Goal: Task Accomplishment & Management: Manage account settings

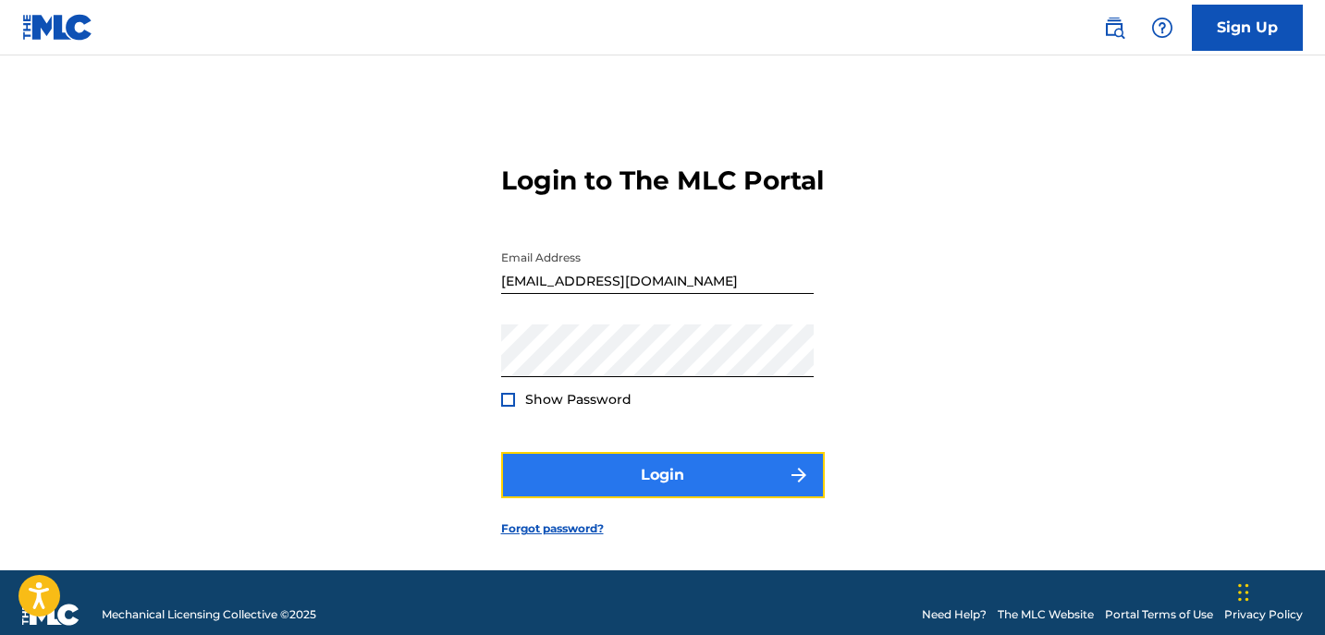
click at [564, 498] on button "Login" at bounding box center [663, 475] width 324 height 46
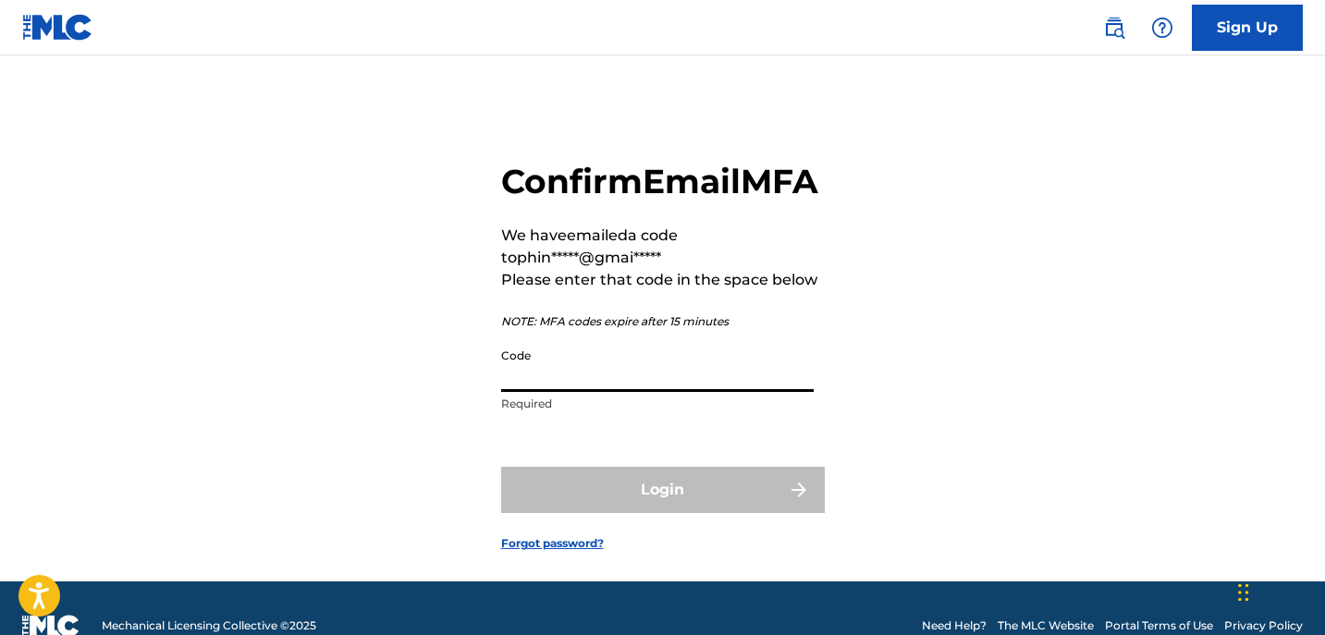
click at [584, 392] on input "Code" at bounding box center [657, 365] width 312 height 53
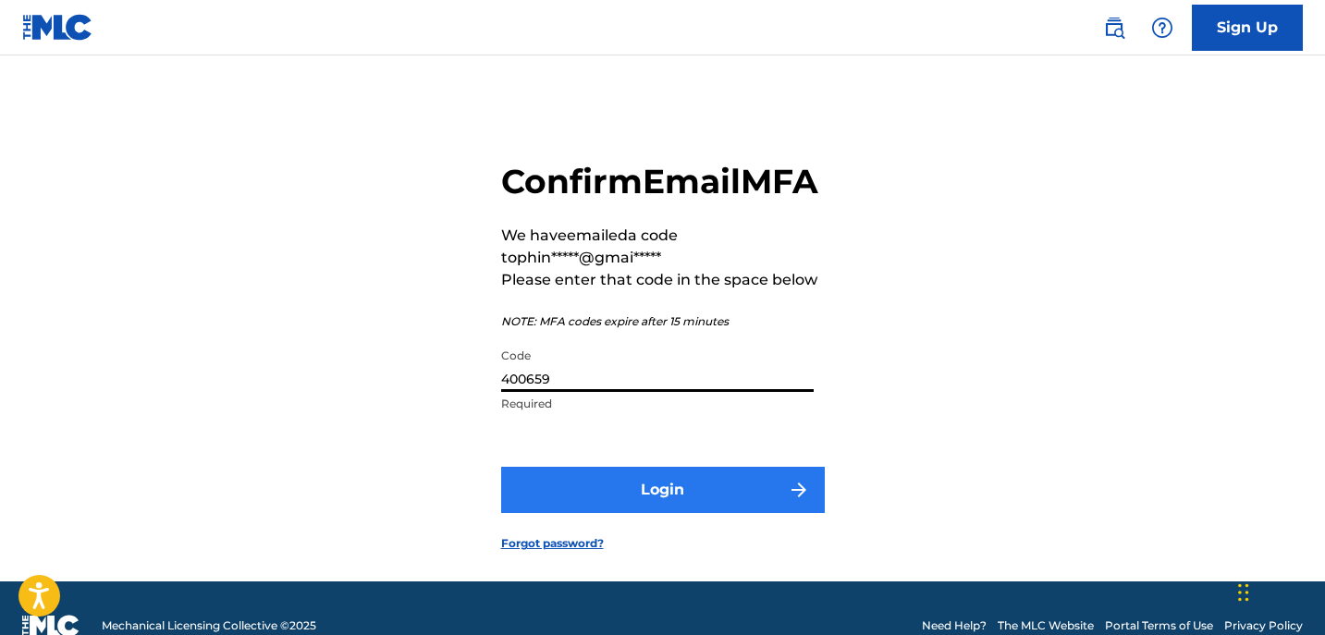
type input "400659"
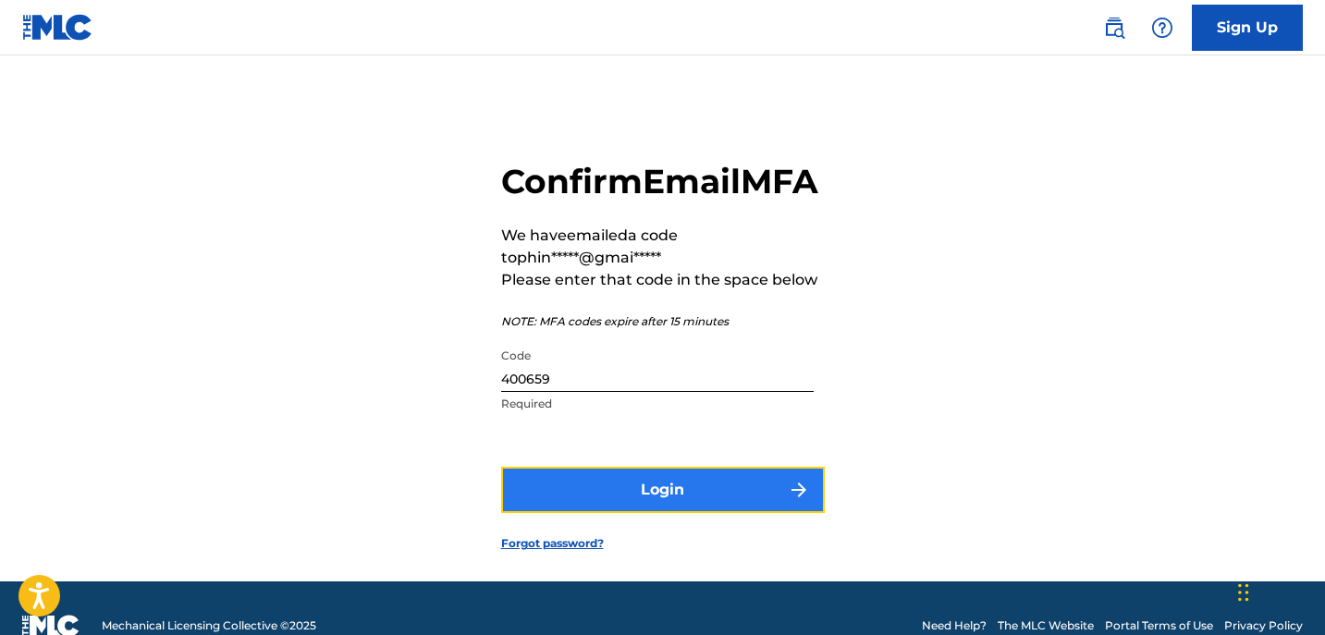
click at [621, 513] on button "Login" at bounding box center [663, 490] width 324 height 46
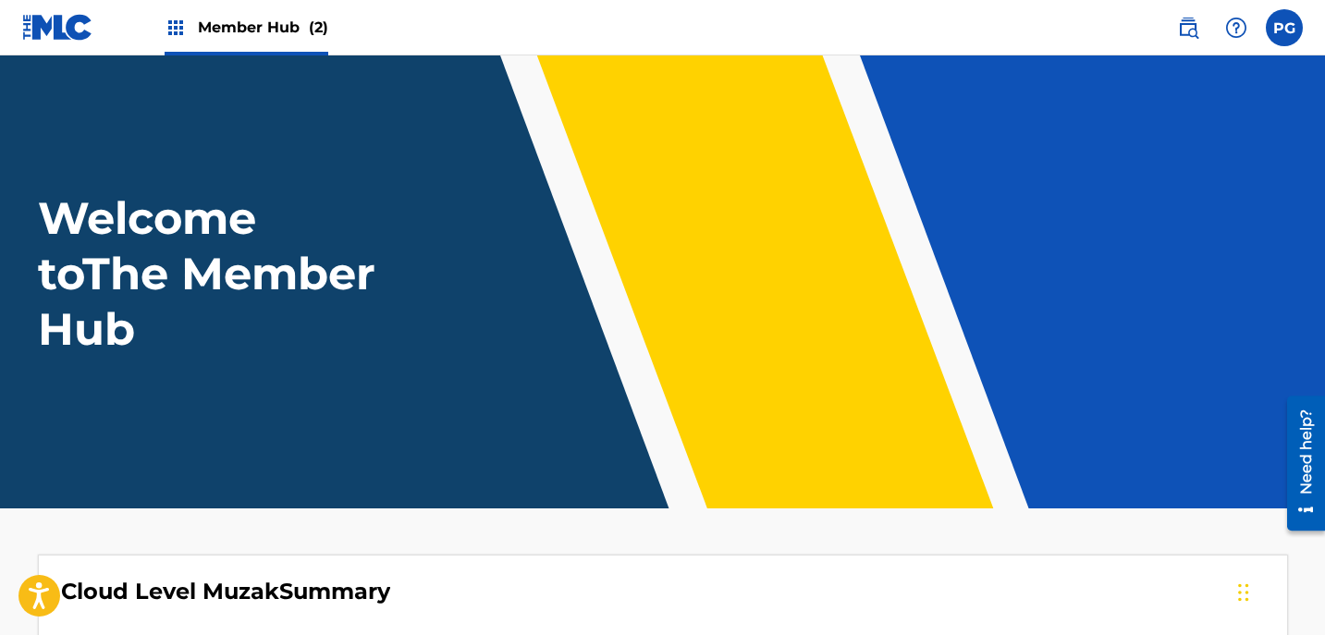
scroll to position [548, 0]
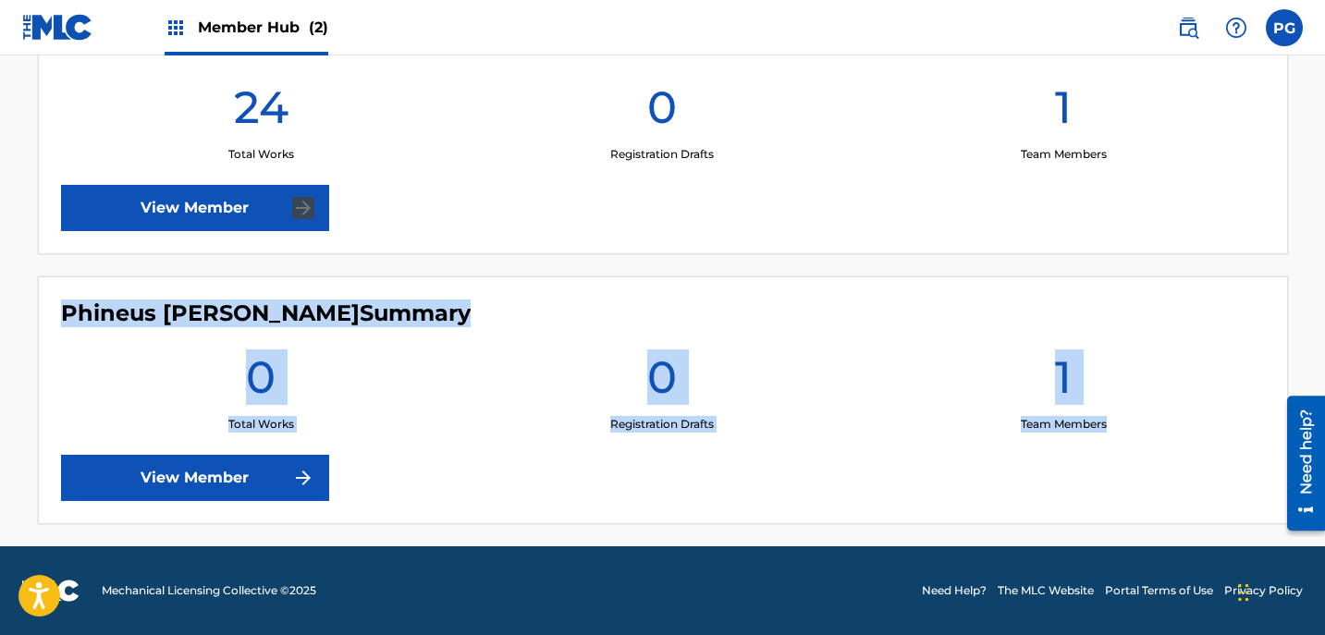
drag, startPoint x: 1324, startPoint y: 351, endPoint x: 1330, endPoint y: 191, distance: 160.0
drag, startPoint x: 1330, startPoint y: 191, endPoint x: 1297, endPoint y: 239, distance: 58.5
click at [1297, 239] on div "Cloud Level Muzak Summary 24 Total Works 0 Registration Drafts 1 Team Members V…" at bounding box center [663, 265] width 1294 height 518
drag, startPoint x: 1271, startPoint y: 263, endPoint x: 1302, endPoint y: 189, distance: 79.1
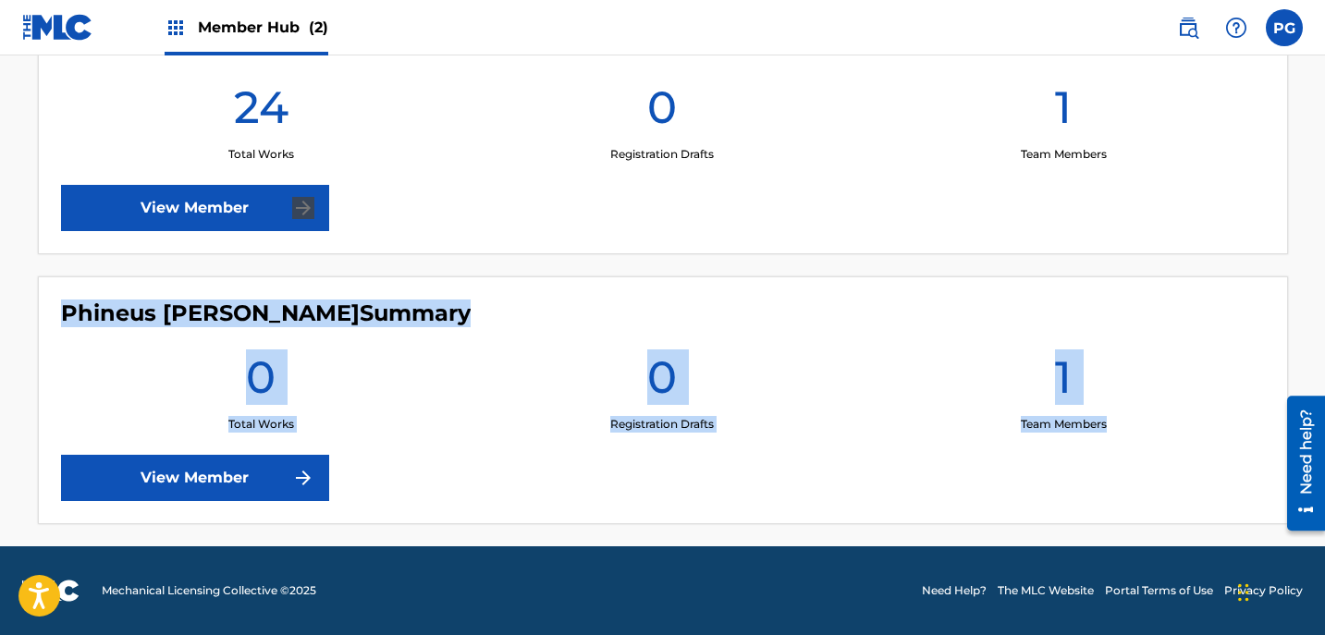
click at [1302, 189] on div "Cloud Level Muzak Summary 24 Total Works 0 Registration Drafts 1 Team Members V…" at bounding box center [663, 265] width 1294 height 518
click at [520, 248] on div "Cloud Level Muzak Summary 24 Total Works 0 Registration Drafts 1 Team Members V…" at bounding box center [663, 130] width 1250 height 248
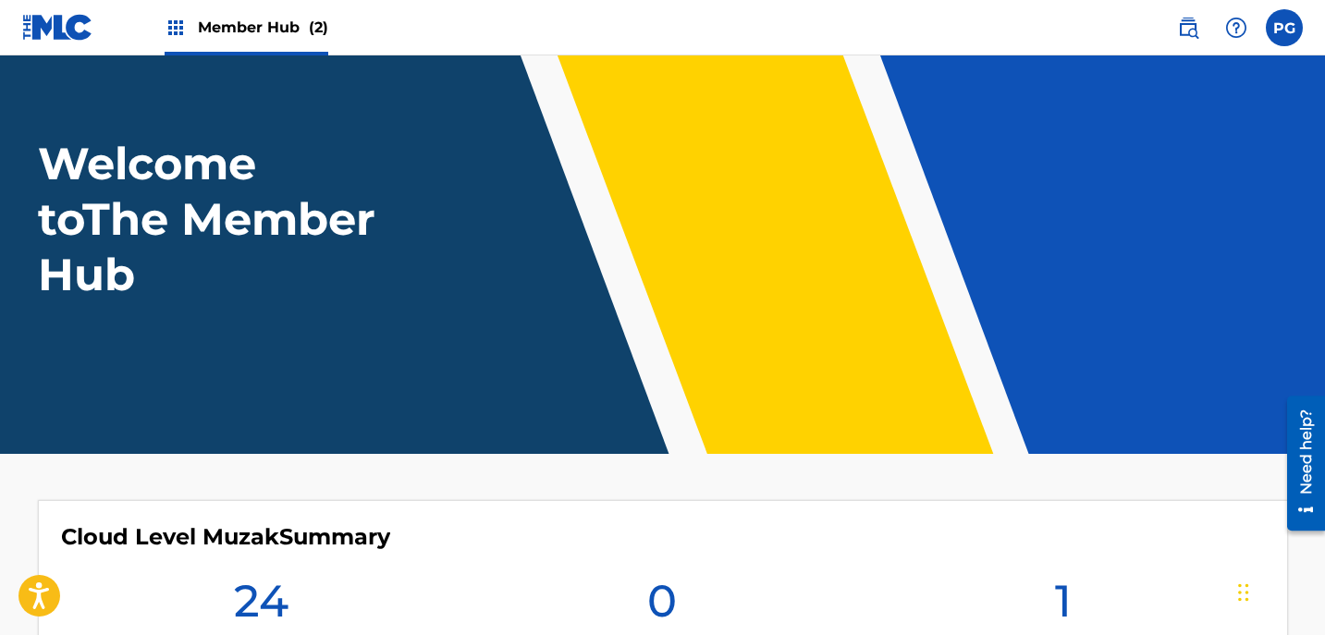
scroll to position [0, 0]
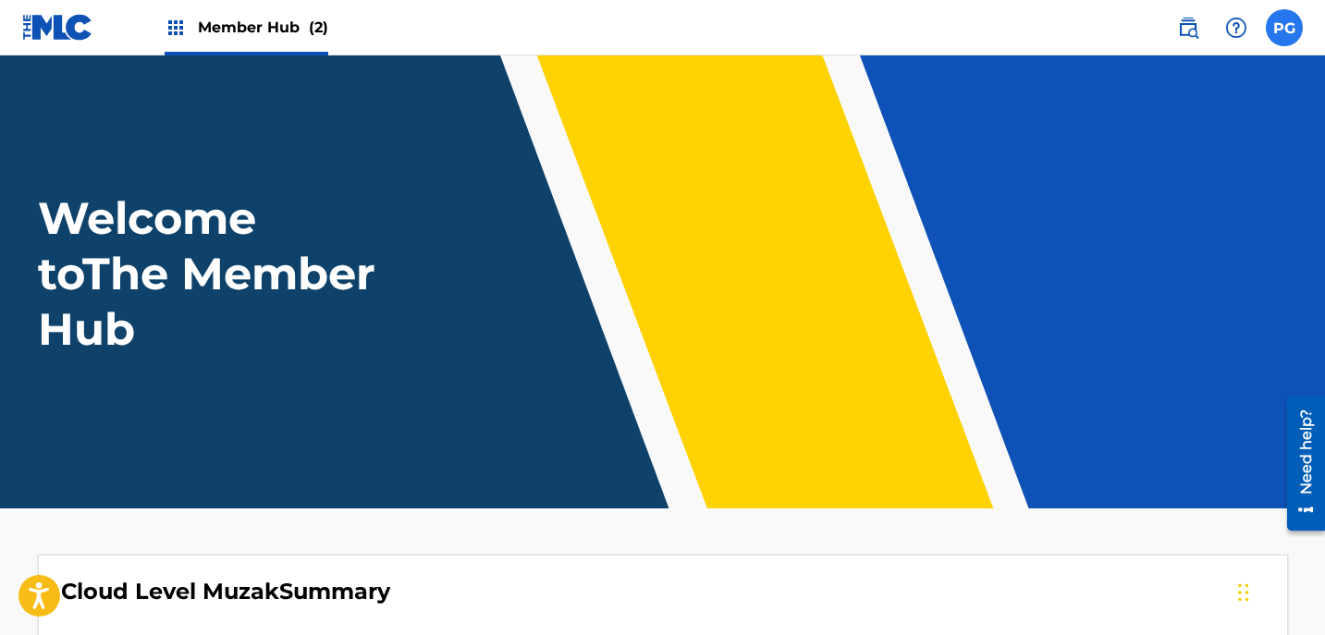
click at [1289, 29] on label at bounding box center [1283, 27] width 37 height 37
click at [1284, 28] on input "PG Phineus Geathers phineus26@gmail.com Notification Preferences Profile Log out" at bounding box center [1284, 28] width 0 height 0
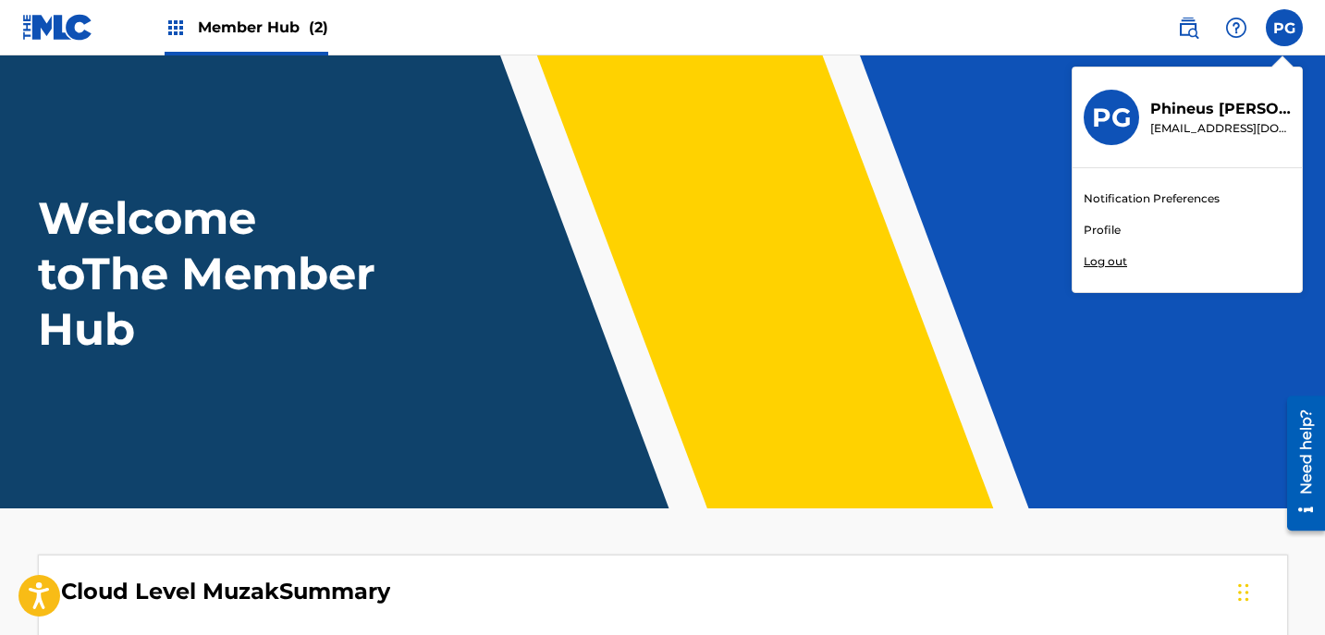
click at [1112, 194] on link "Notification Preferences" at bounding box center [1151, 198] width 136 height 17
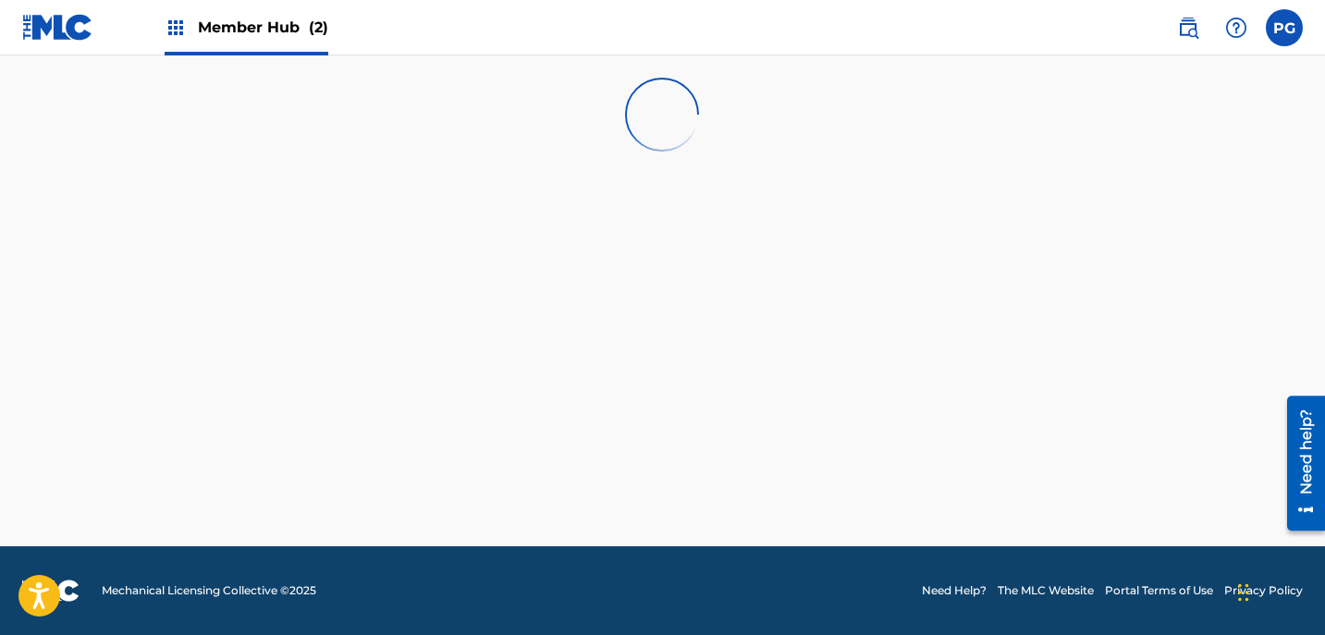
click at [62, 27] on img at bounding box center [57, 27] width 71 height 27
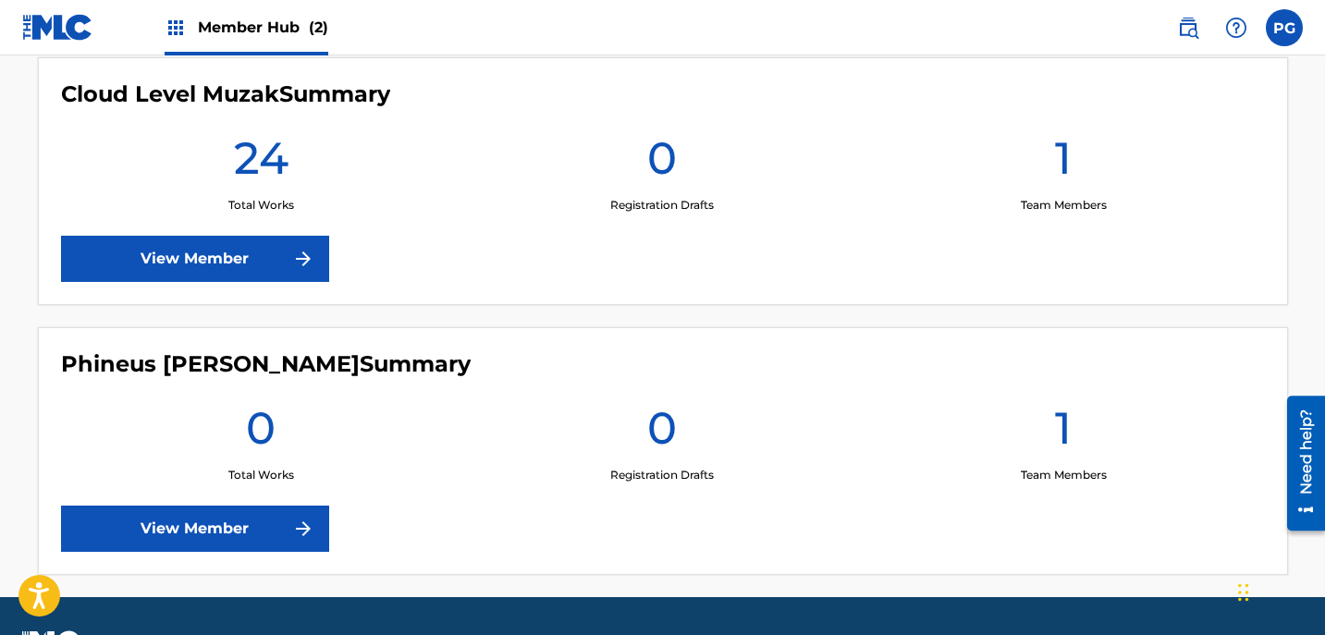
scroll to position [548, 0]
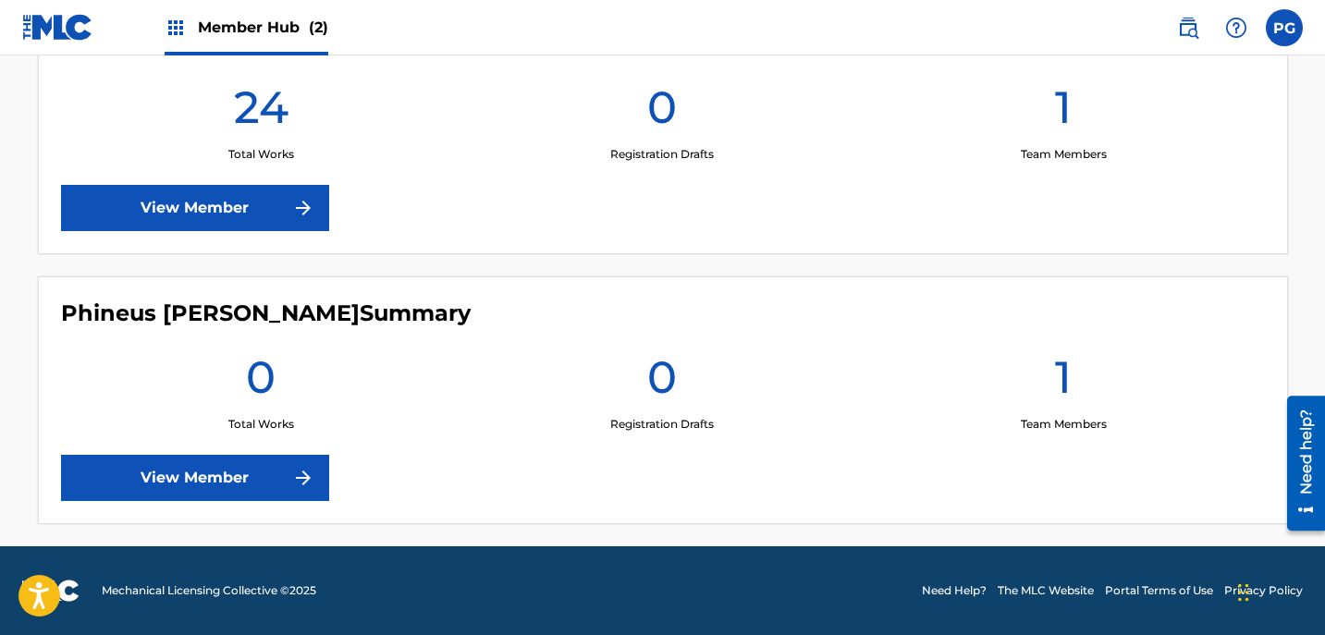
drag, startPoint x: 1325, startPoint y: 357, endPoint x: 41, endPoint y: 64, distance: 1317.0
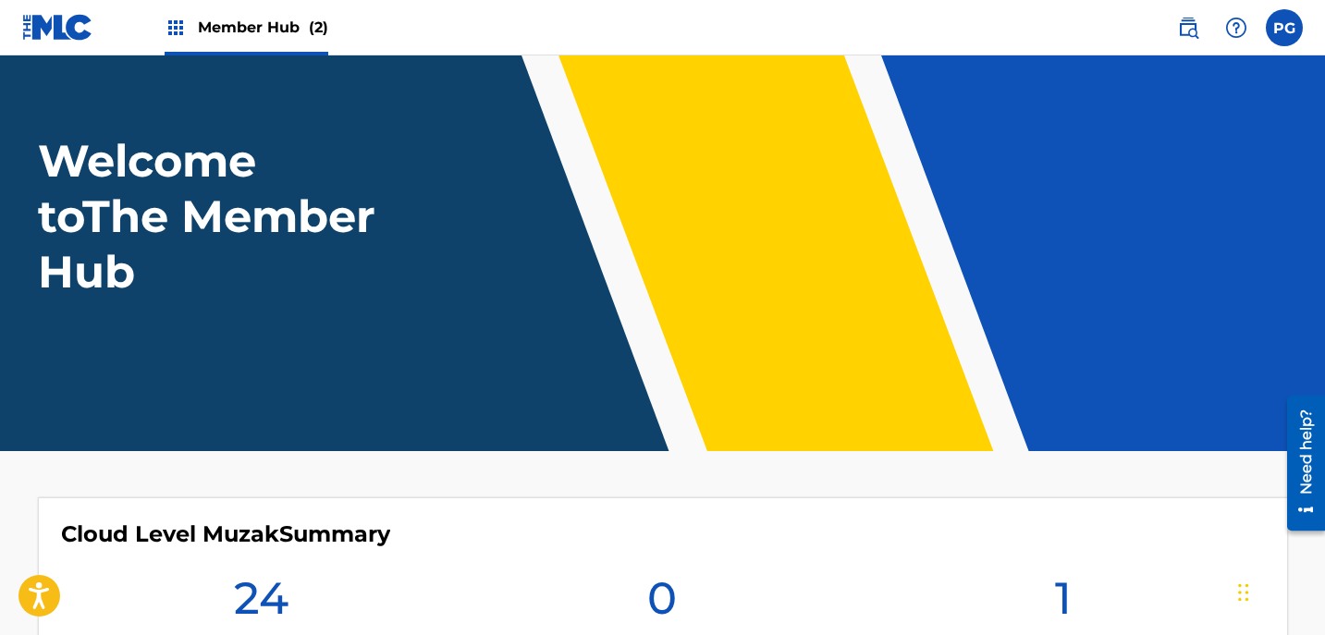
scroll to position [4, 0]
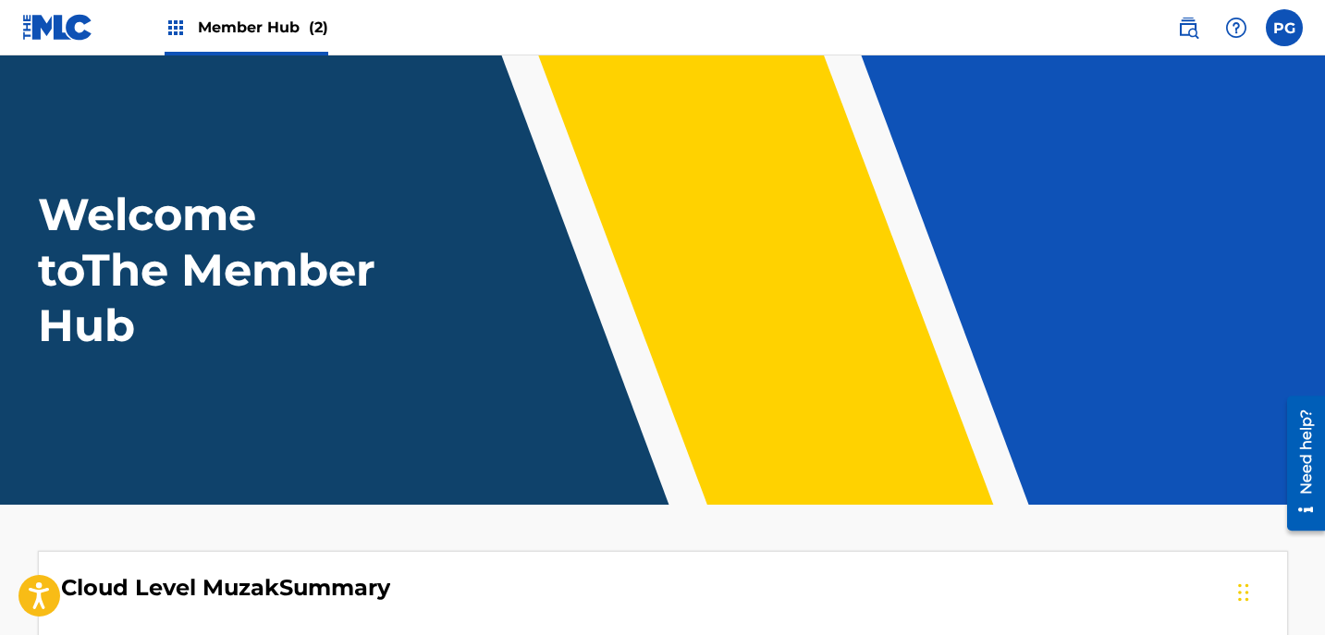
click at [55, 29] on img at bounding box center [57, 27] width 71 height 27
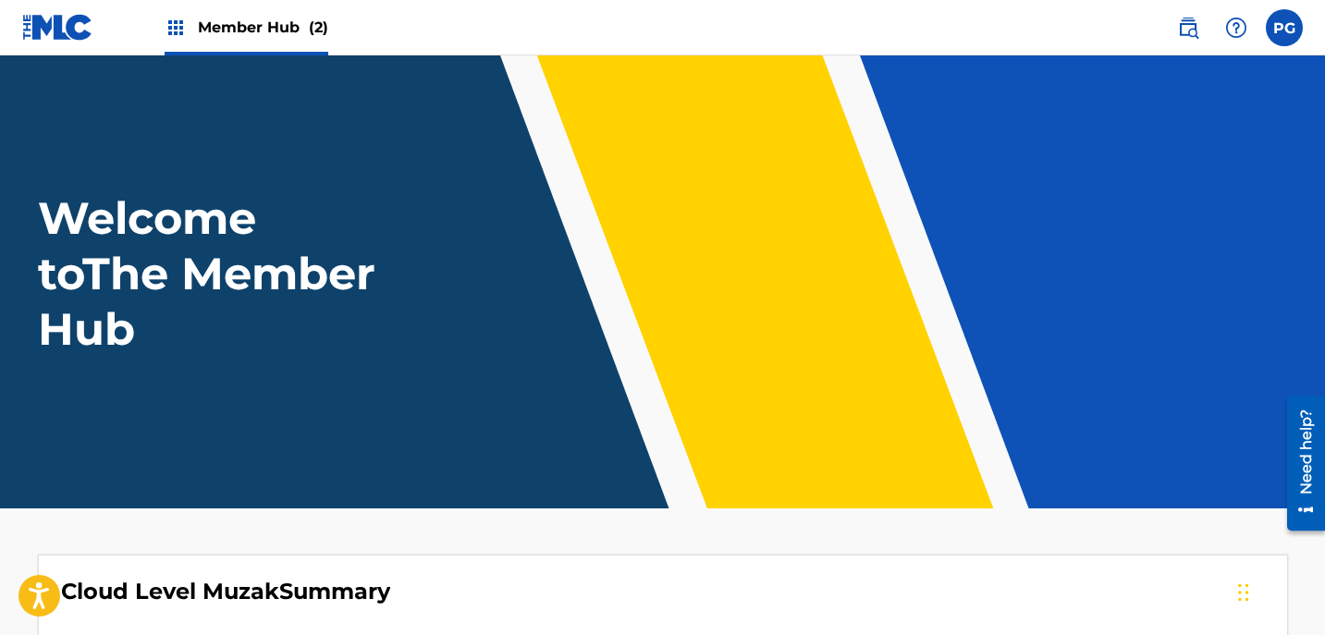
click at [177, 28] on img at bounding box center [176, 28] width 22 height 22
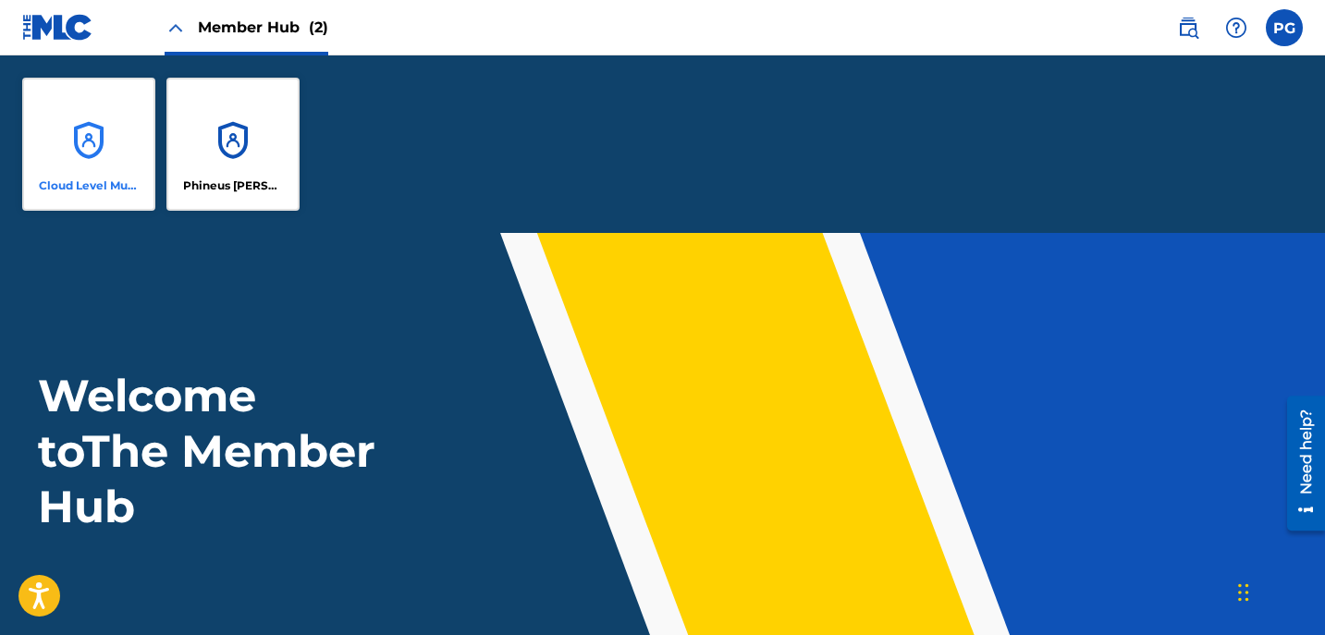
click at [81, 144] on div "Cloud Level Muzak" at bounding box center [88, 144] width 133 height 133
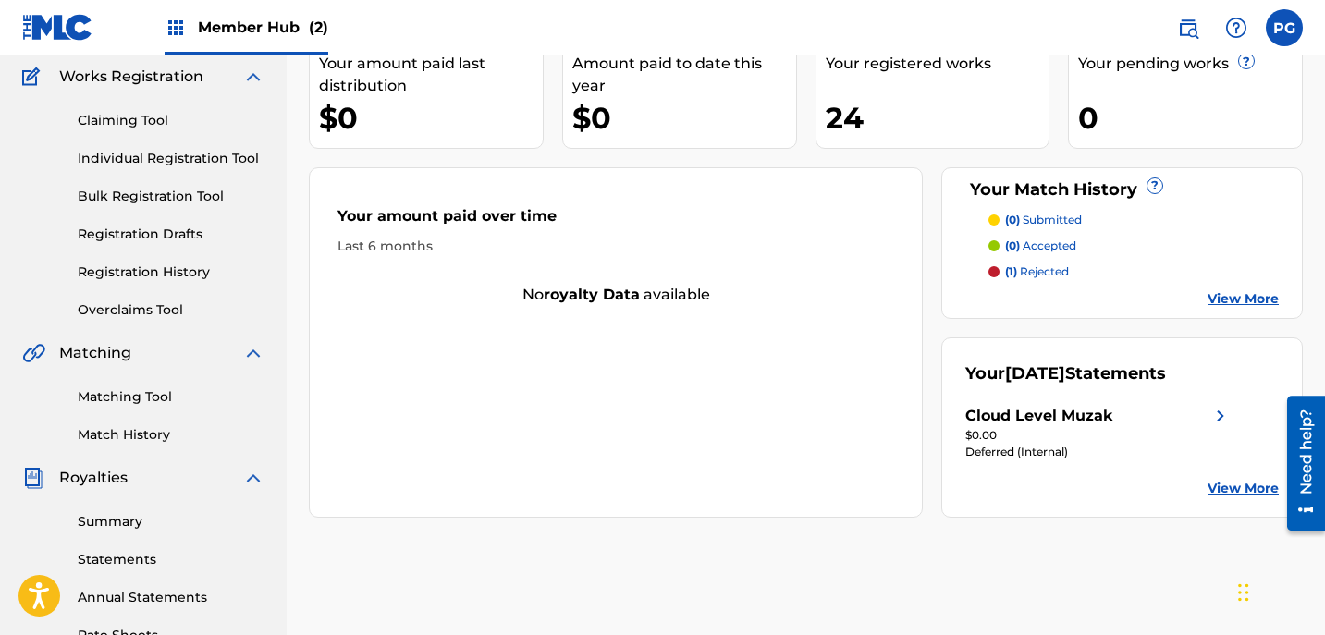
scroll to position [165, 0]
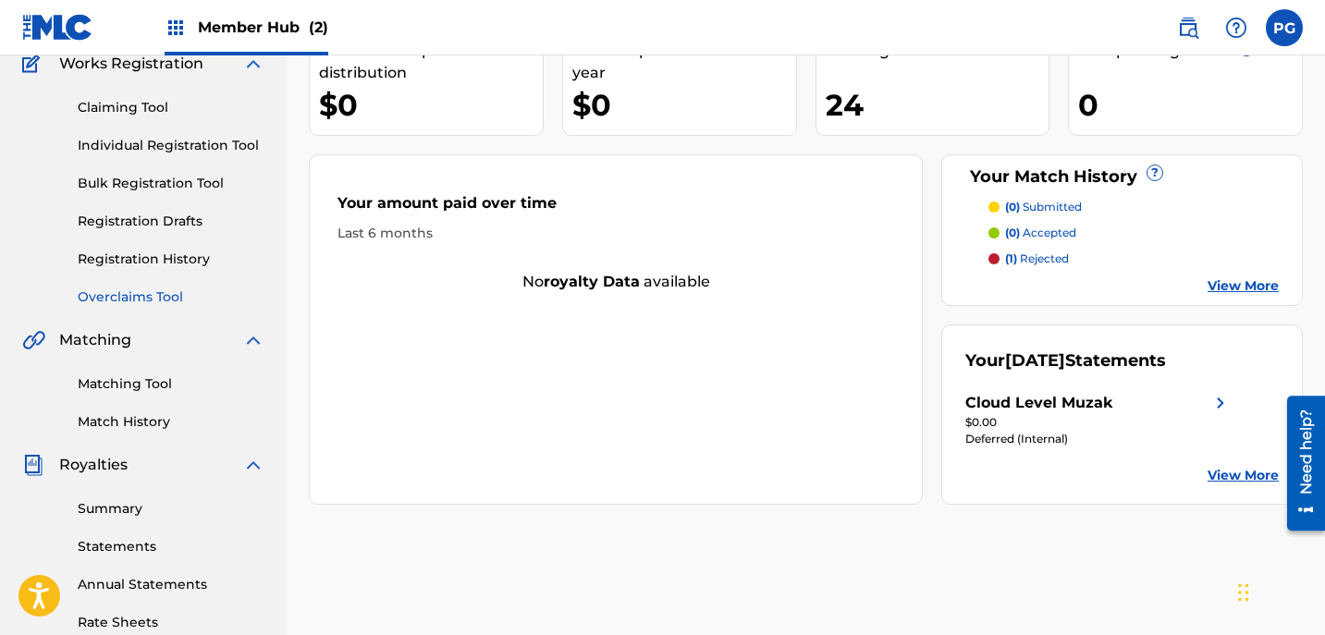
click at [169, 304] on link "Overclaims Tool" at bounding box center [171, 296] width 187 height 19
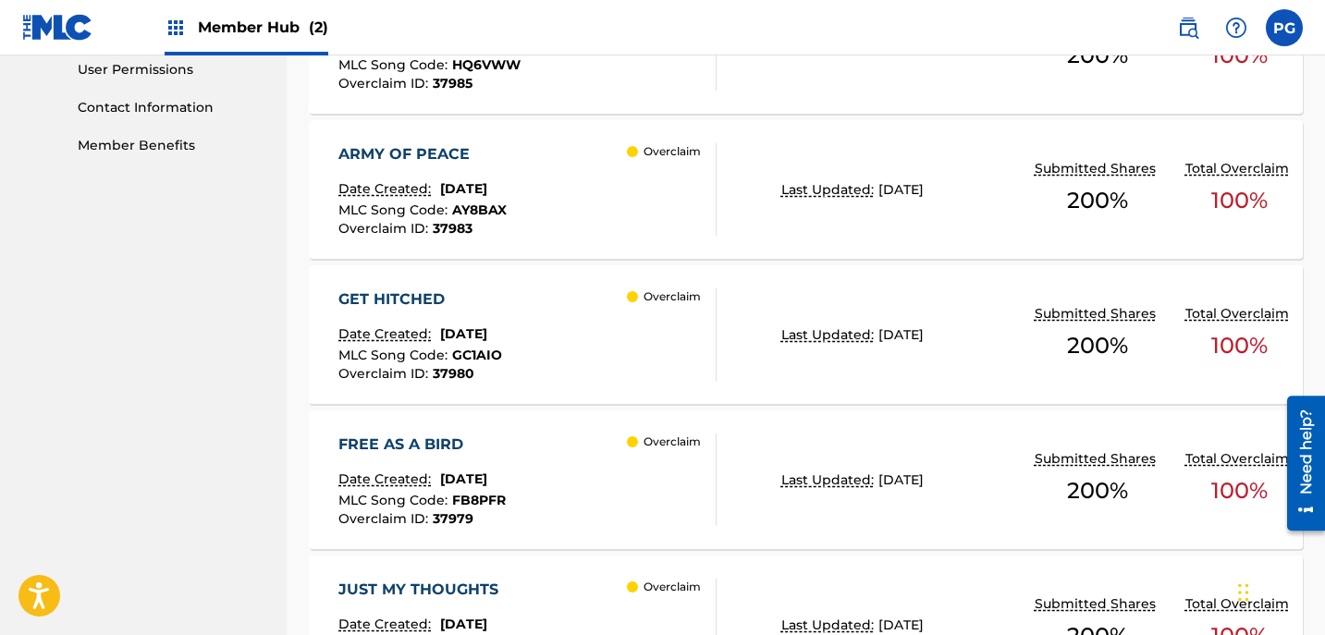
scroll to position [876, 0]
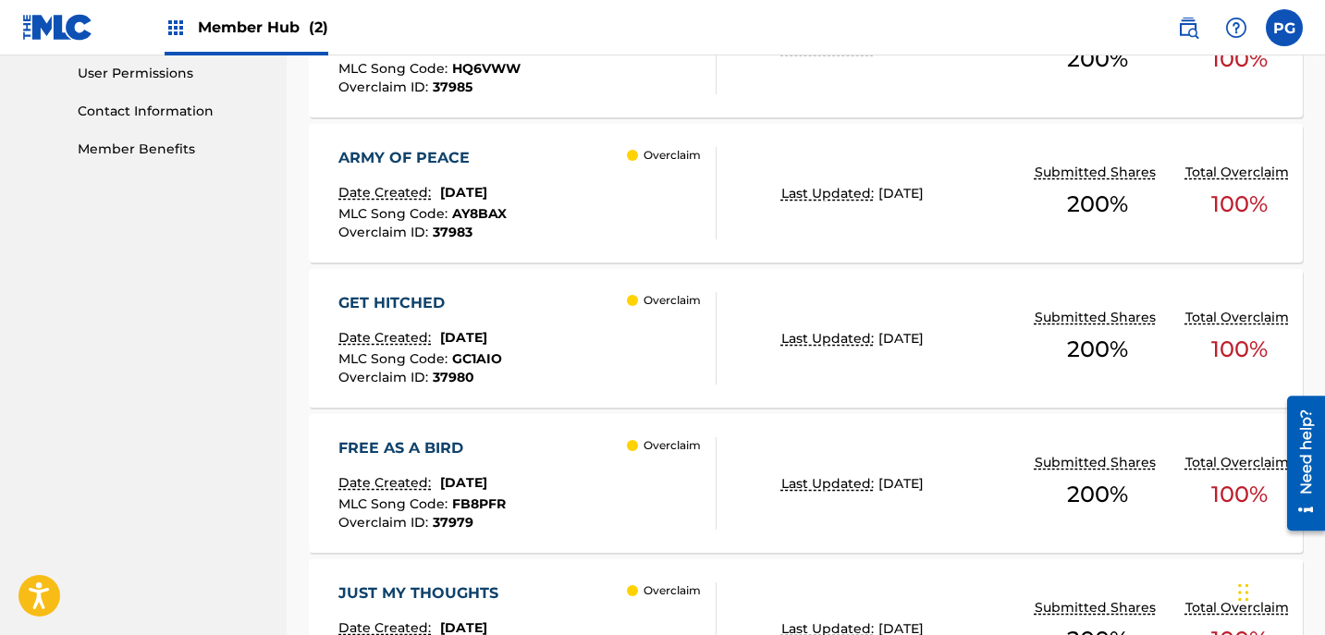
click at [1237, 203] on span "100 %" at bounding box center [1239, 204] width 56 height 33
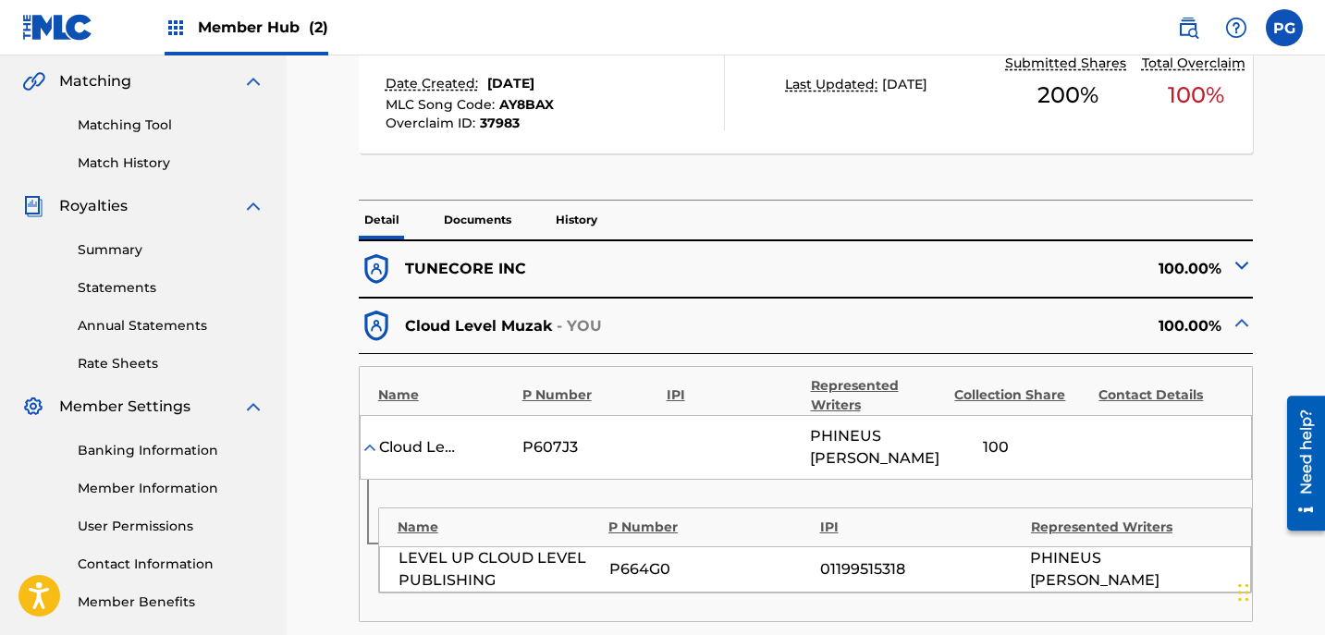
scroll to position [489, 0]
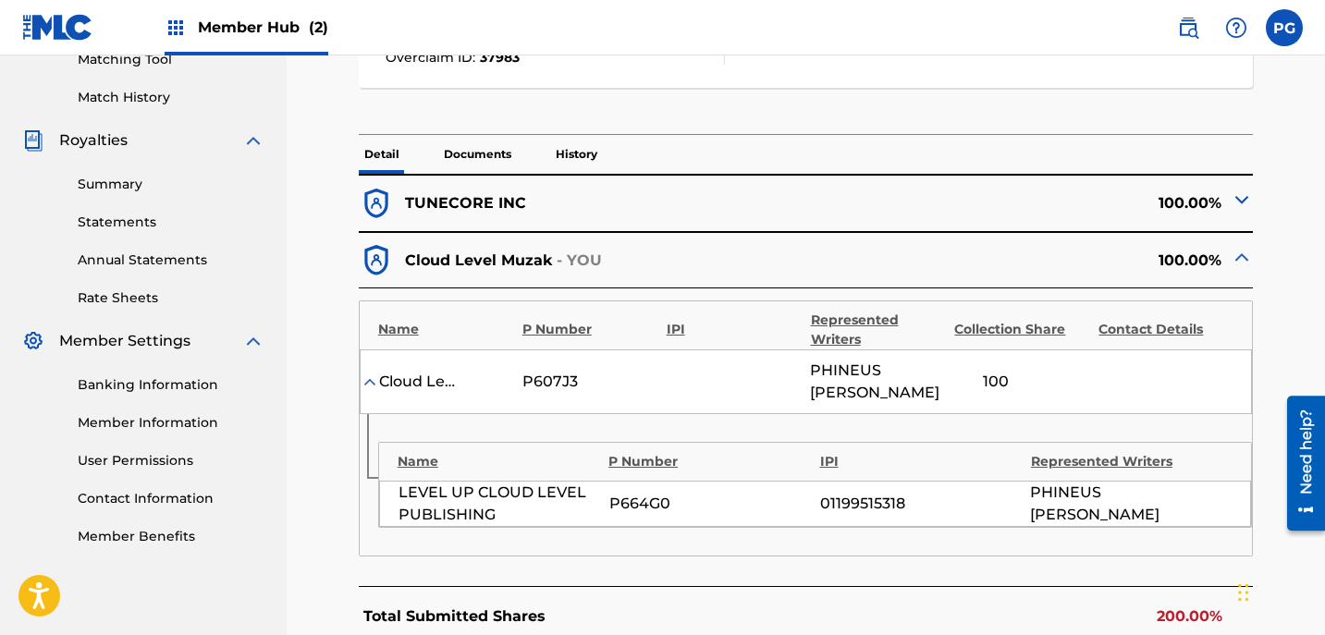
click at [1242, 200] on img at bounding box center [1241, 200] width 22 height 22
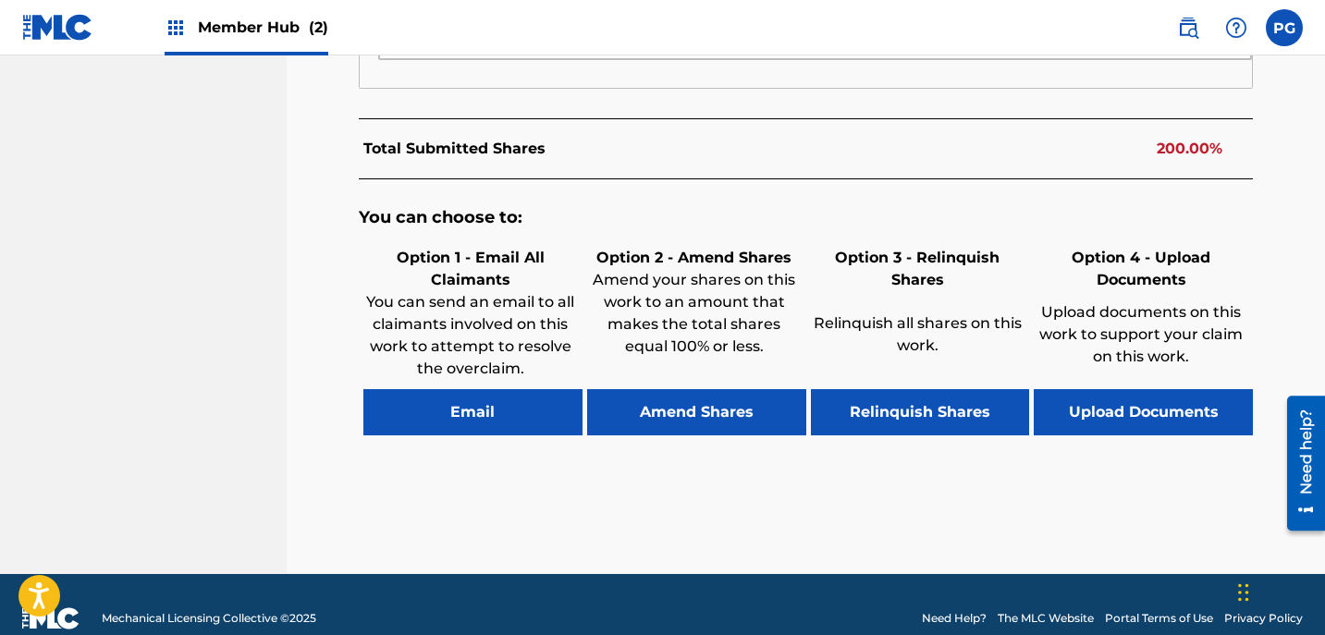
scroll to position [1159, 0]
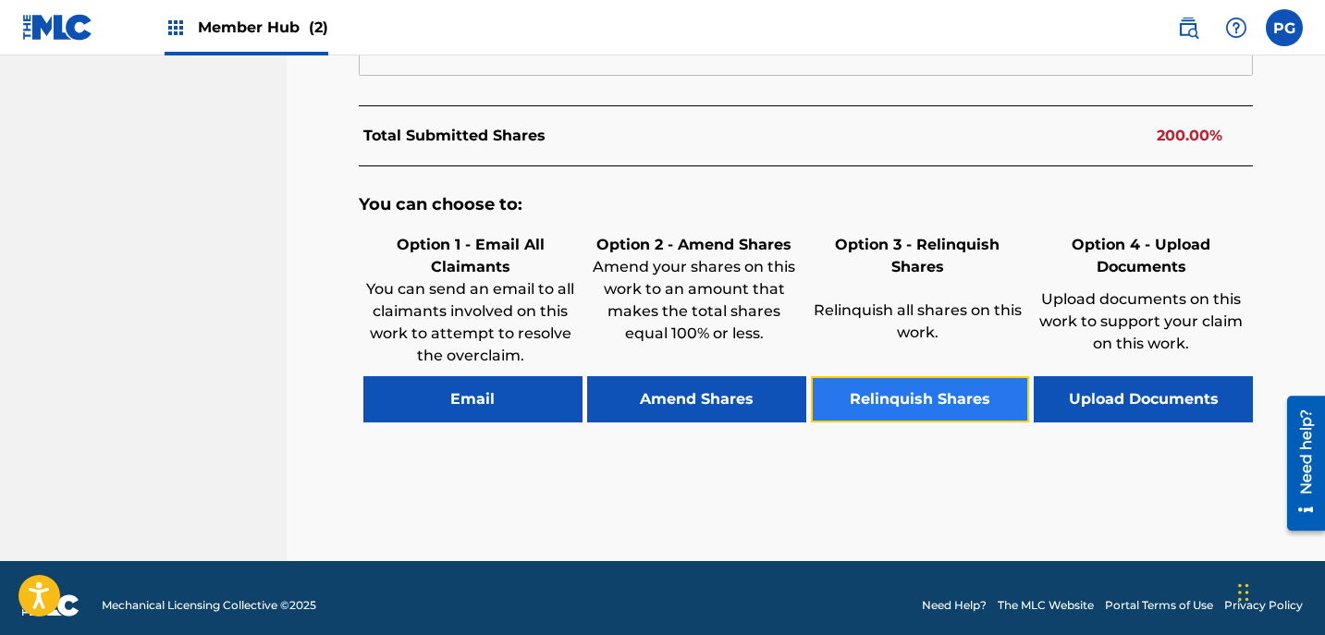
click at [992, 405] on button "Relinquish Shares" at bounding box center [920, 399] width 219 height 46
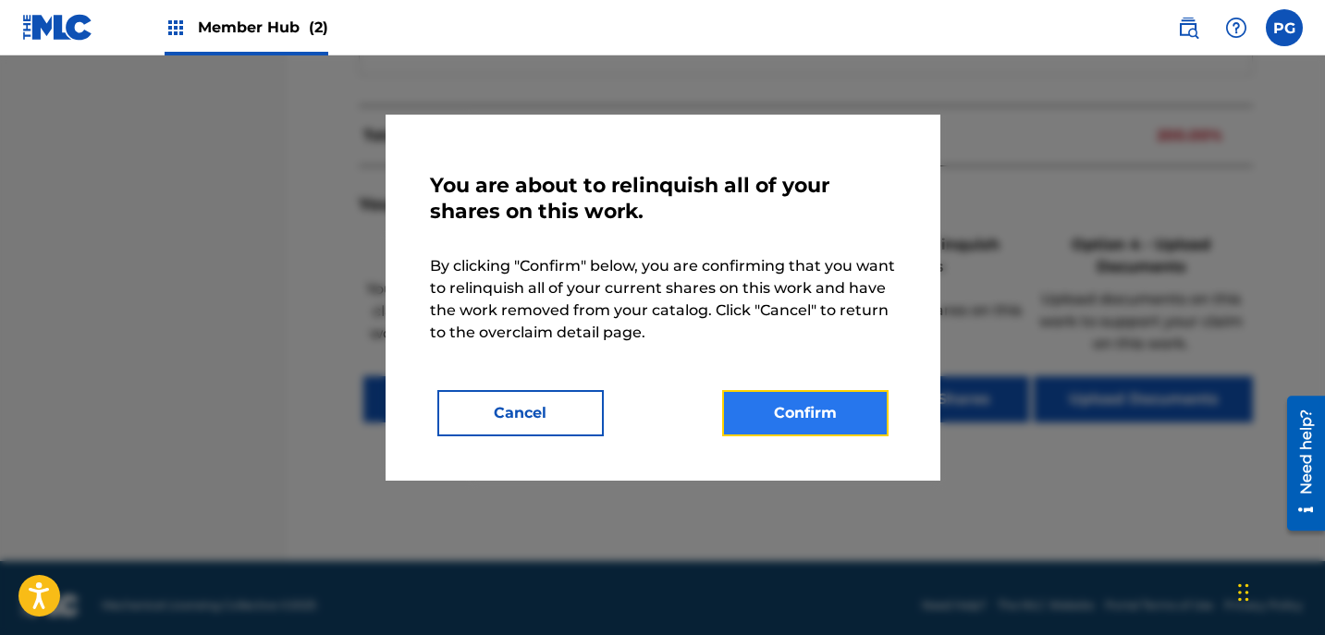
click at [854, 415] on button "Confirm" at bounding box center [805, 413] width 166 height 46
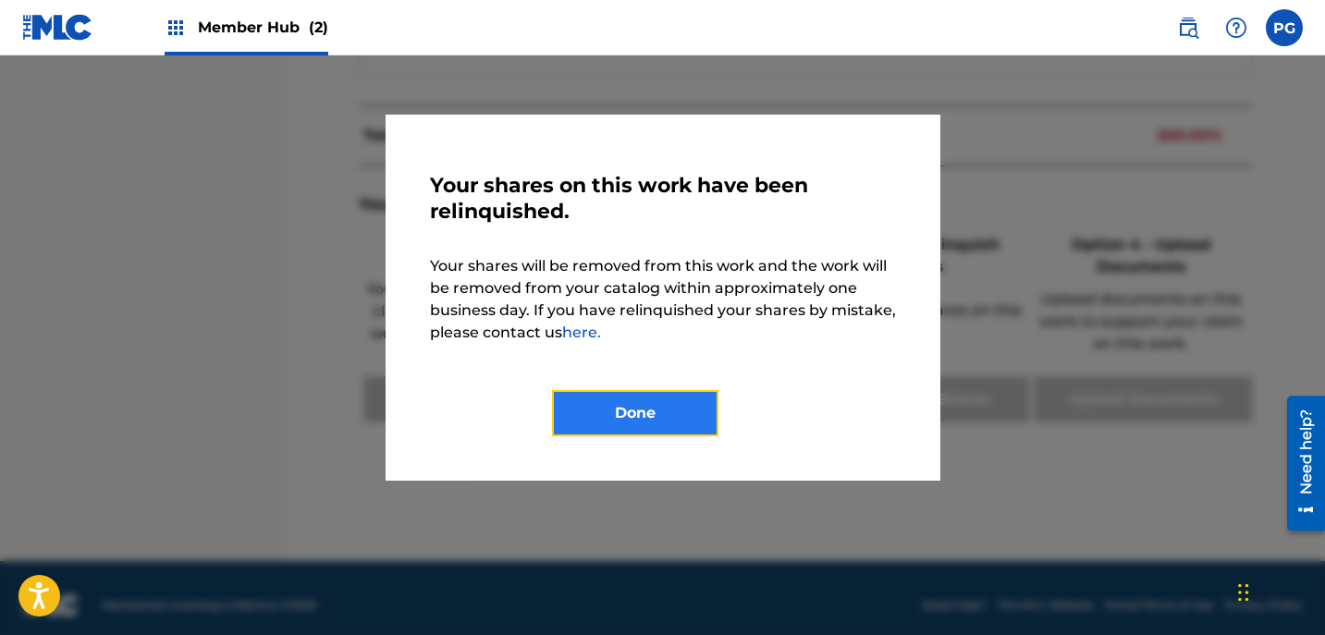
click at [686, 410] on button "Done" at bounding box center [635, 413] width 166 height 46
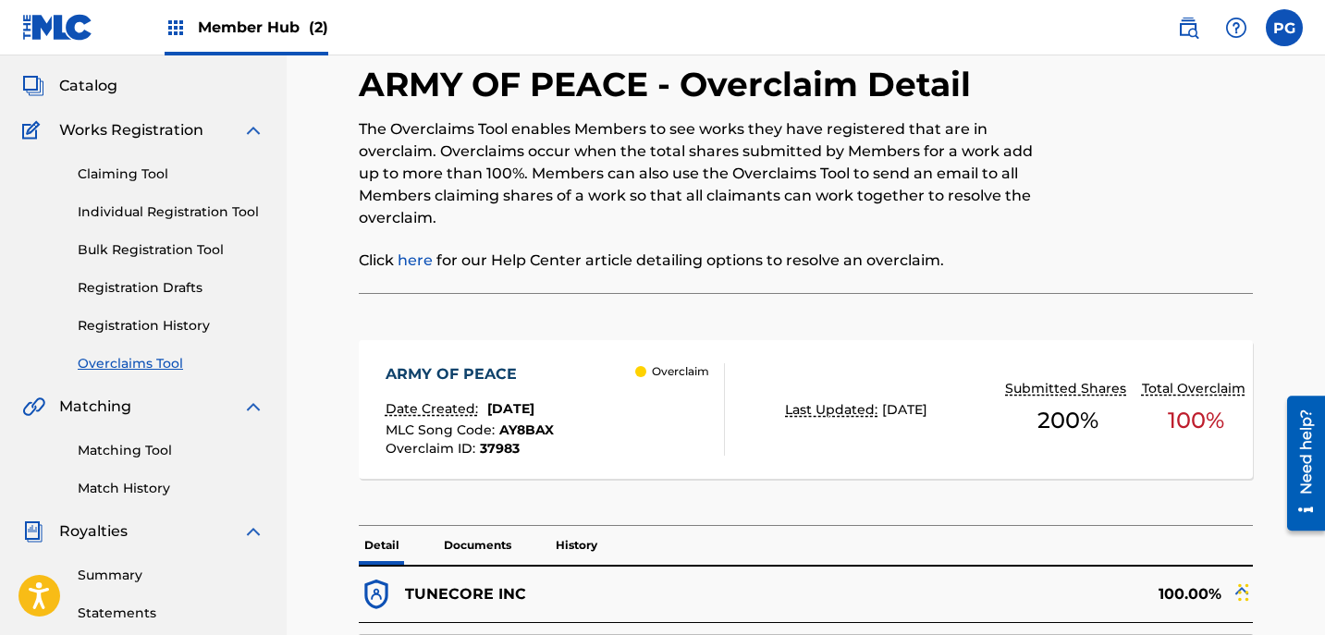
scroll to position [106, 0]
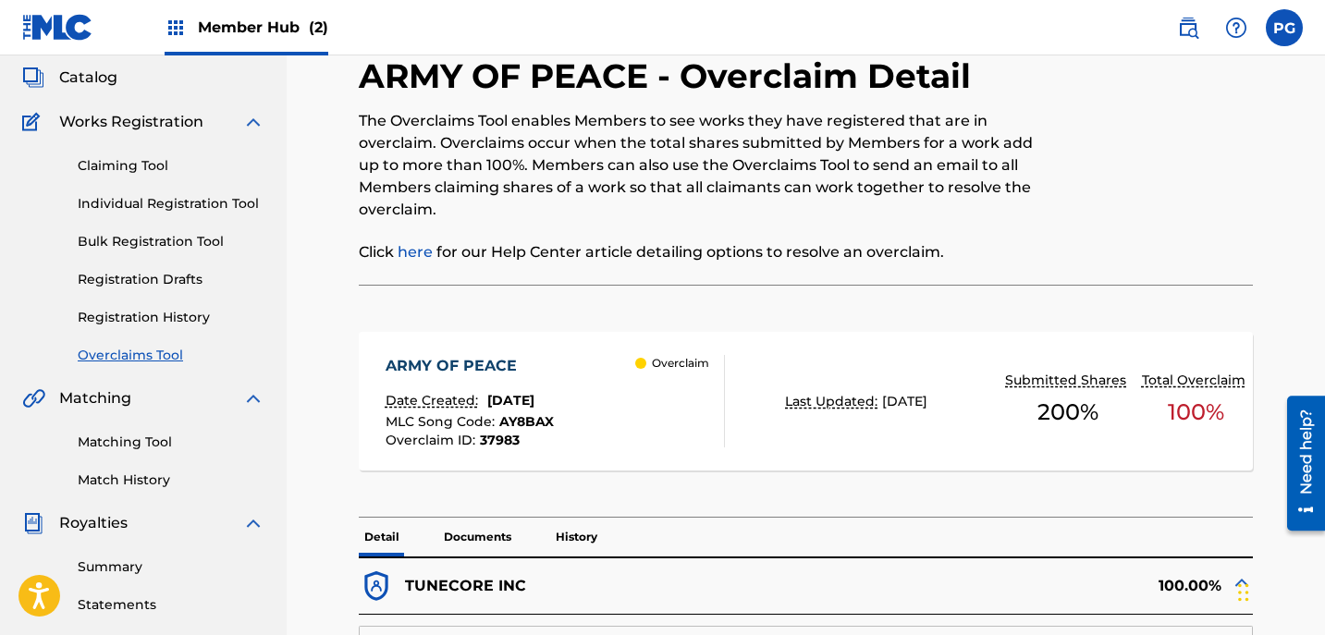
click at [172, 355] on link "Overclaims Tool" at bounding box center [171, 355] width 187 height 19
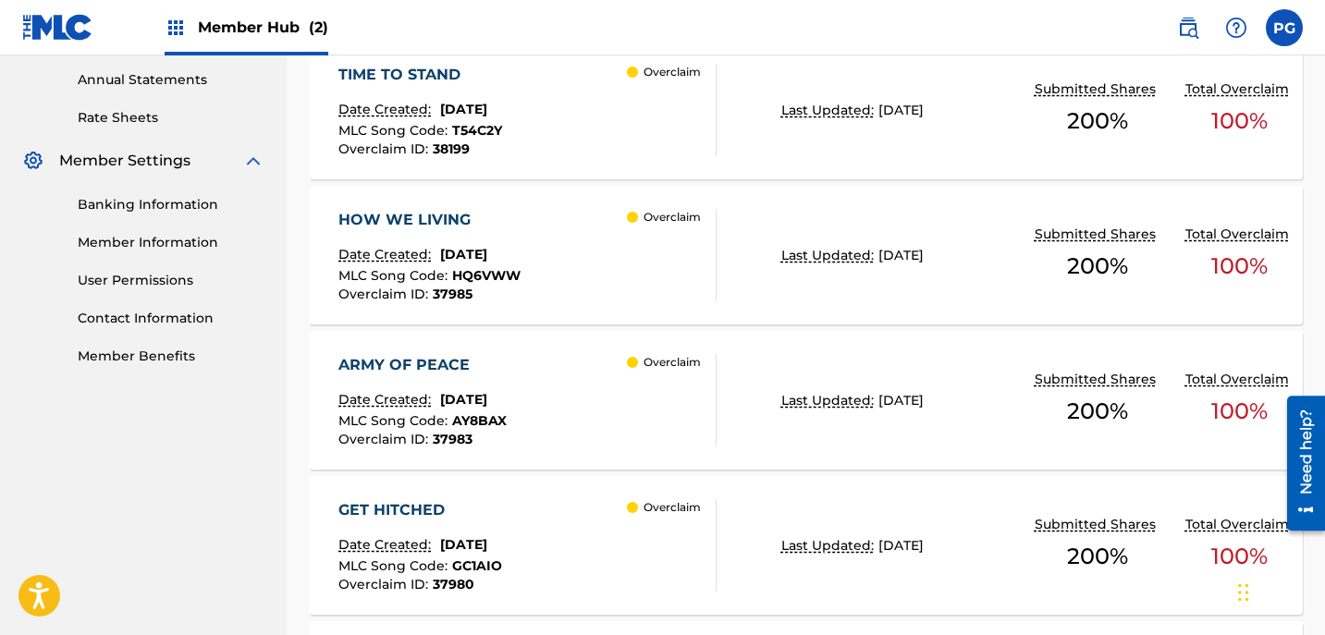
scroll to position [673, 0]
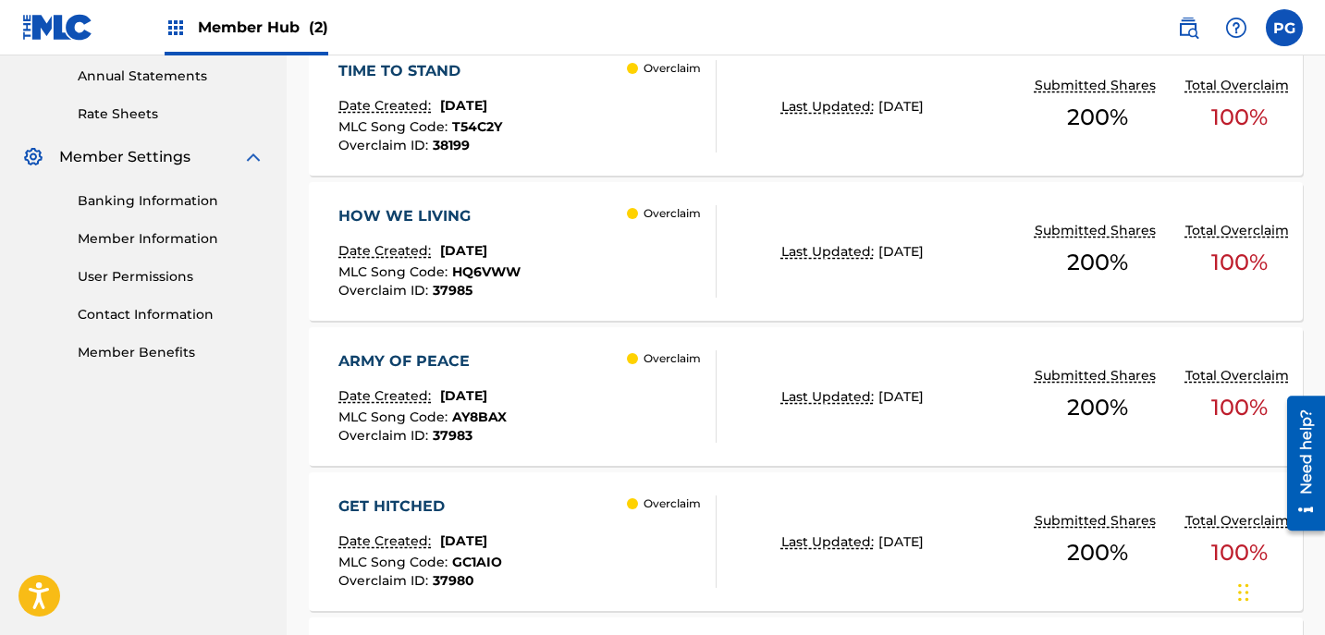
click at [1220, 259] on span "100 %" at bounding box center [1239, 262] width 56 height 33
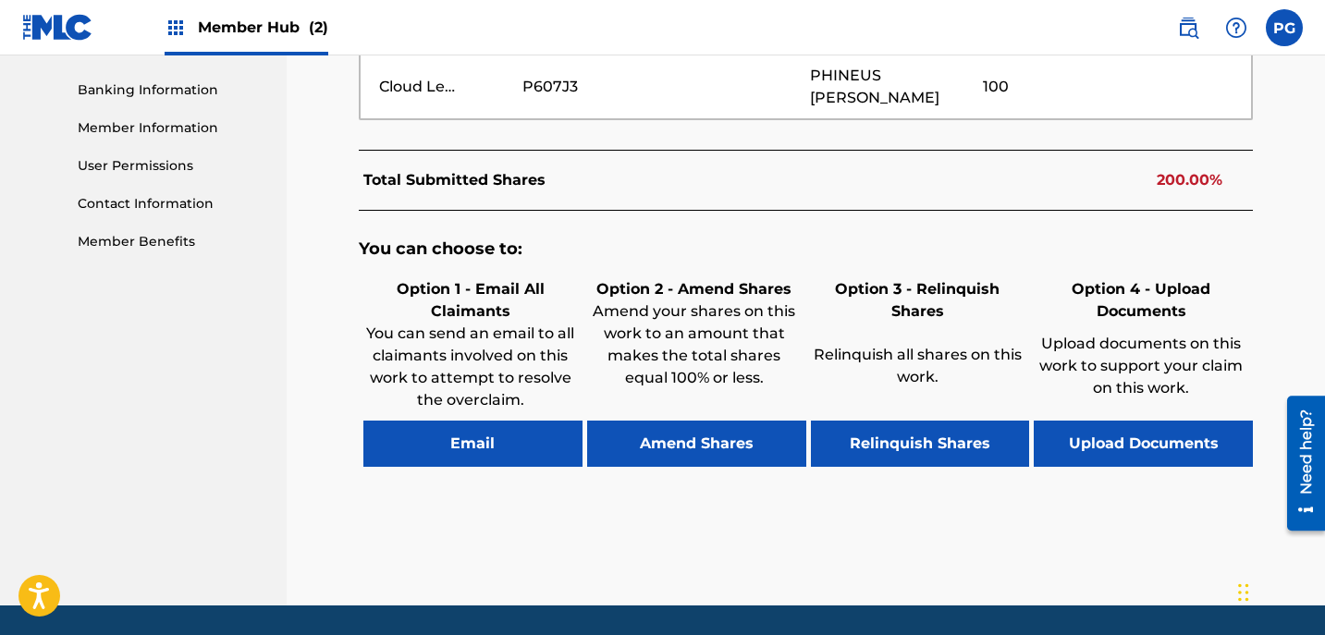
scroll to position [789, 0]
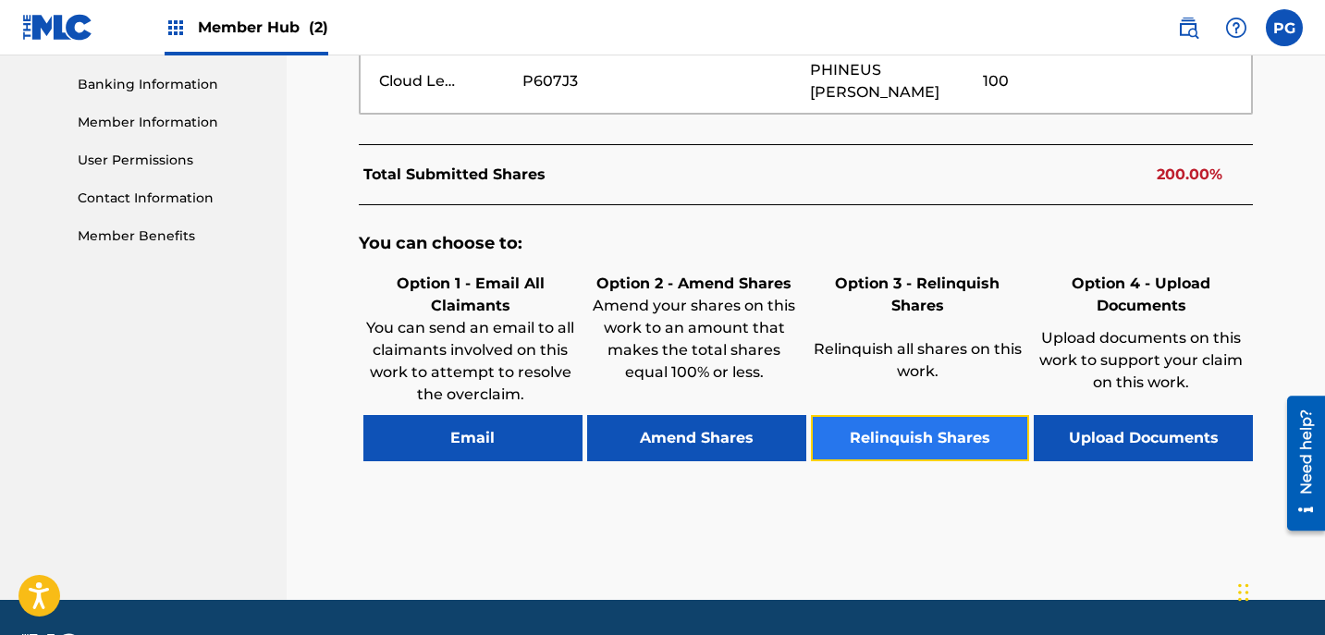
click at [943, 444] on button "Relinquish Shares" at bounding box center [920, 438] width 219 height 46
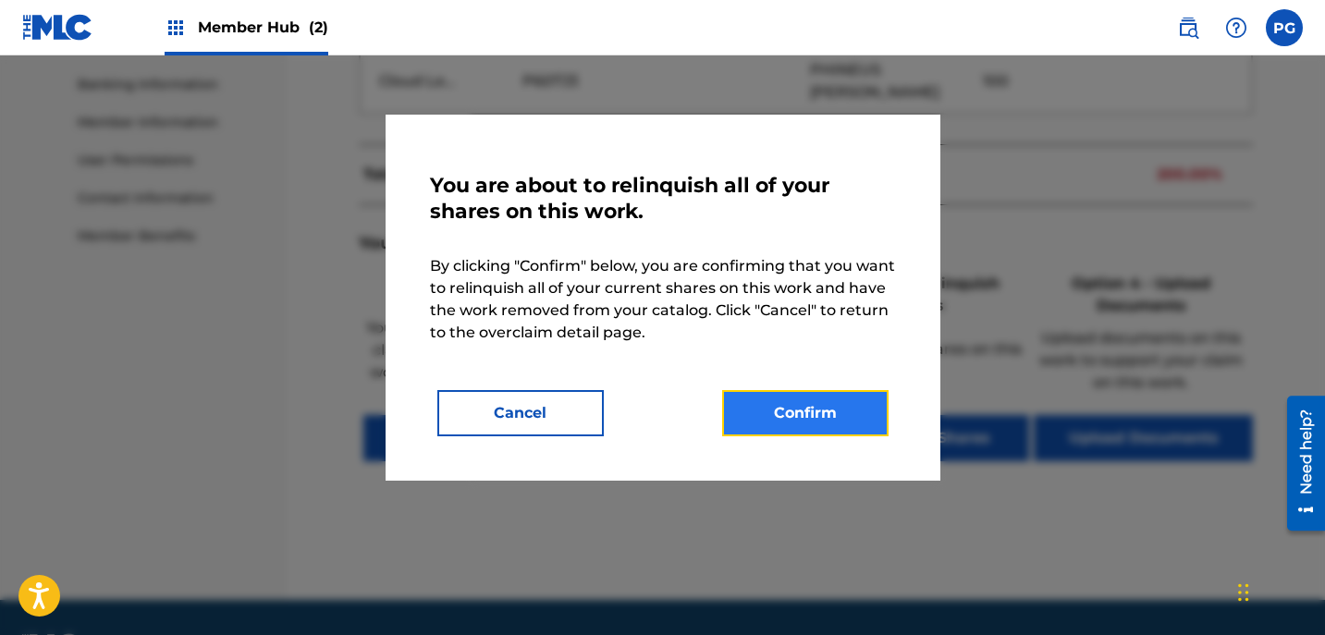
click at [805, 414] on button "Confirm" at bounding box center [805, 413] width 166 height 46
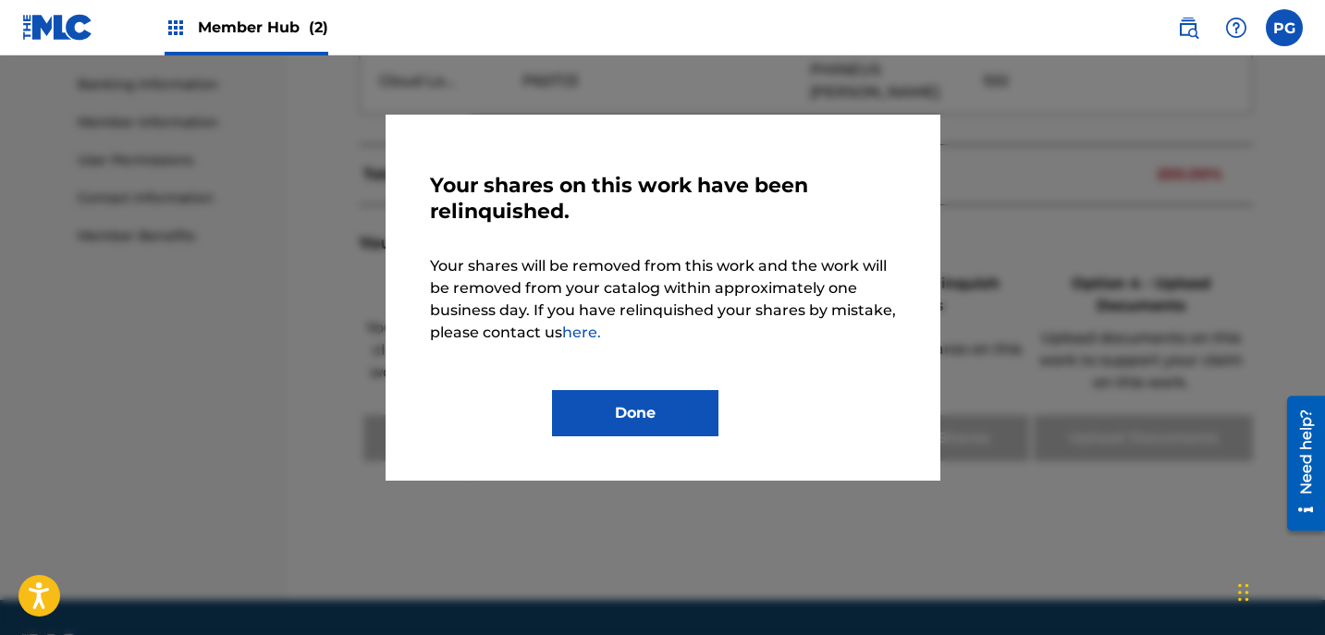
click at [1293, 256] on div at bounding box center [662, 372] width 1325 height 635
click at [672, 408] on button "Done" at bounding box center [635, 413] width 166 height 46
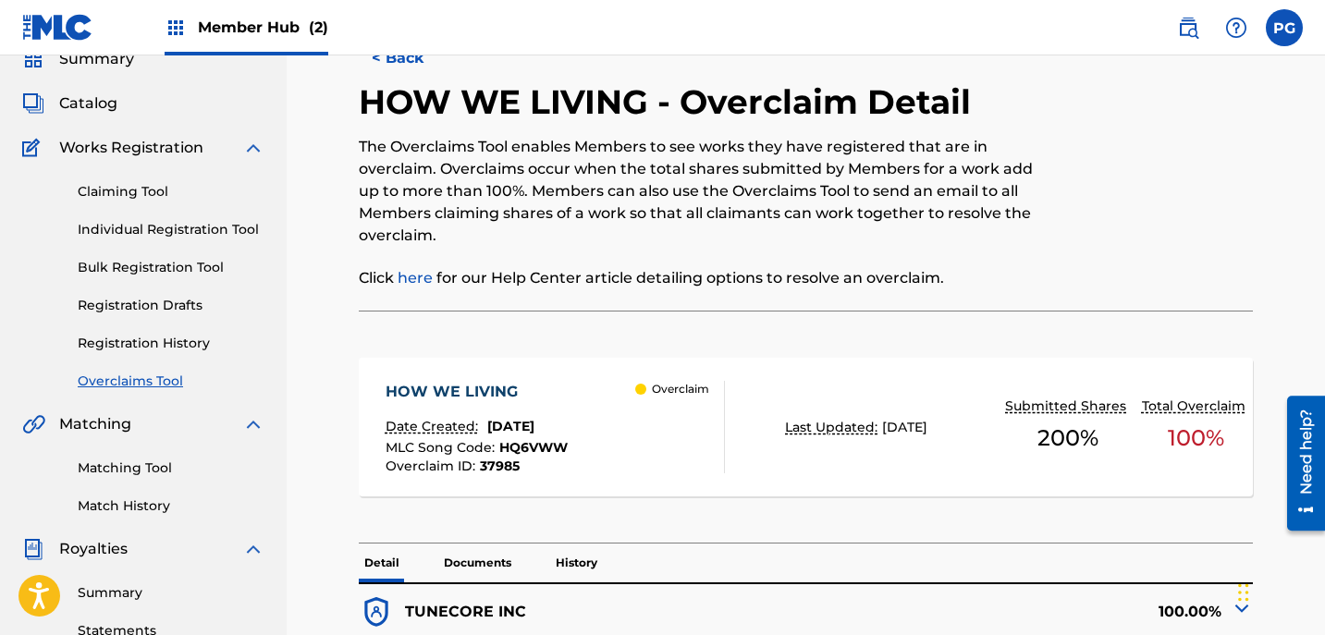
scroll to position [0, 0]
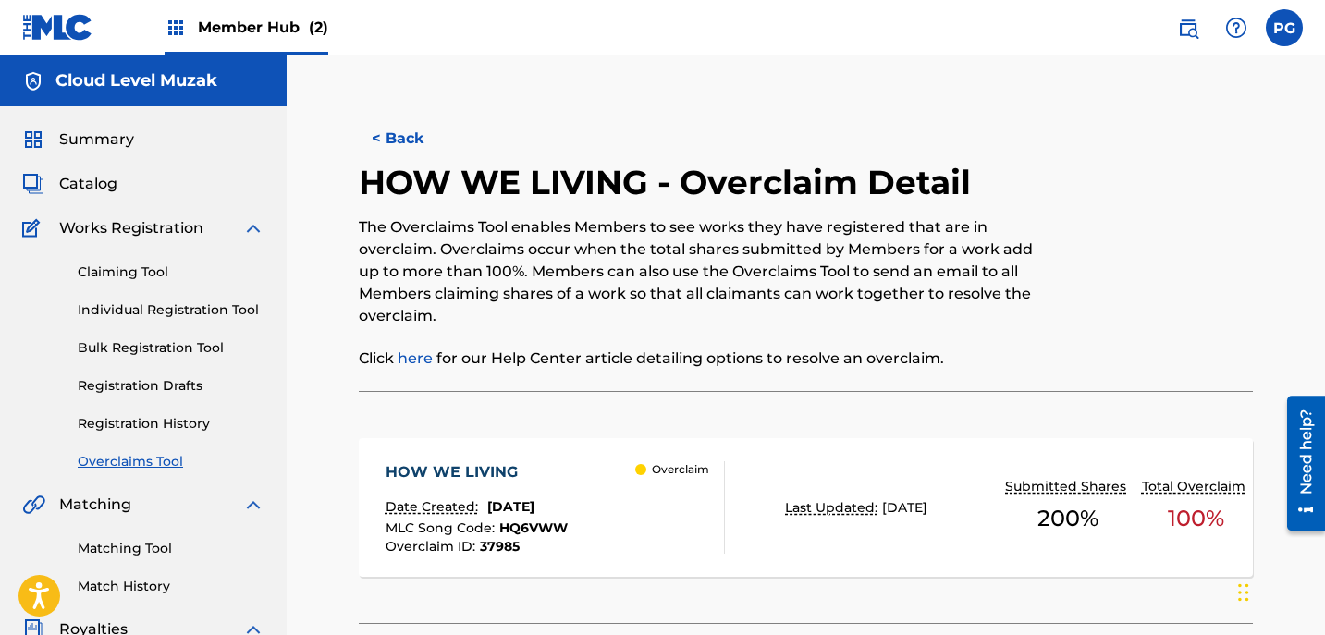
click at [144, 467] on link "Overclaims Tool" at bounding box center [171, 461] width 187 height 19
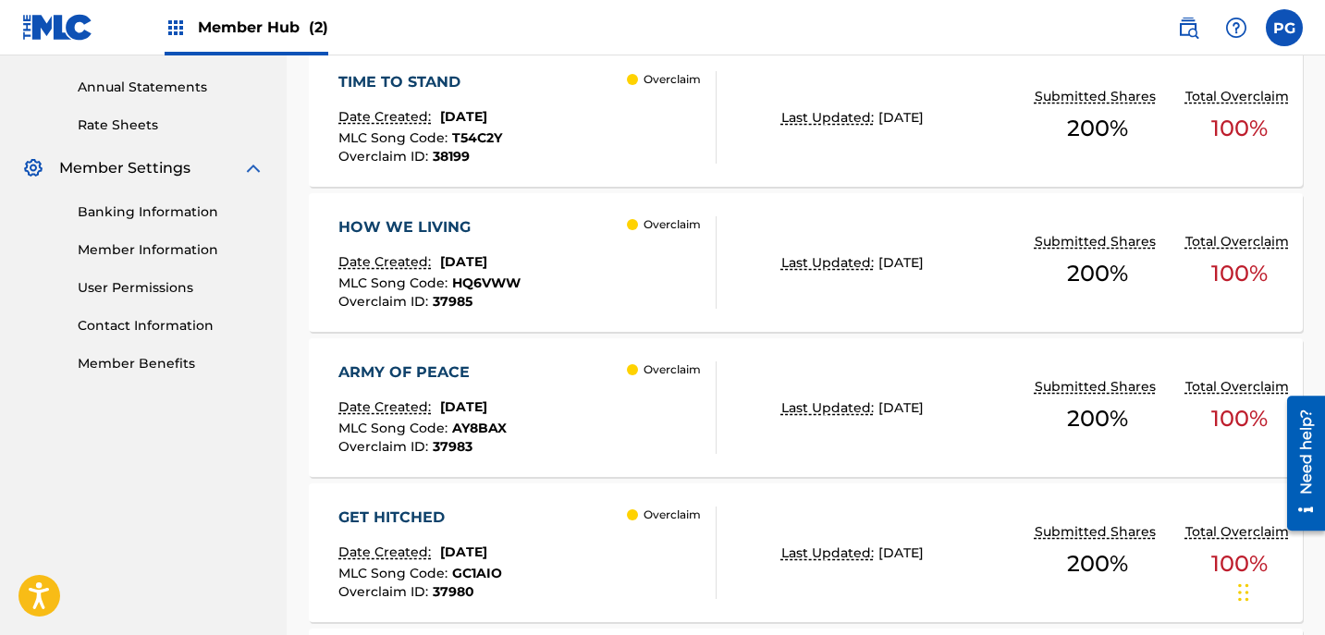
scroll to position [689, 0]
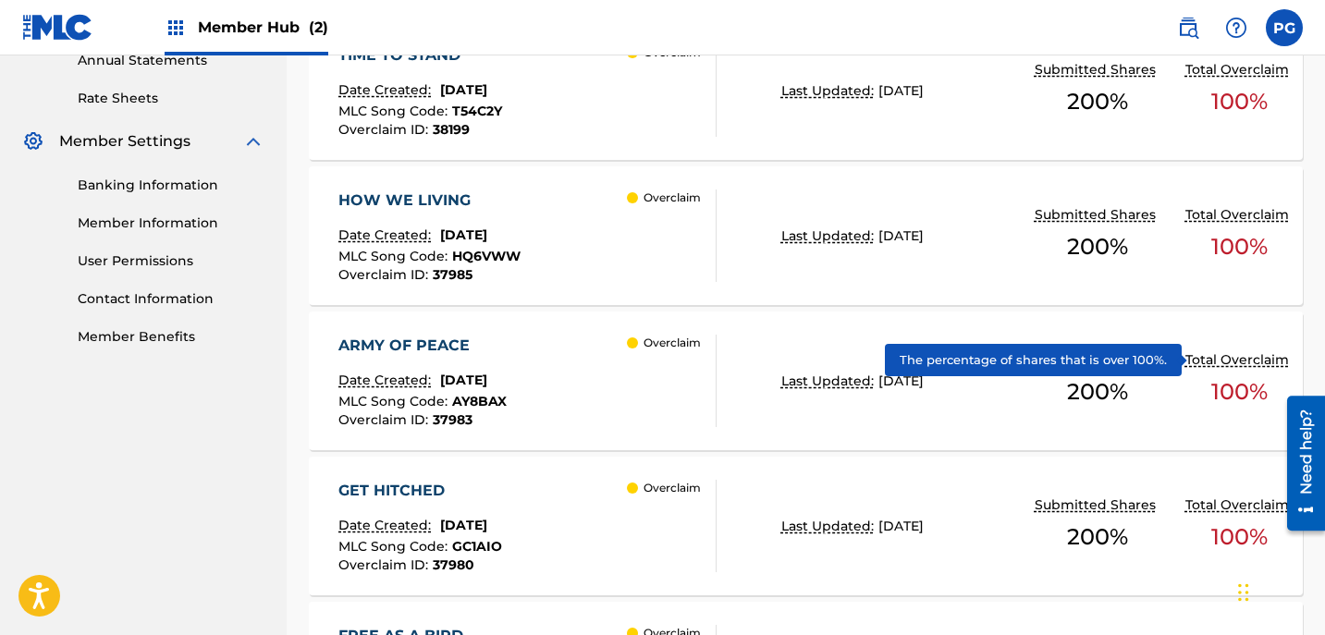
click at [1220, 360] on p "Total Overclaim" at bounding box center [1239, 359] width 108 height 19
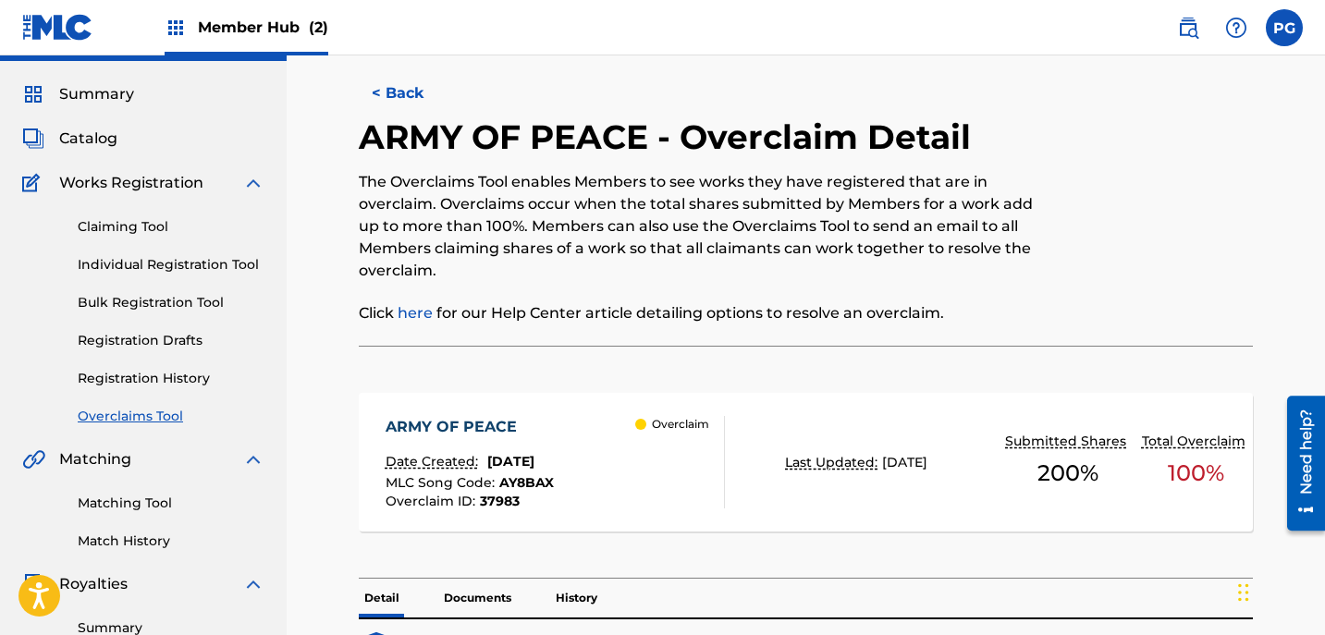
scroll to position [39, 0]
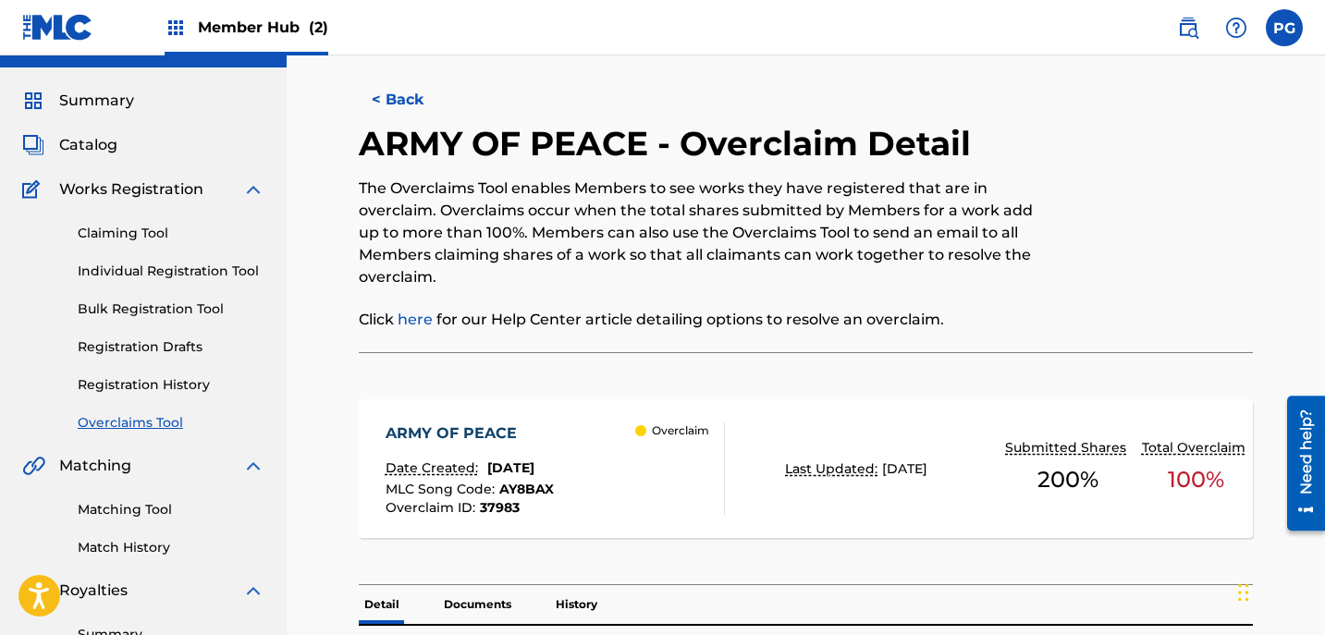
click at [150, 422] on link "Overclaims Tool" at bounding box center [171, 422] width 187 height 19
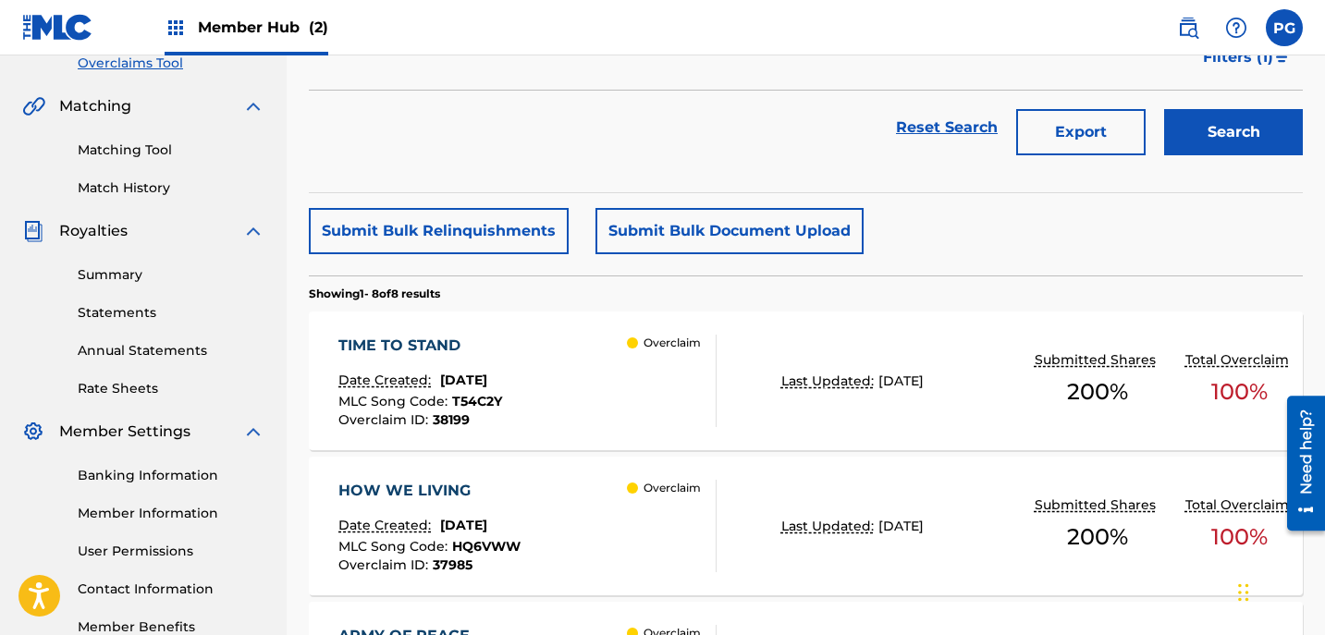
scroll to position [404, 0]
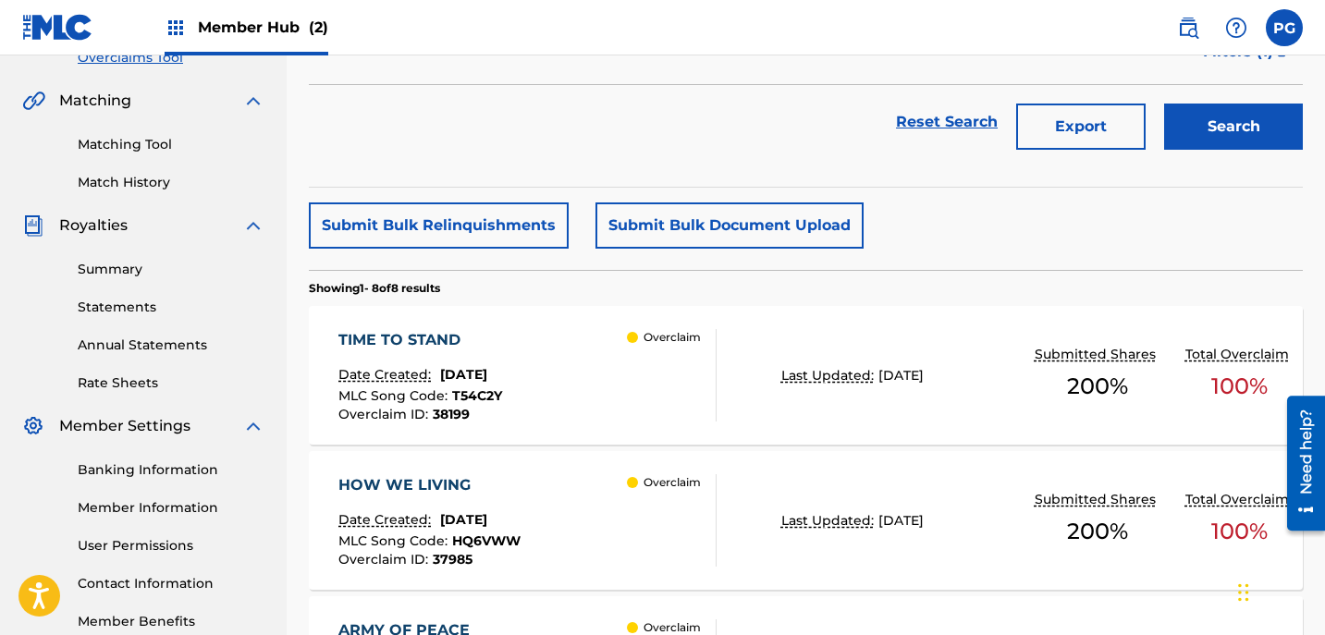
click at [959, 422] on div "TIME TO STAND Date Created: [DATE] MLC Song Code : T54C2Y Overclaim ID : 38199 …" at bounding box center [806, 375] width 994 height 139
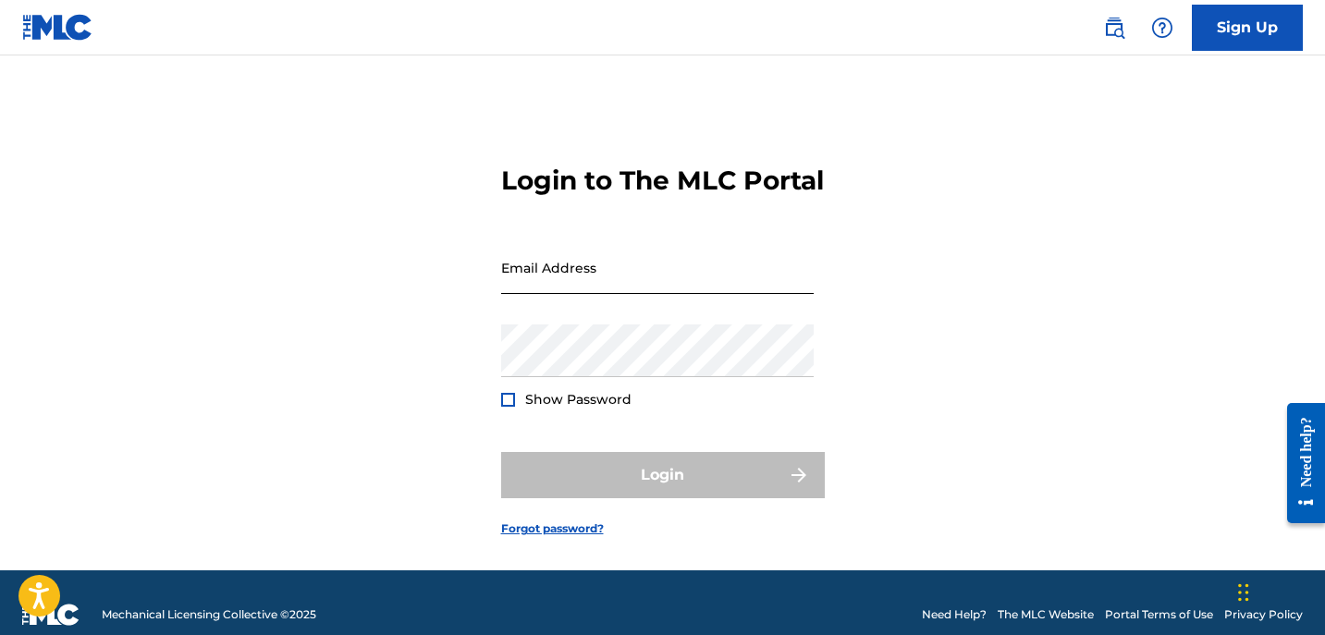
type input "[EMAIL_ADDRESS][DOMAIN_NAME]"
click at [696, 294] on input "[EMAIL_ADDRESS][DOMAIN_NAME]" at bounding box center [657, 267] width 312 height 53
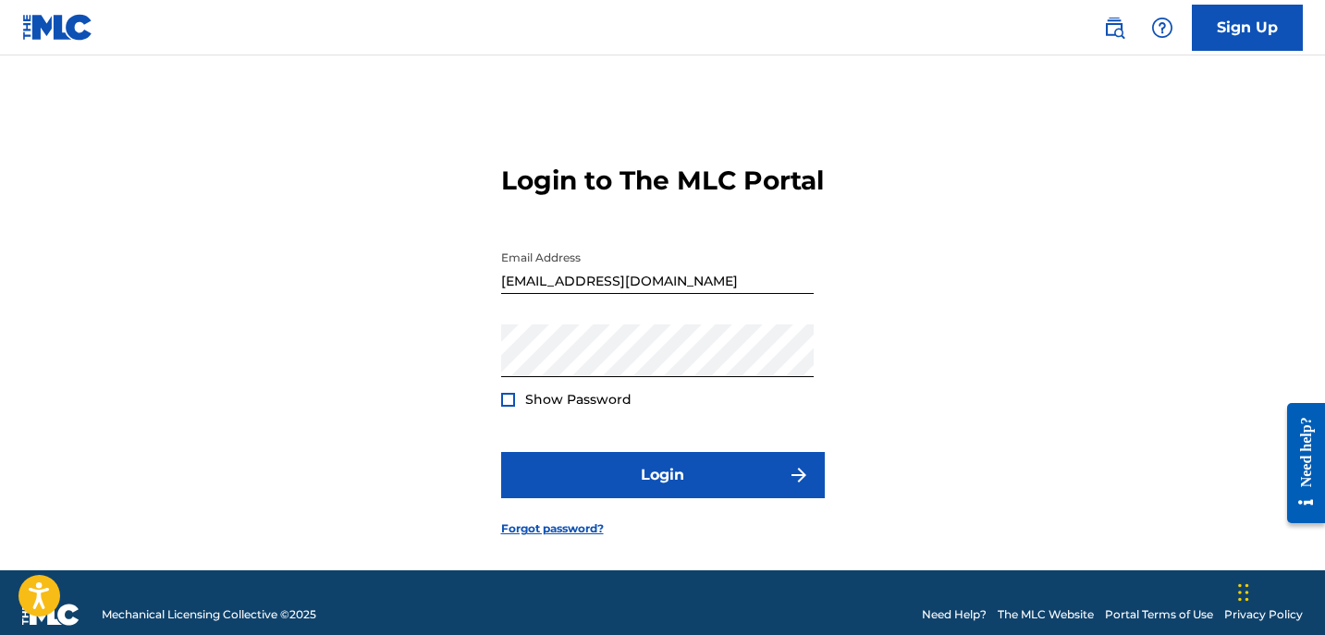
click at [947, 287] on div "Login to The MLC Portal Email Address [EMAIL_ADDRESS][DOMAIN_NAME] Password Sho…" at bounding box center [663, 336] width 1294 height 469
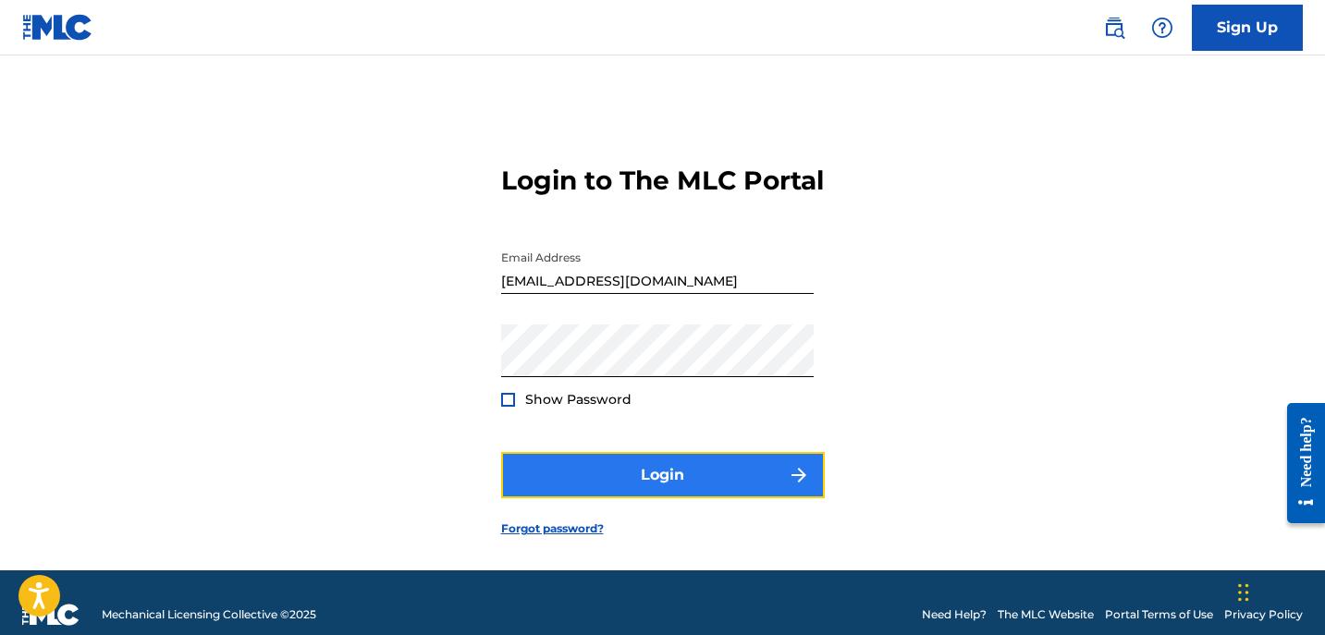
click at [765, 481] on button "Login" at bounding box center [663, 475] width 324 height 46
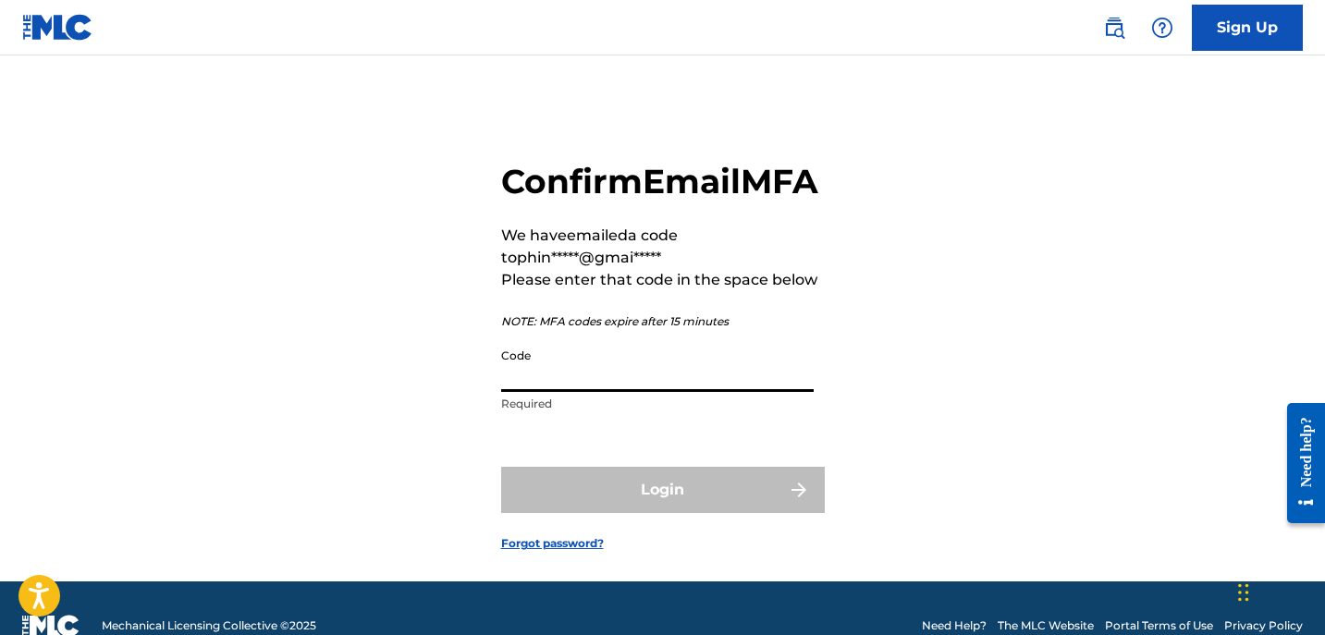
click at [509, 392] on input "Code" at bounding box center [657, 365] width 312 height 53
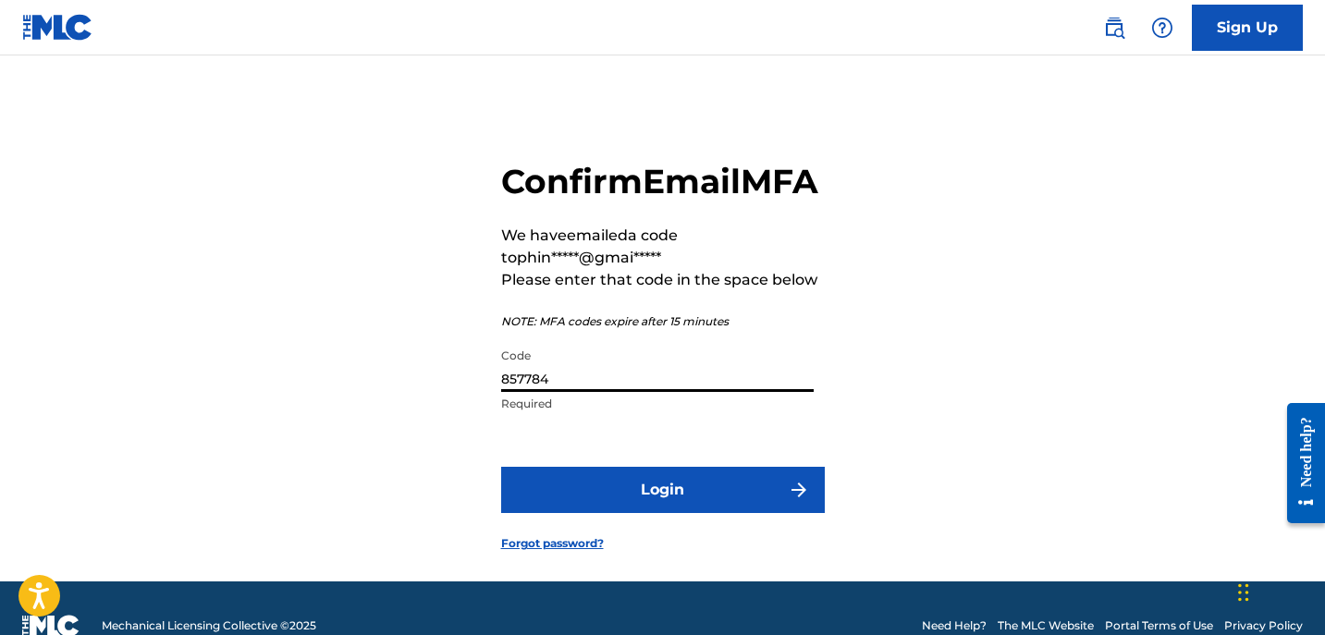
type input "857784"
click at [501, 467] on button "Login" at bounding box center [663, 490] width 324 height 46
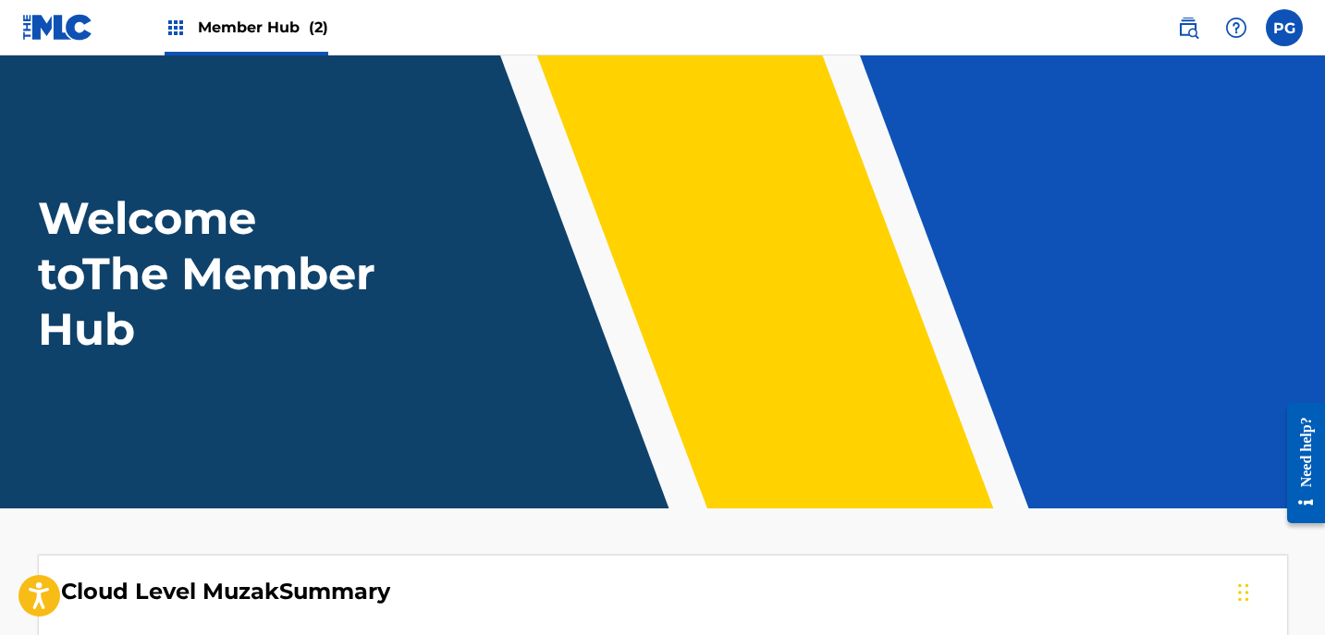
click at [175, 21] on img at bounding box center [176, 28] width 22 height 22
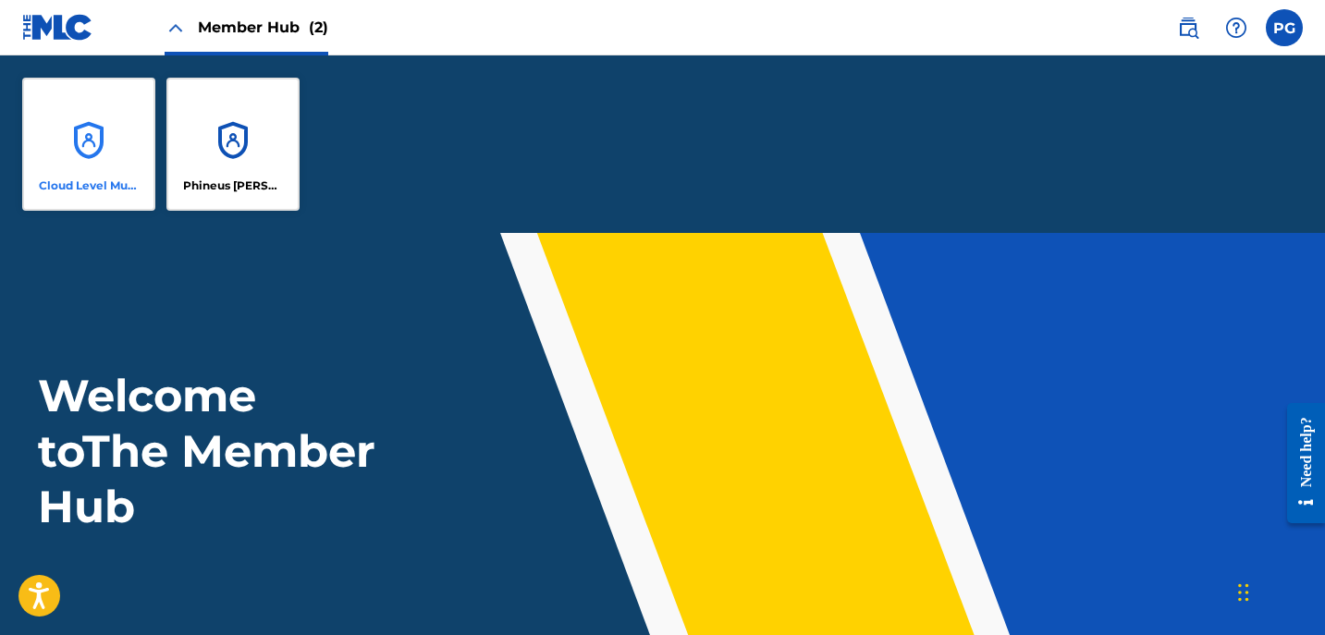
click at [114, 143] on div "Cloud Level Muzak" at bounding box center [88, 144] width 133 height 133
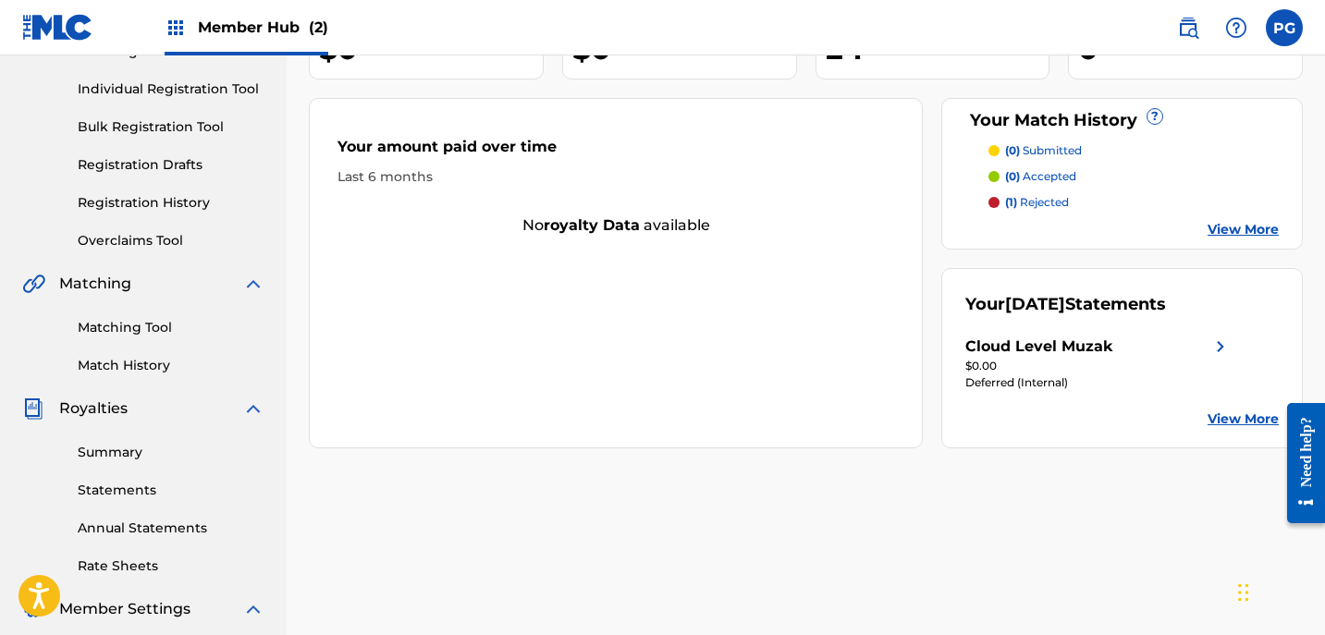
scroll to position [250, 0]
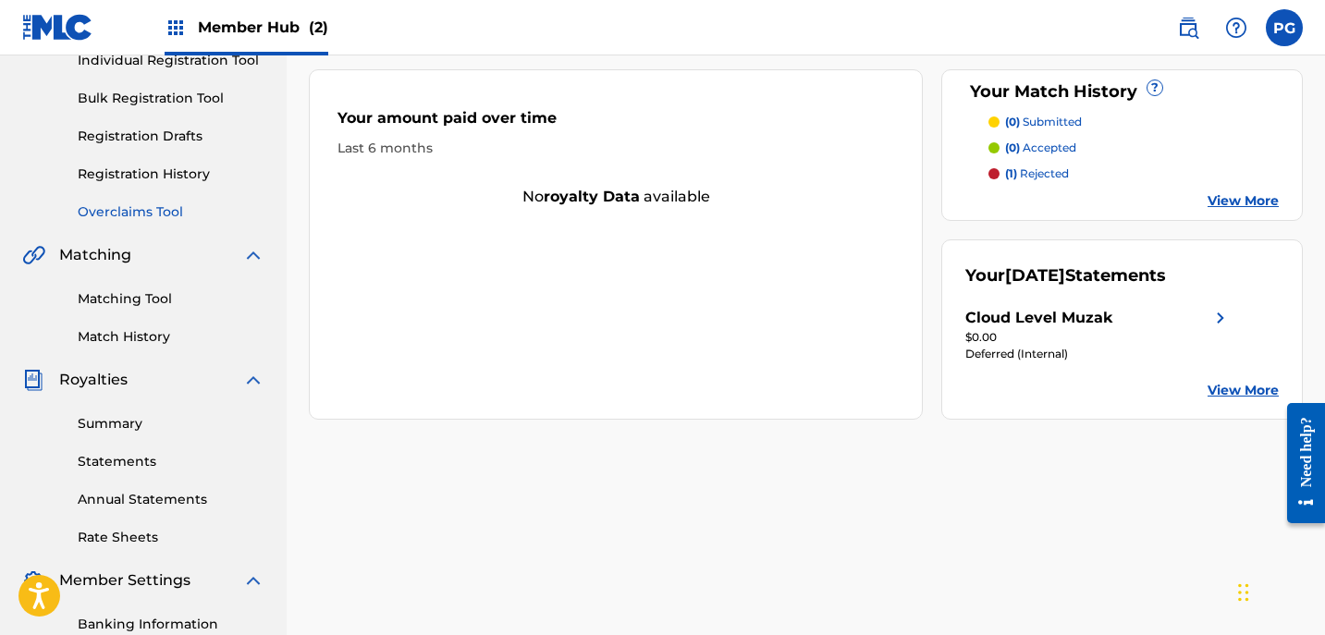
click at [143, 218] on link "Overclaims Tool" at bounding box center [171, 211] width 187 height 19
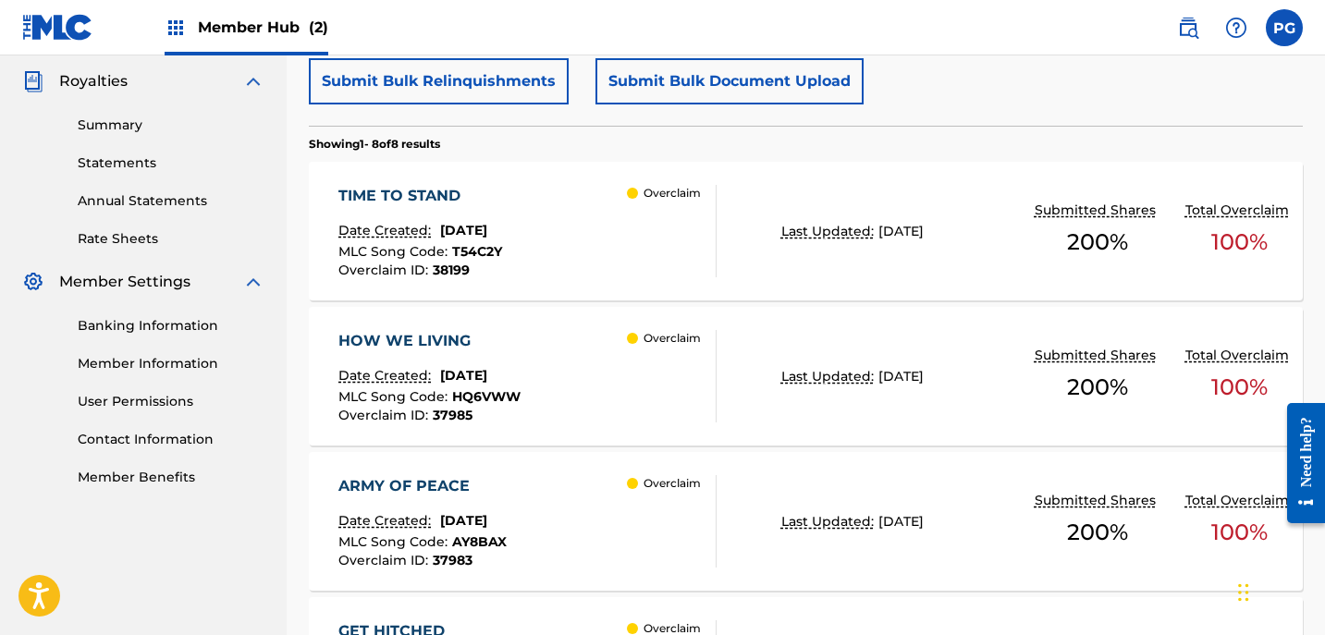
scroll to position [549, 0]
click at [967, 271] on div "TIME TO STAND Date Created: [DATE] MLC Song Code : T54C2Y Overclaim ID : 38199 …" at bounding box center [806, 230] width 994 height 139
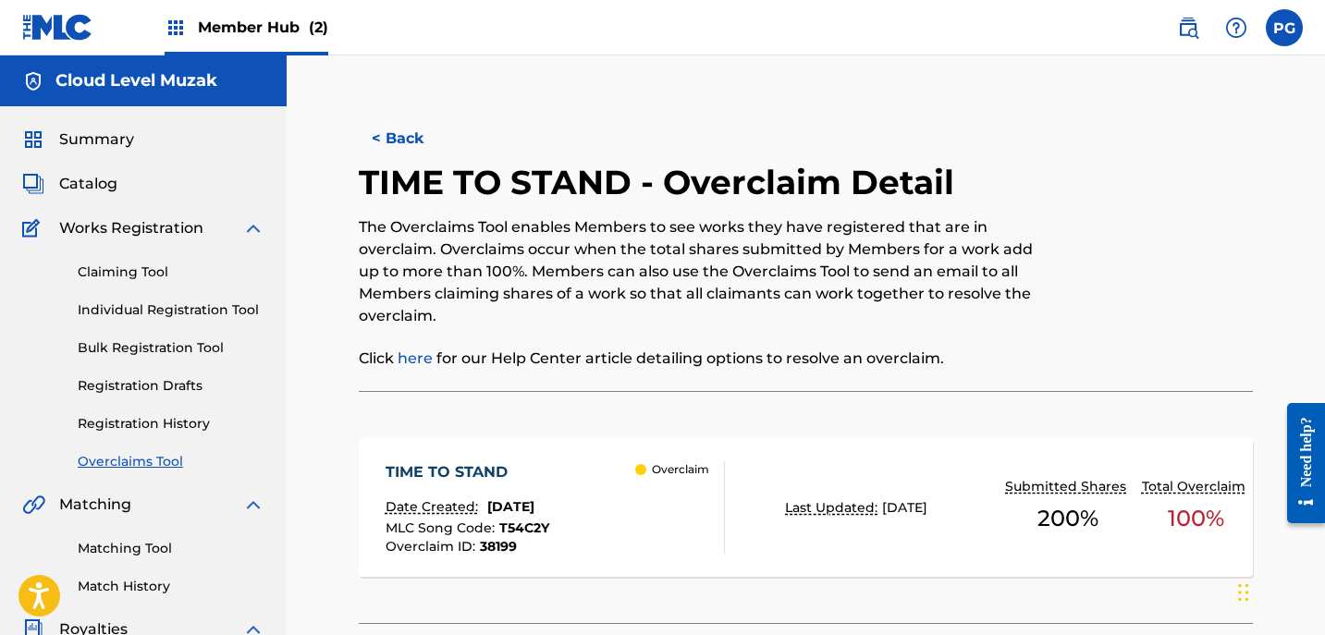
drag, startPoint x: 1323, startPoint y: 193, endPoint x: 1330, endPoint y: 345, distance: 151.8
click at [1324, 345] on html "Accessibility Screen-Reader Guide, Feedback, and Issue Reporting | New window 0…" at bounding box center [662, 317] width 1325 height 635
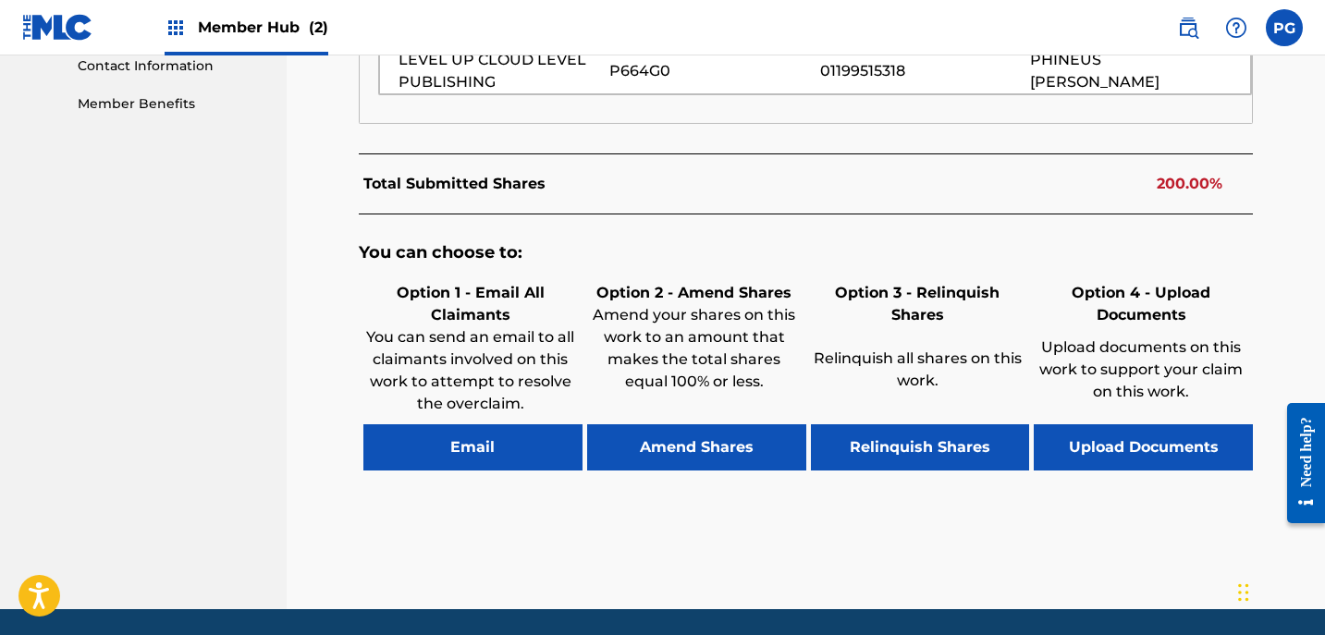
scroll to position [984, 0]
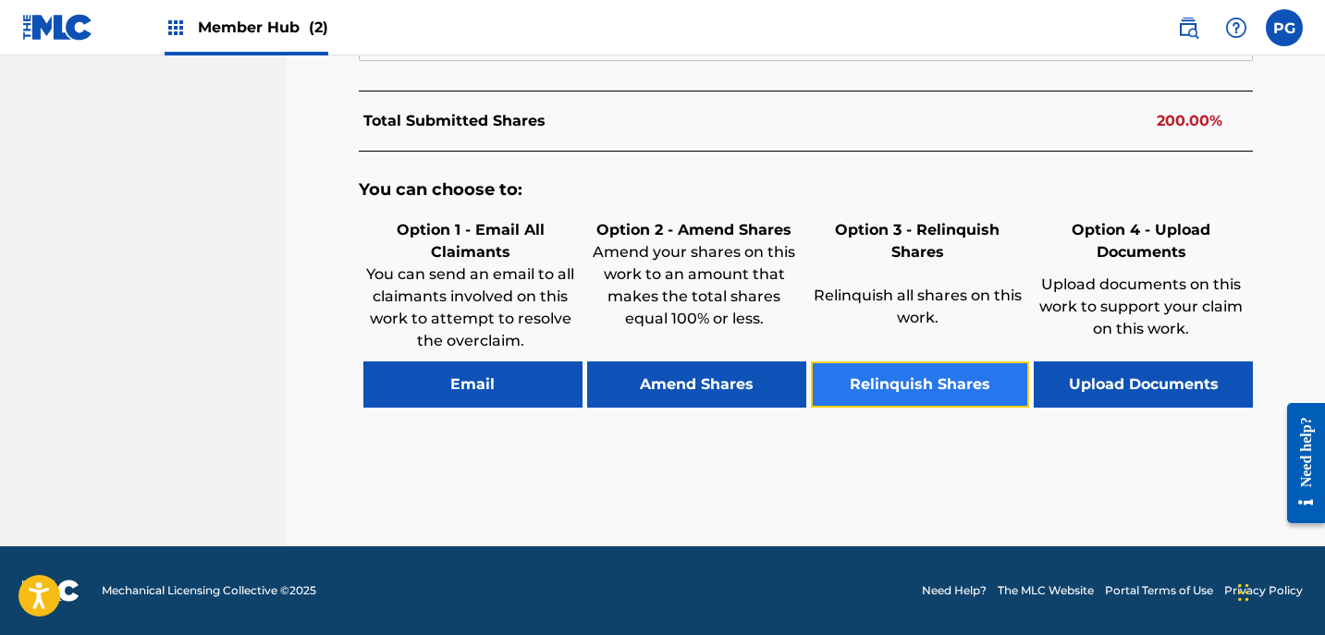
click at [953, 390] on button "Relinquish Shares" at bounding box center [920, 384] width 219 height 46
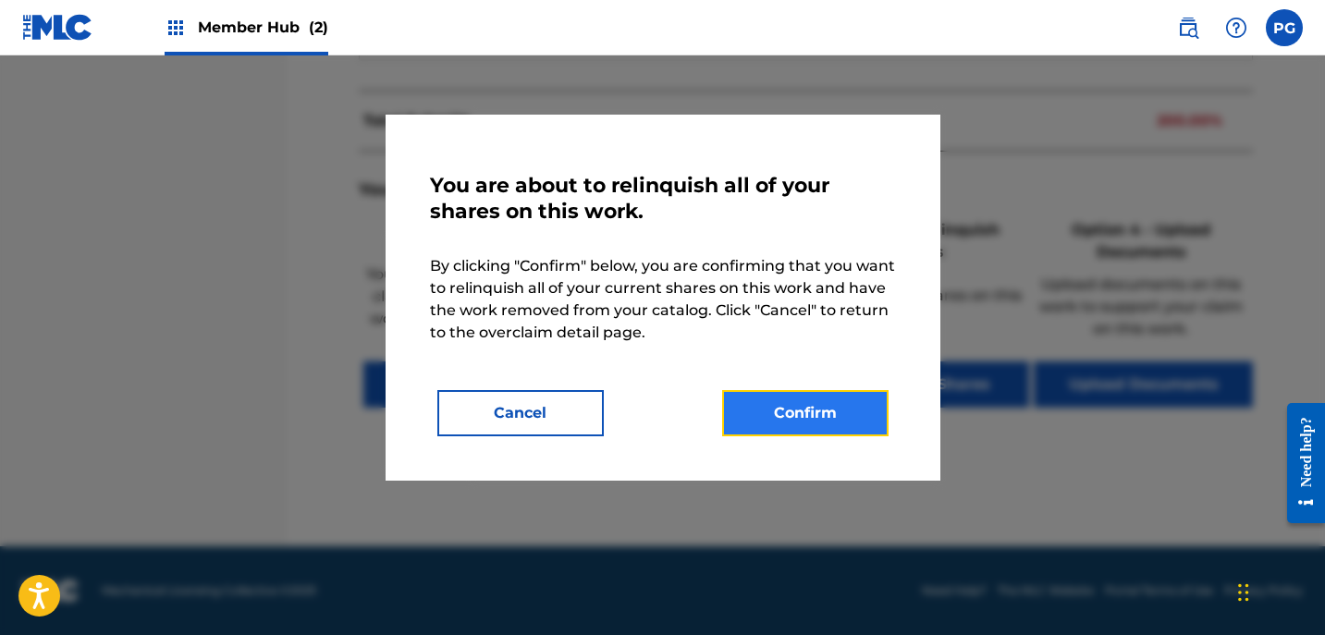
click at [815, 424] on button "Confirm" at bounding box center [805, 413] width 166 height 46
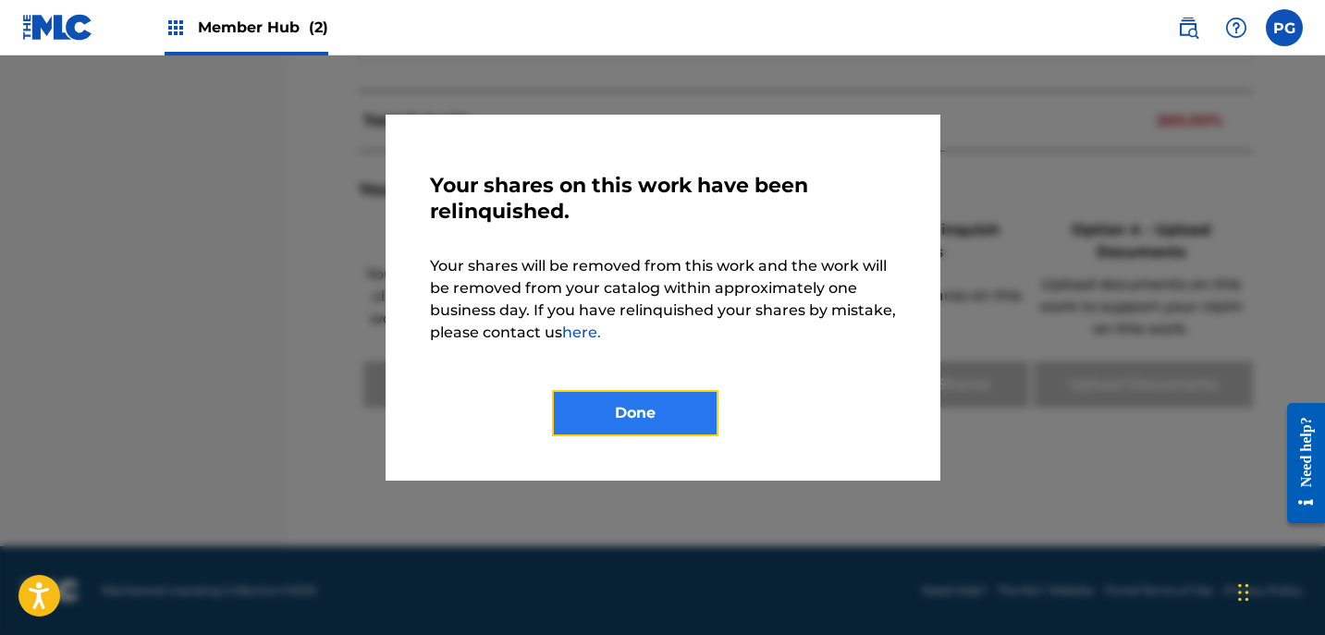
click at [684, 412] on button "Done" at bounding box center [635, 413] width 166 height 46
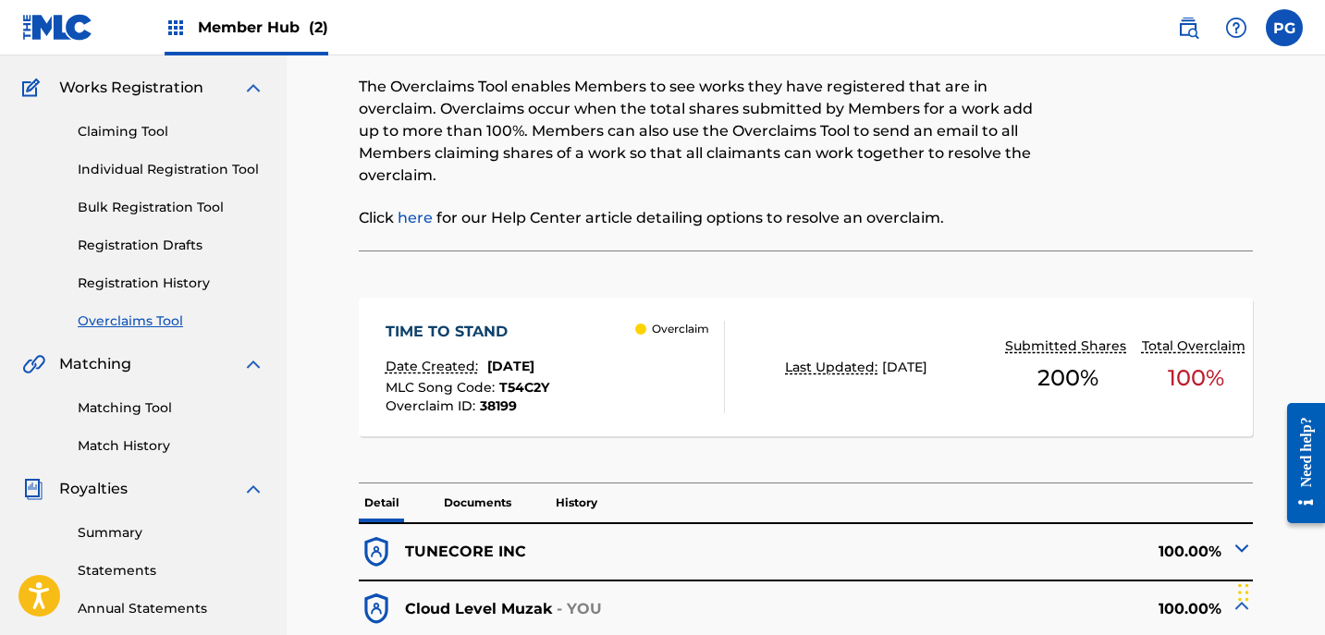
scroll to position [145, 0]
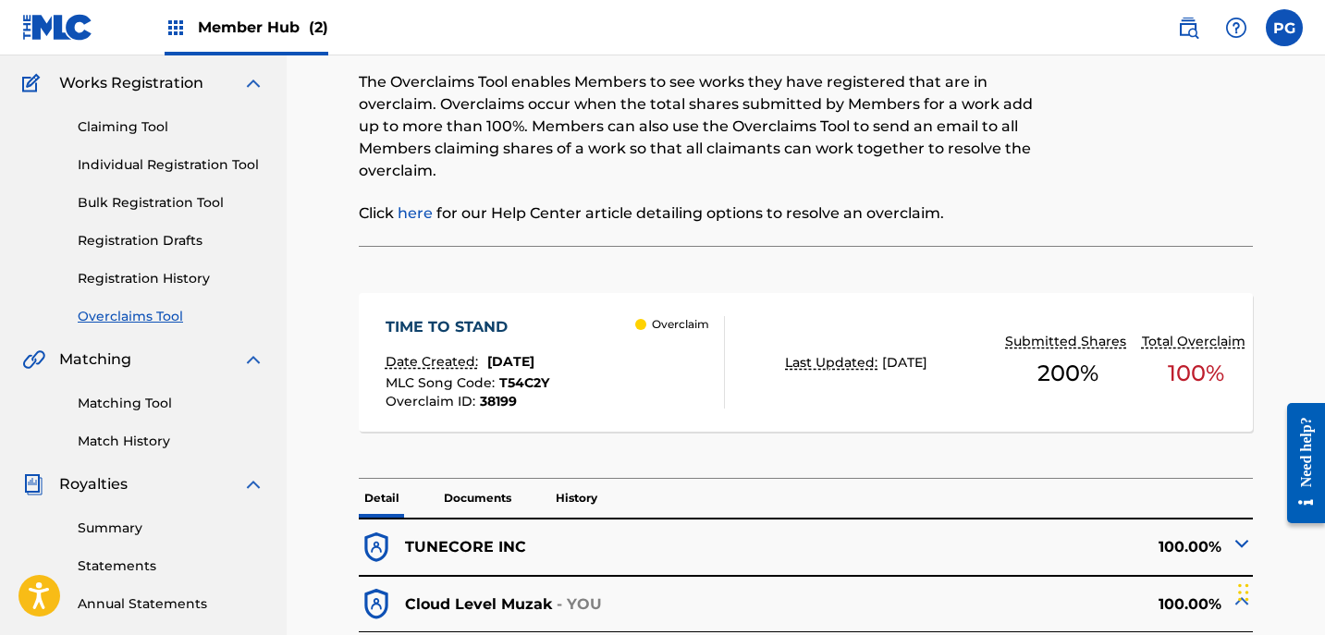
click at [167, 320] on link "Overclaims Tool" at bounding box center [171, 316] width 187 height 19
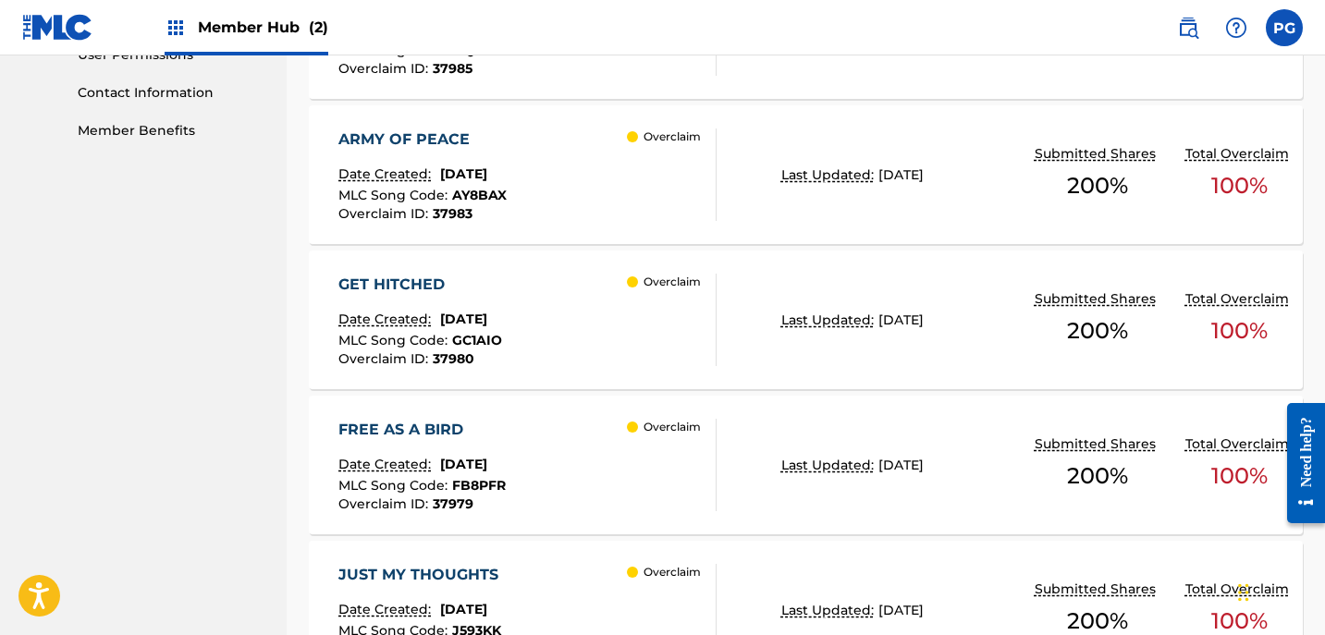
scroll to position [898, 0]
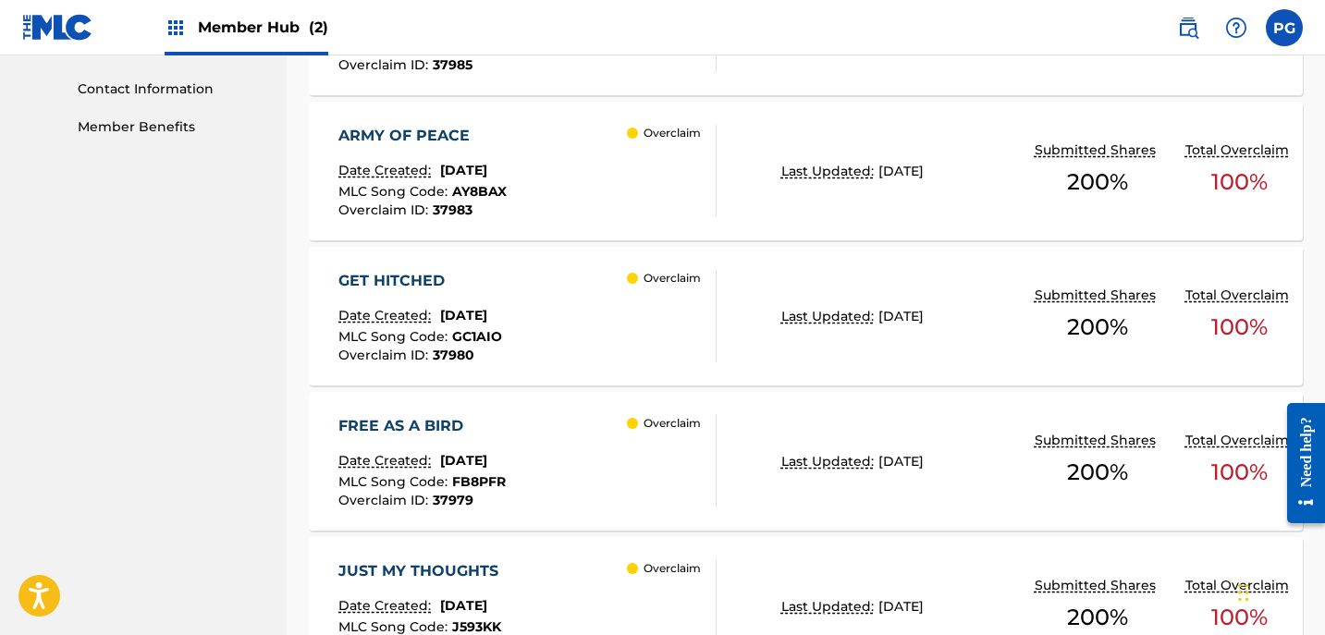
click at [991, 269] on div "GET HITCHED Date Created: [DATE] MLC Song Code : GC1AIO Overclaim ID : 37980 Ov…" at bounding box center [806, 316] width 994 height 139
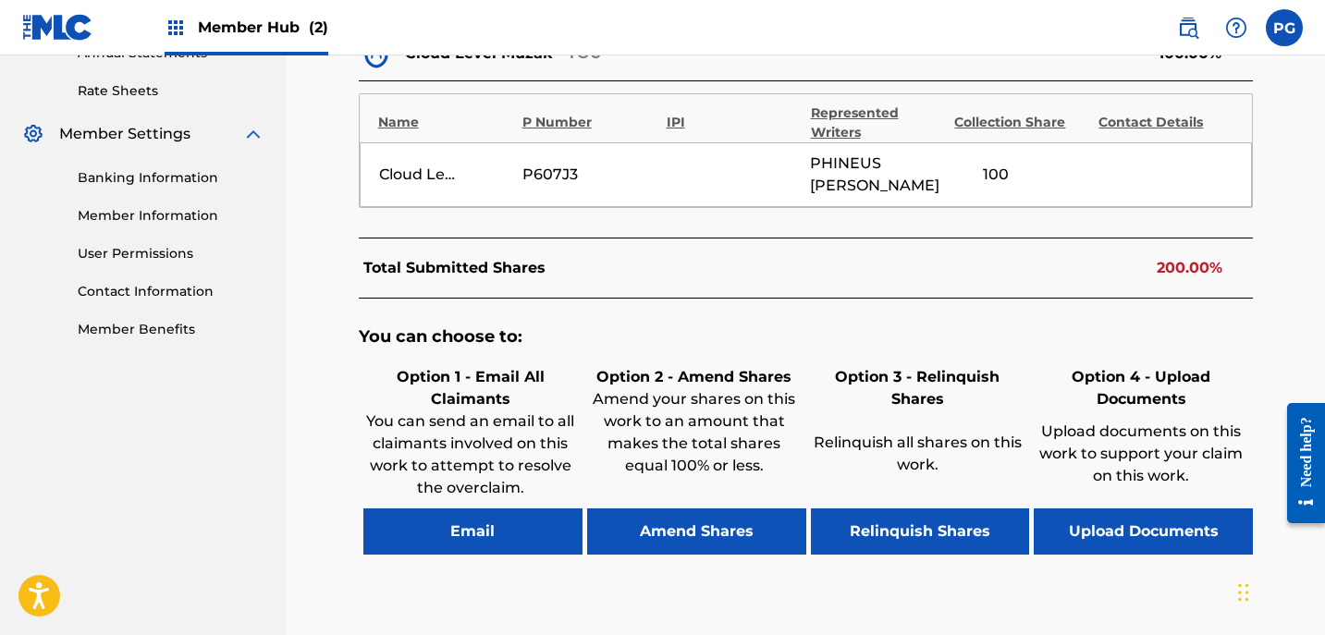
scroll to position [843, 0]
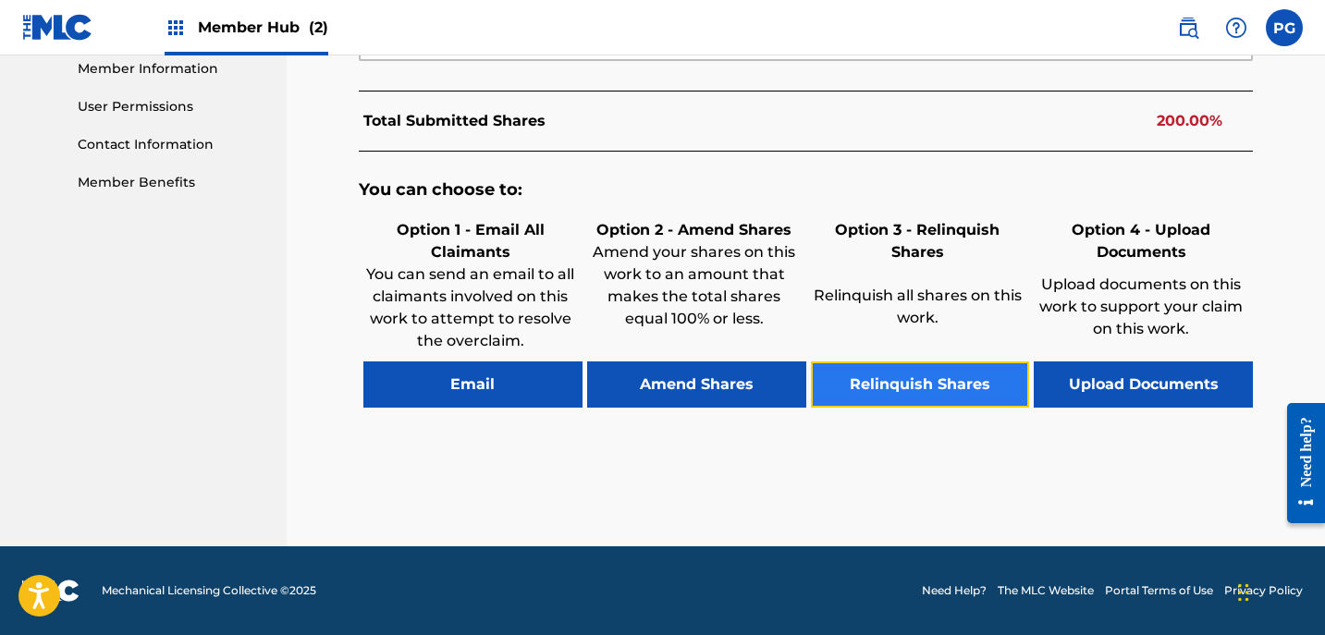
click at [923, 381] on button "Relinquish Shares" at bounding box center [920, 384] width 219 height 46
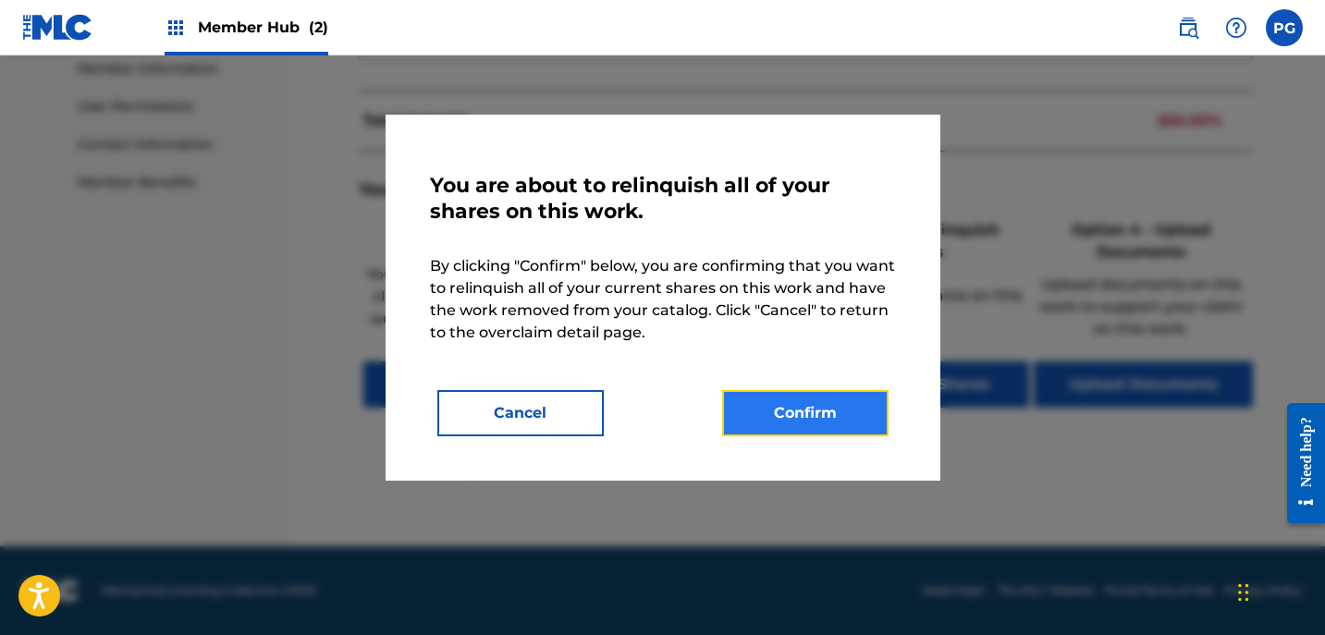
click at [820, 403] on button "Confirm" at bounding box center [805, 413] width 166 height 46
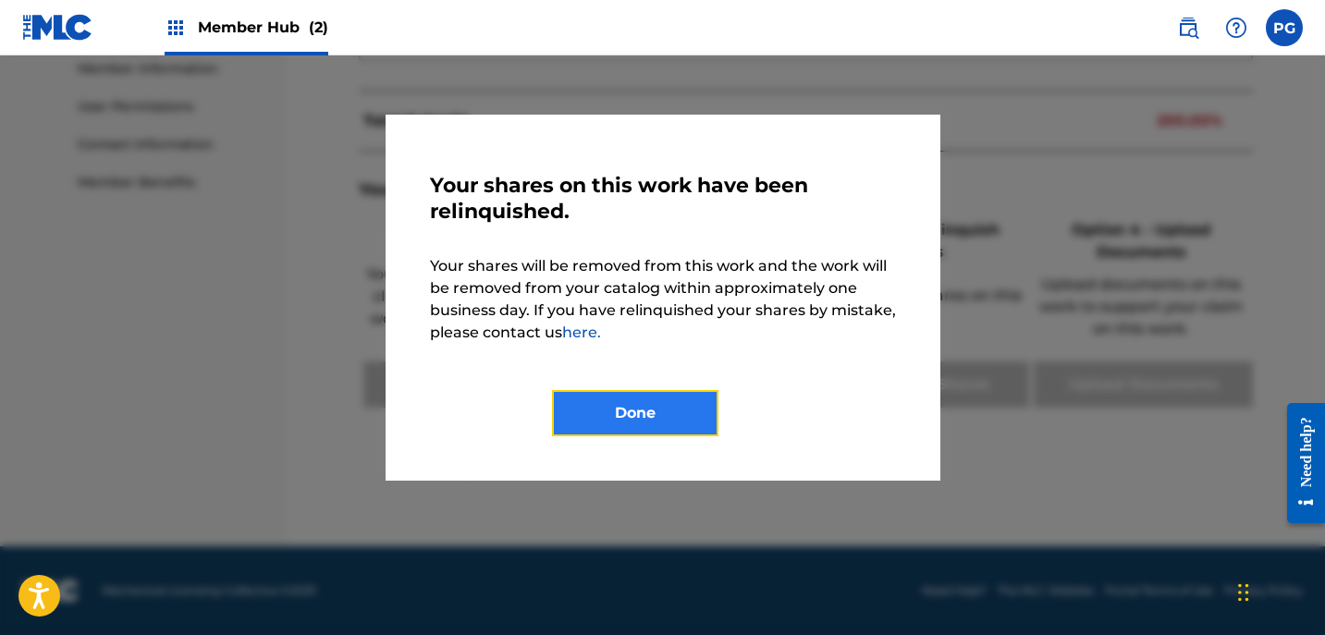
click at [603, 412] on button "Done" at bounding box center [635, 413] width 166 height 46
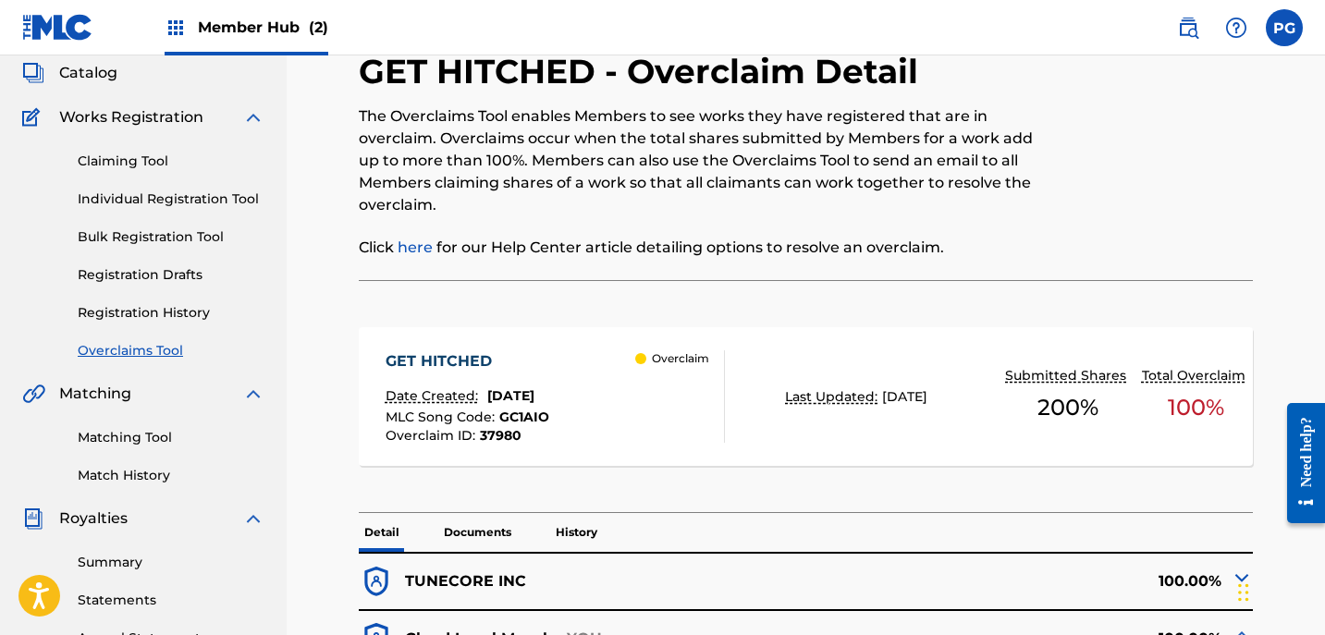
scroll to position [105, 0]
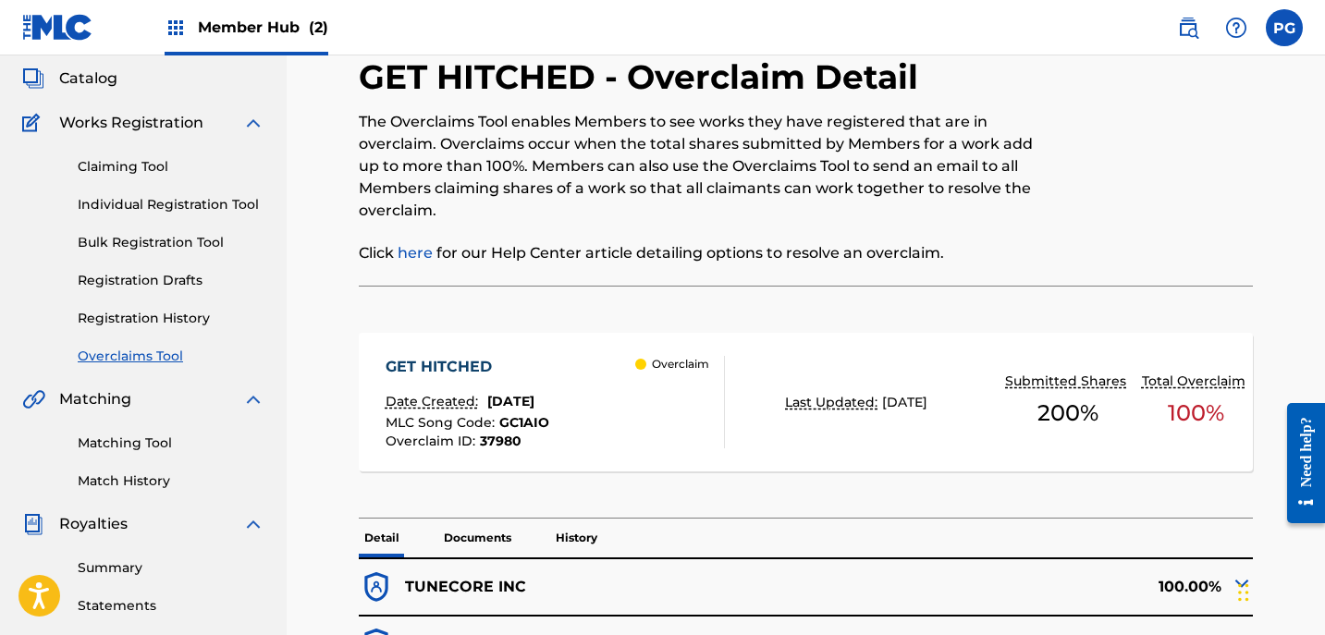
click at [153, 356] on link "Overclaims Tool" at bounding box center [171, 356] width 187 height 19
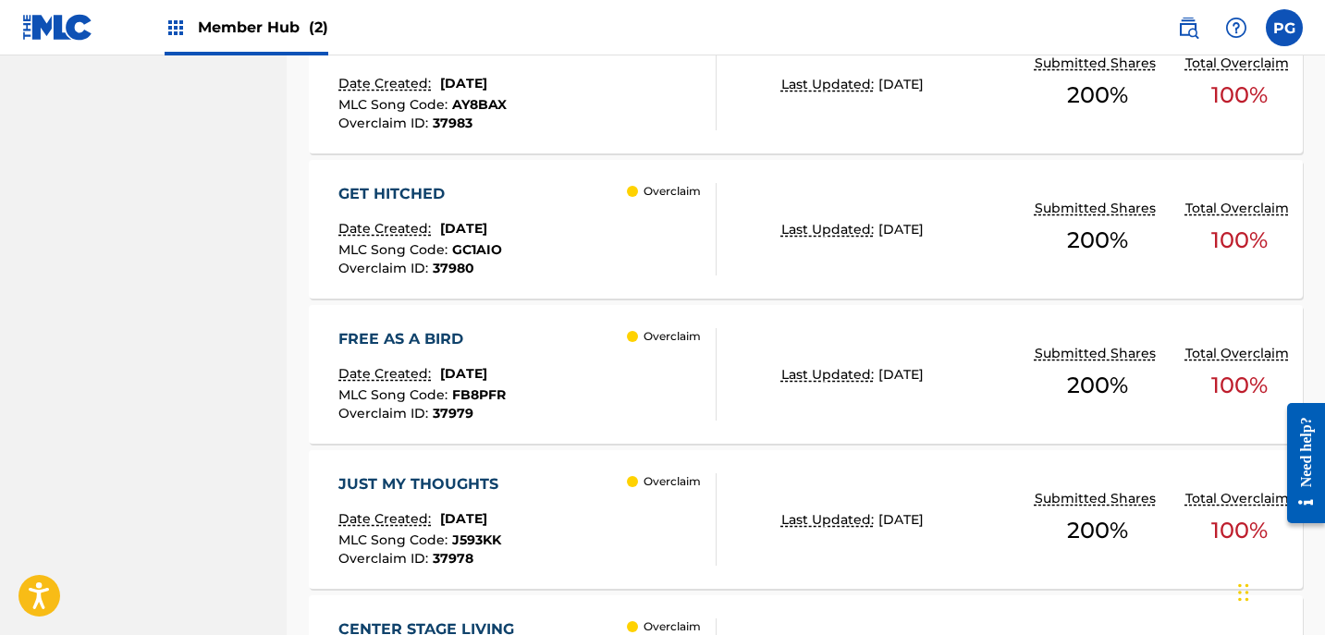
scroll to position [996, 0]
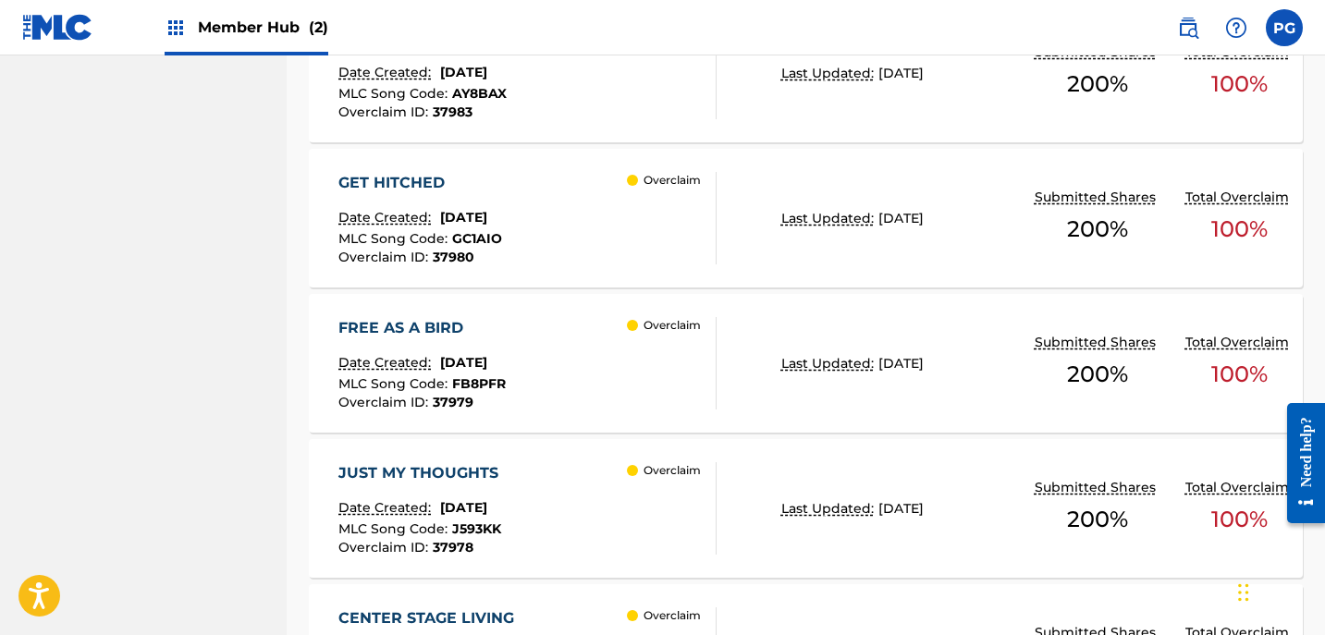
click at [947, 383] on div "FREE AS A BIRD Date Created: [DATE] MLC Song Code : FB8PFR Overclaim ID : 37979…" at bounding box center [806, 363] width 994 height 139
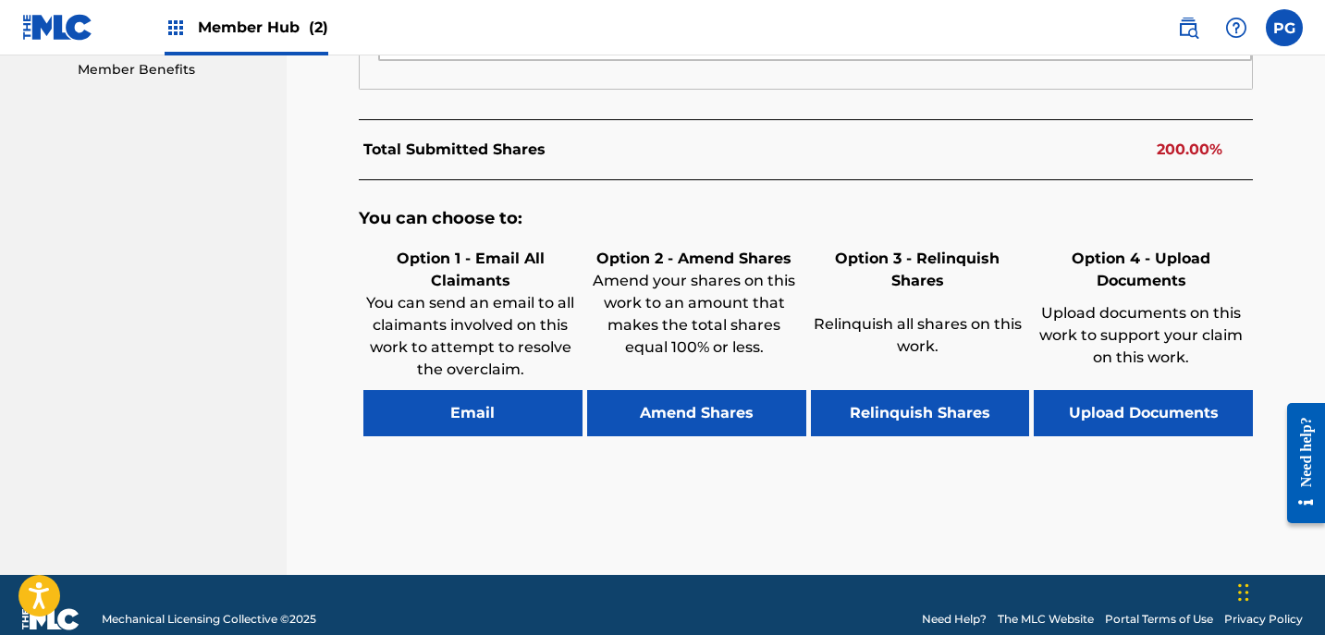
scroll to position [964, 0]
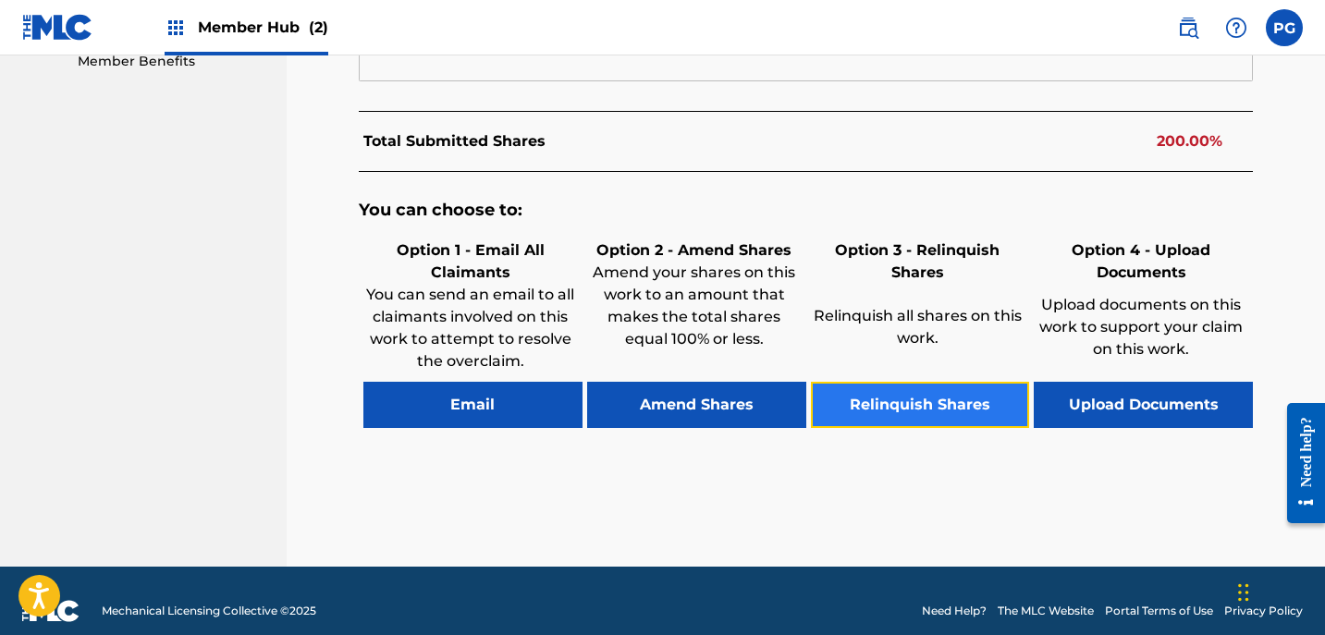
click at [908, 410] on button "Relinquish Shares" at bounding box center [920, 405] width 219 height 46
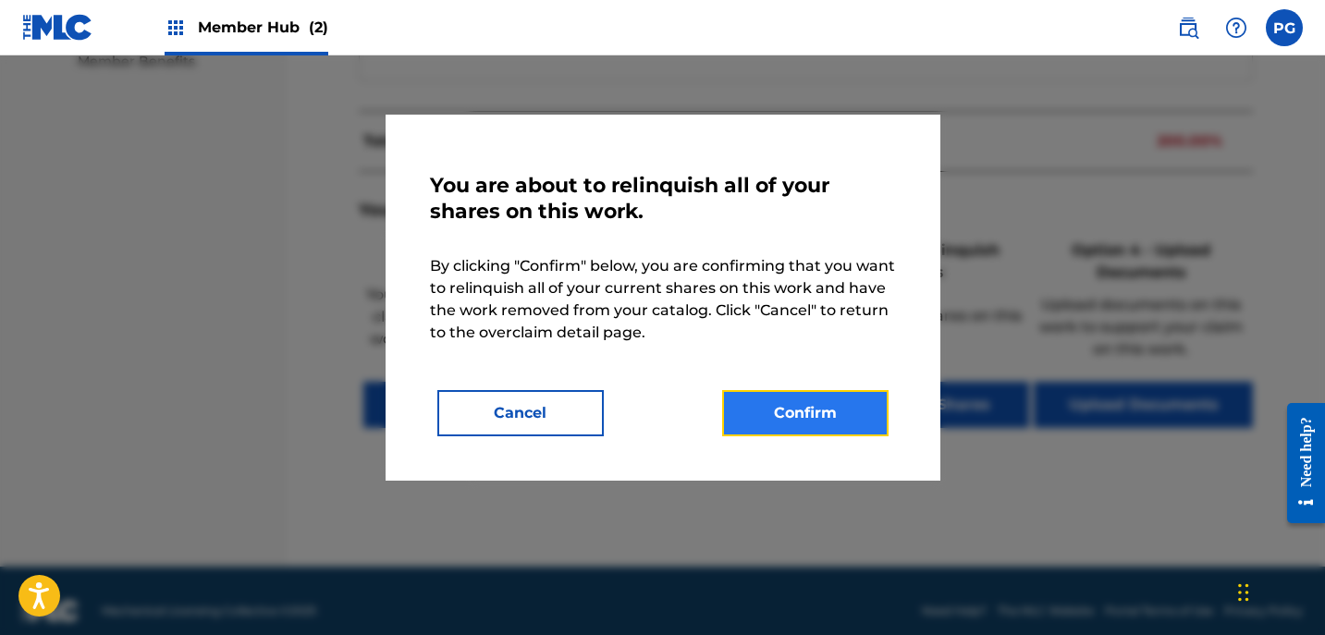
click at [804, 411] on button "Confirm" at bounding box center [805, 413] width 166 height 46
click at [784, 417] on button "Confirm" at bounding box center [805, 413] width 166 height 46
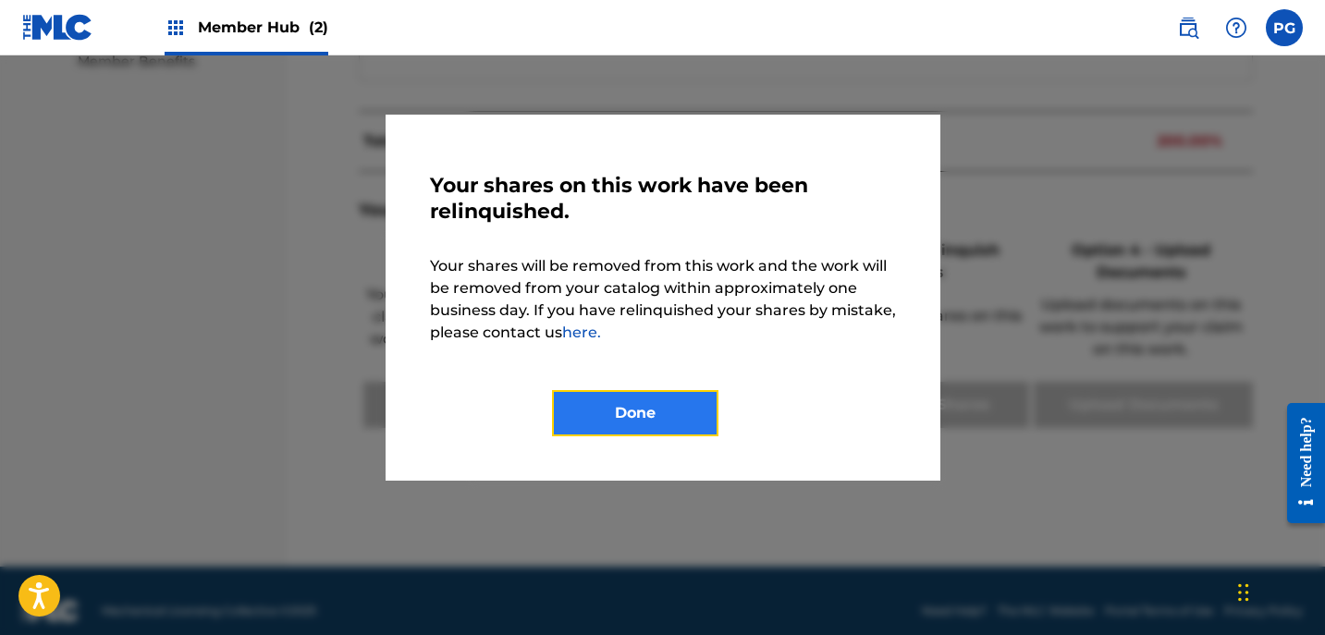
click at [689, 412] on button "Done" at bounding box center [635, 413] width 166 height 46
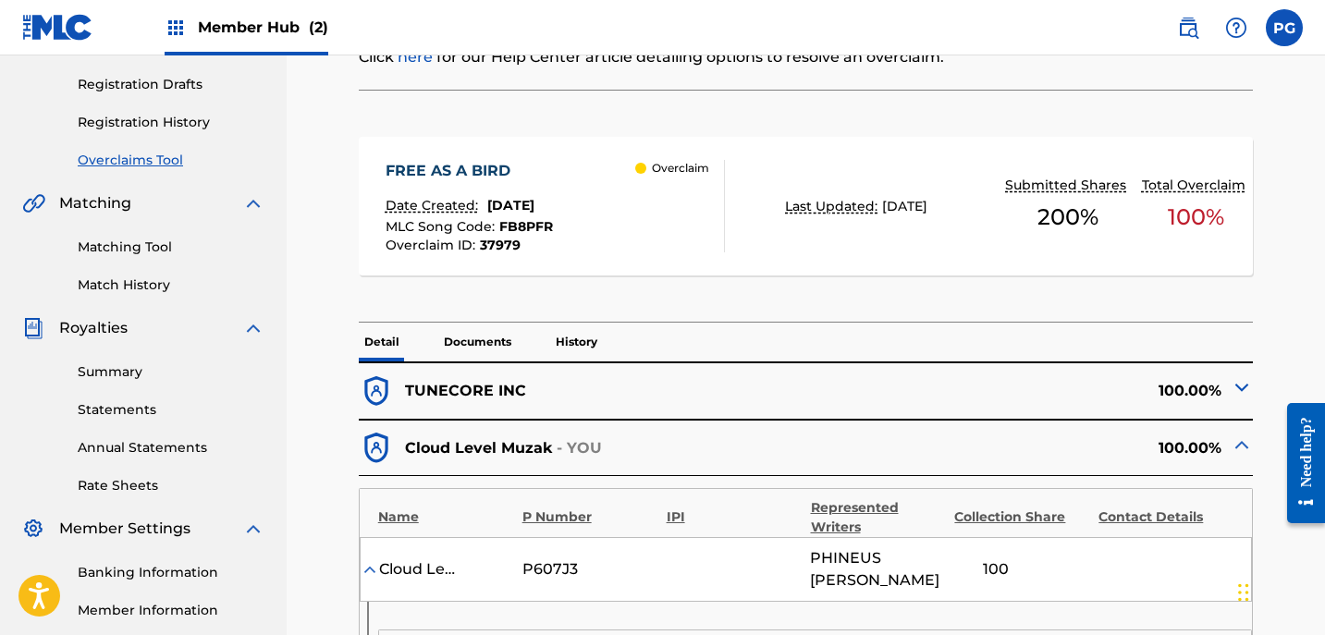
scroll to position [0, 0]
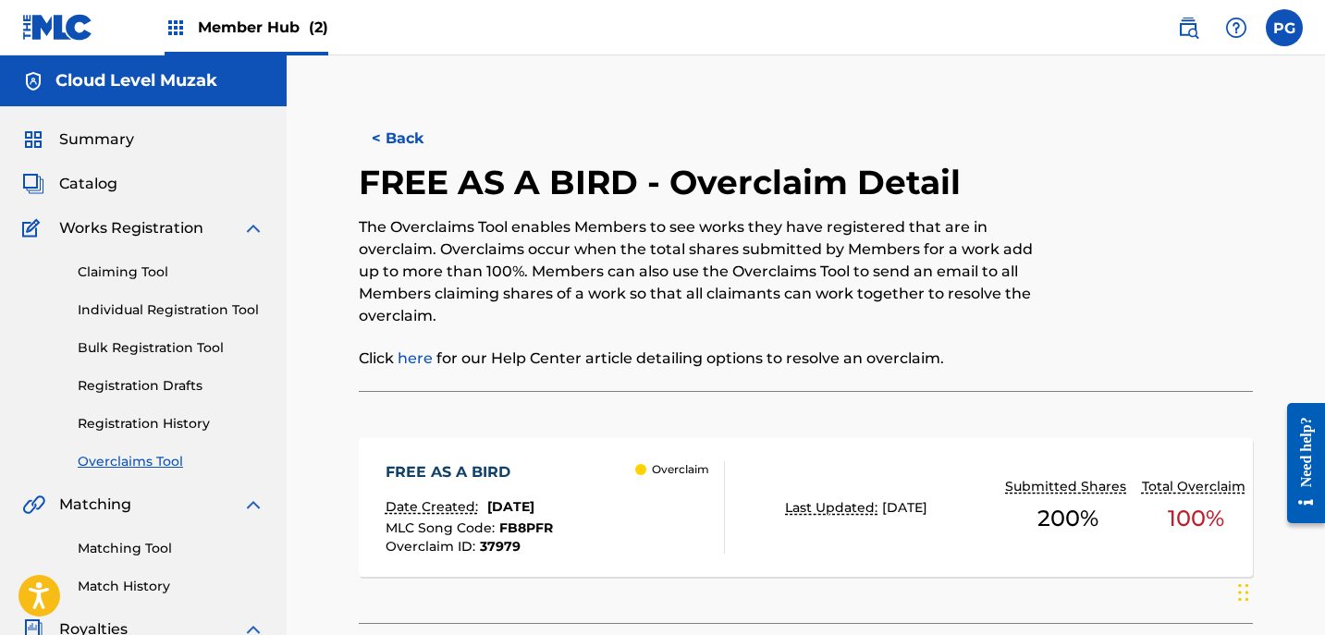
click at [139, 464] on link "Overclaims Tool" at bounding box center [171, 461] width 187 height 19
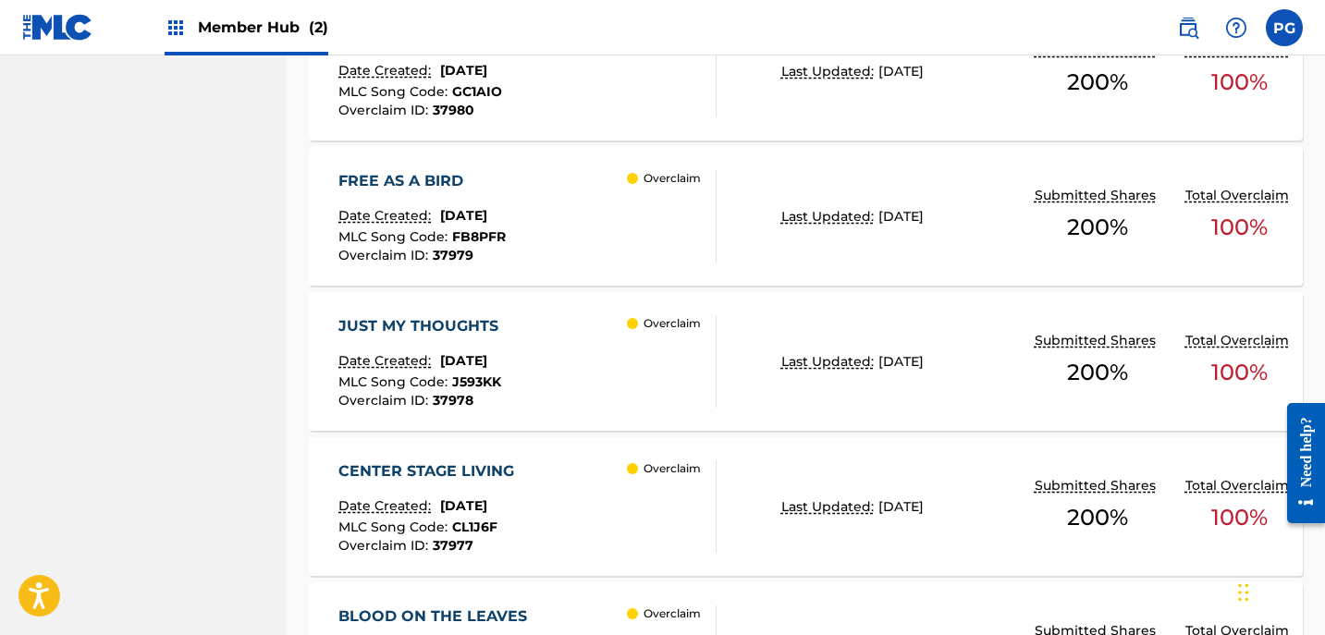
scroll to position [1153, 0]
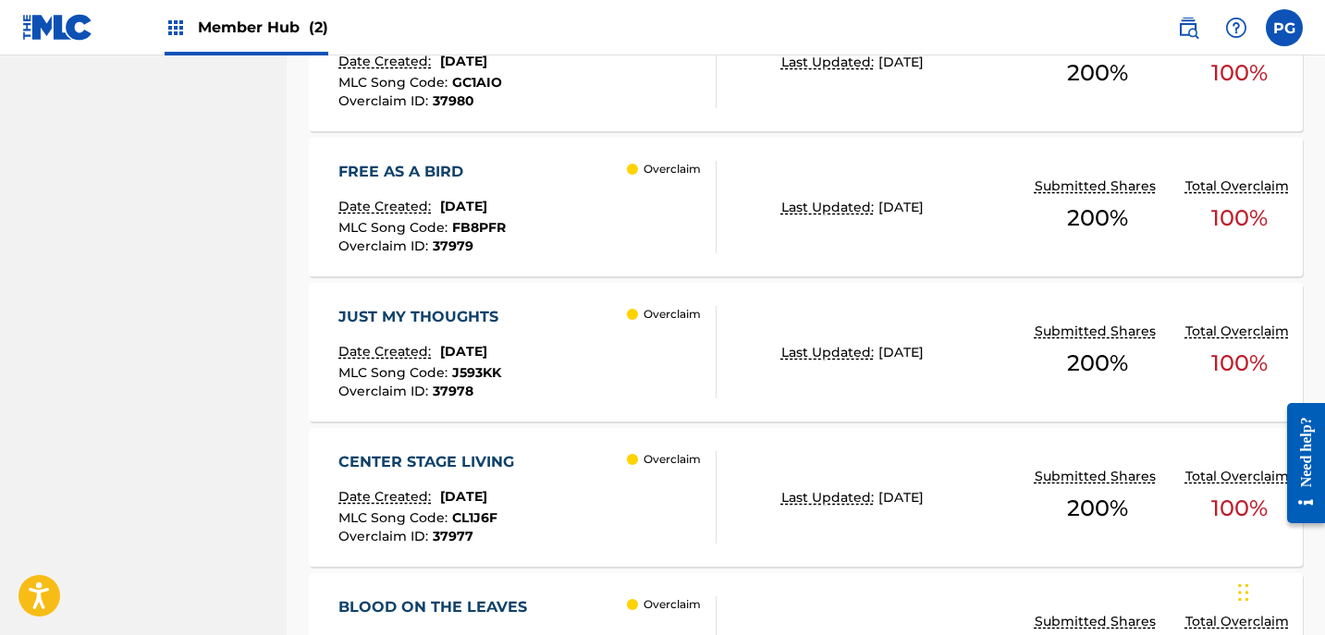
click at [911, 388] on div "JUST MY THOUGHTS Date Created: [DATE] MLC Song Code : J593KK Overclaim ID : 379…" at bounding box center [806, 352] width 994 height 139
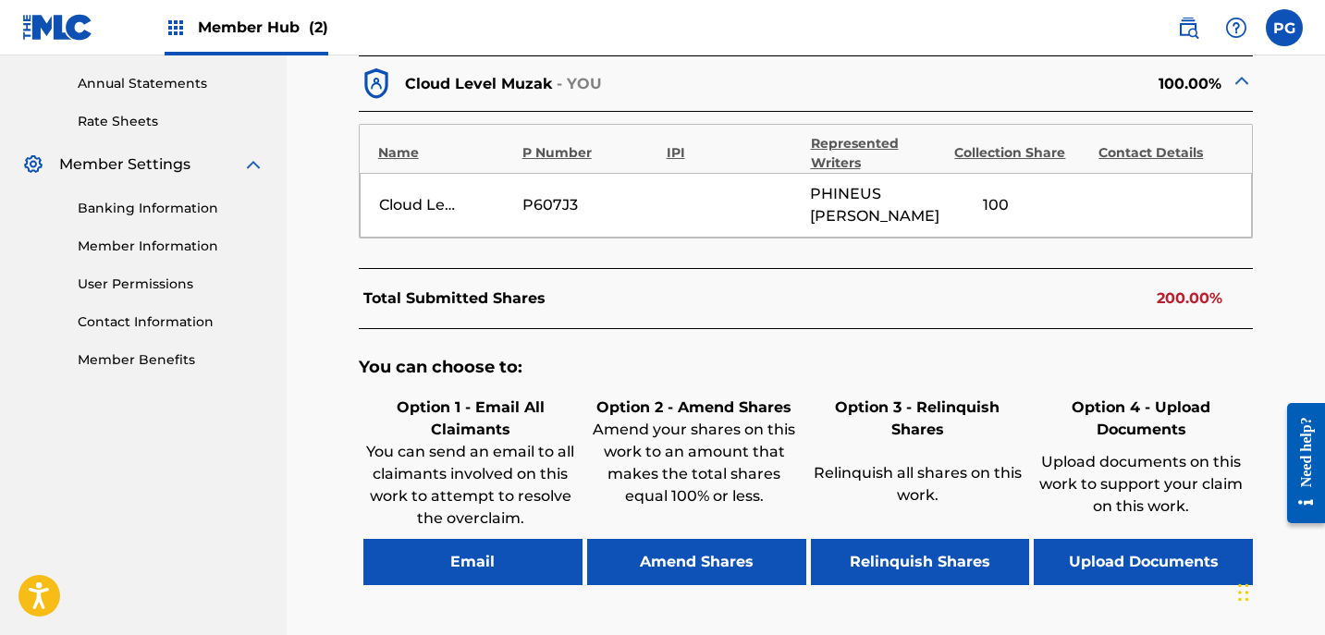
scroll to position [843, 0]
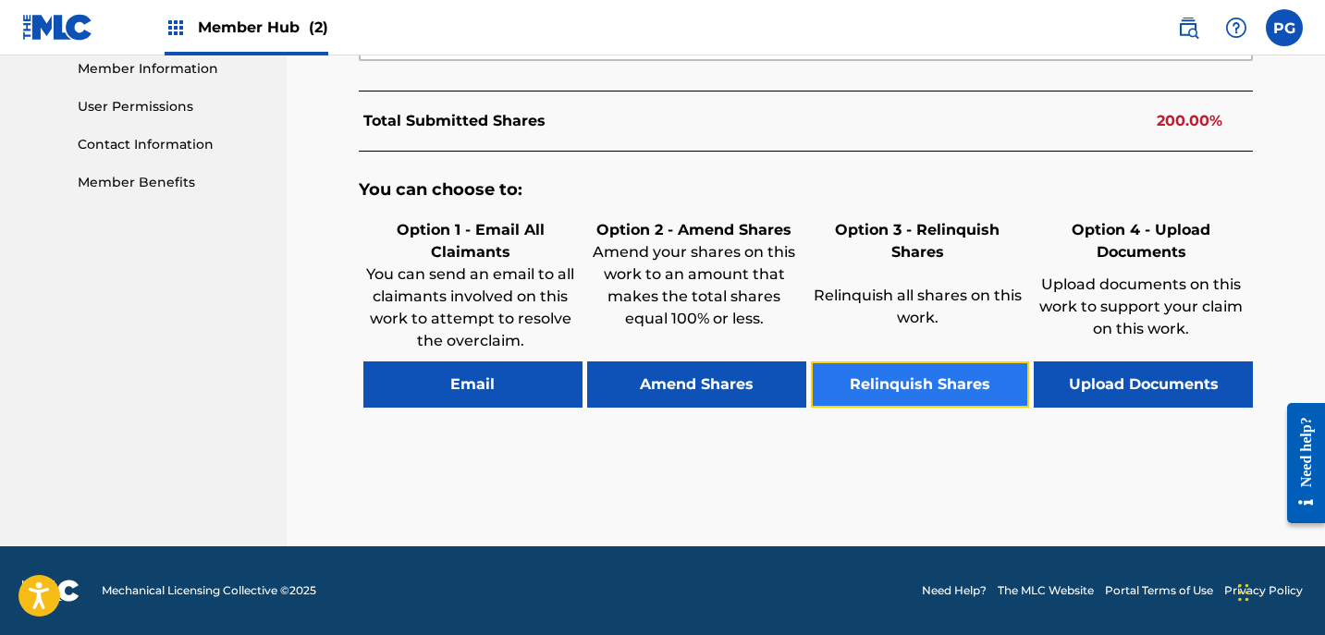
click at [903, 396] on button "Relinquish Shares" at bounding box center [920, 384] width 219 height 46
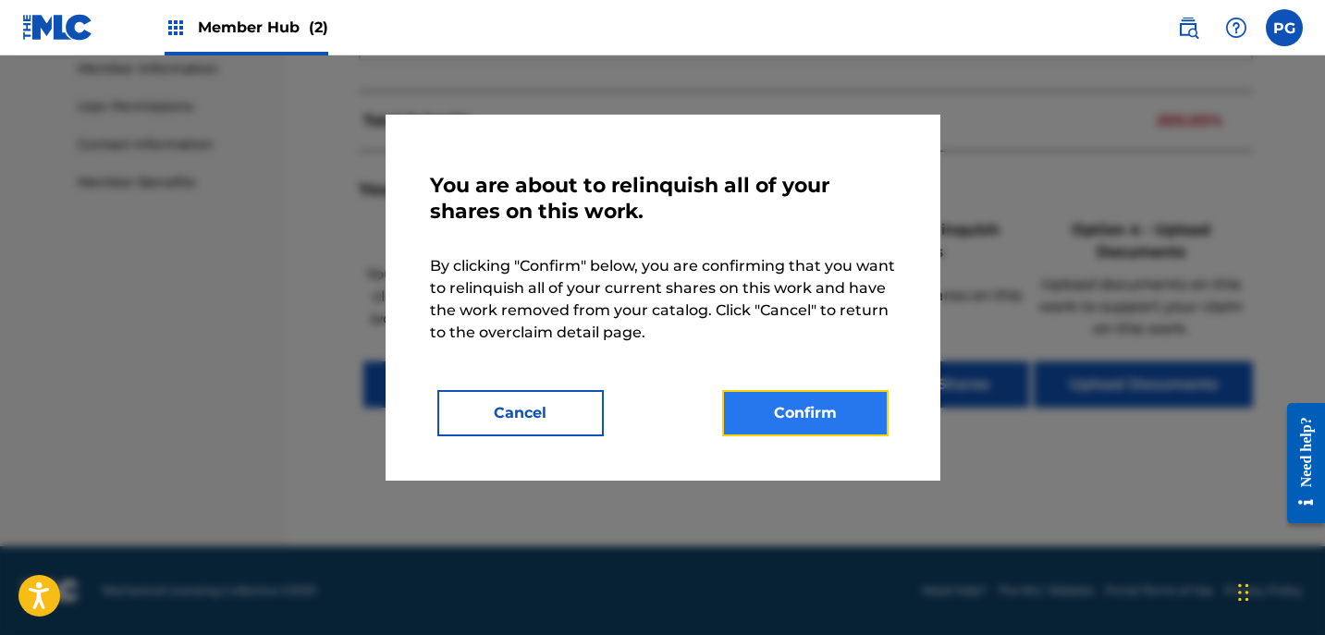
click at [798, 415] on button "Confirm" at bounding box center [805, 413] width 166 height 46
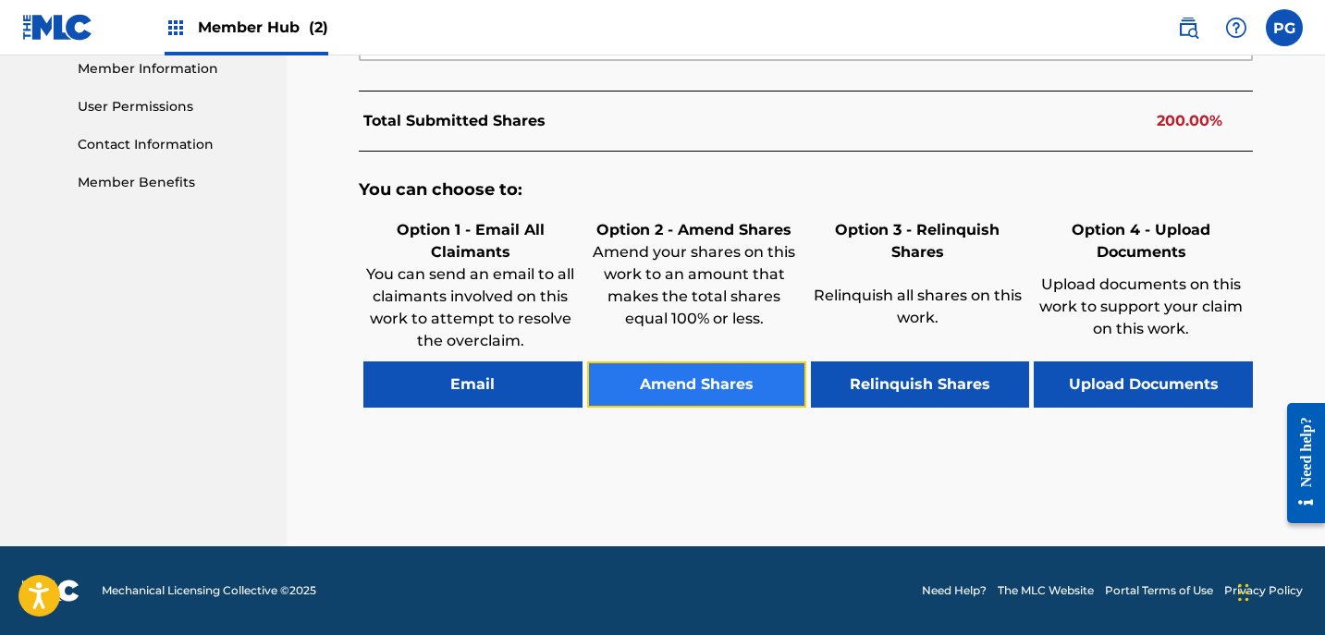
click at [636, 383] on button "Amend Shares" at bounding box center [696, 384] width 219 height 46
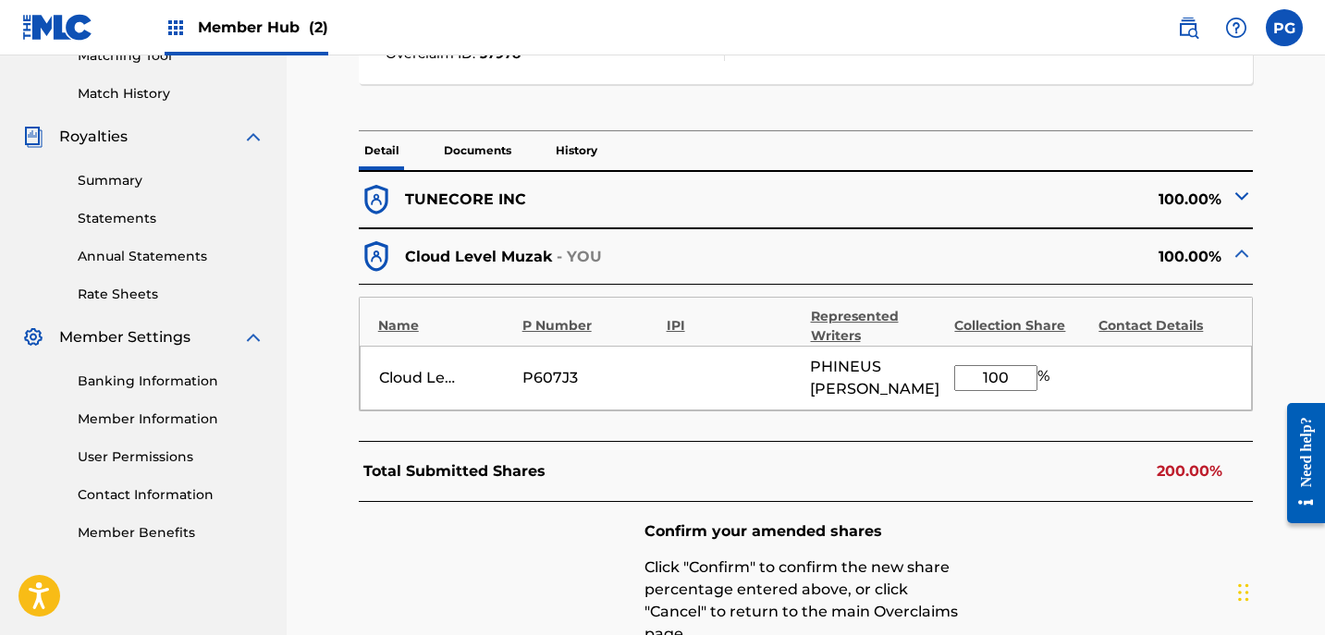
scroll to position [494, 0]
click at [1242, 189] on img at bounding box center [1241, 195] width 22 height 22
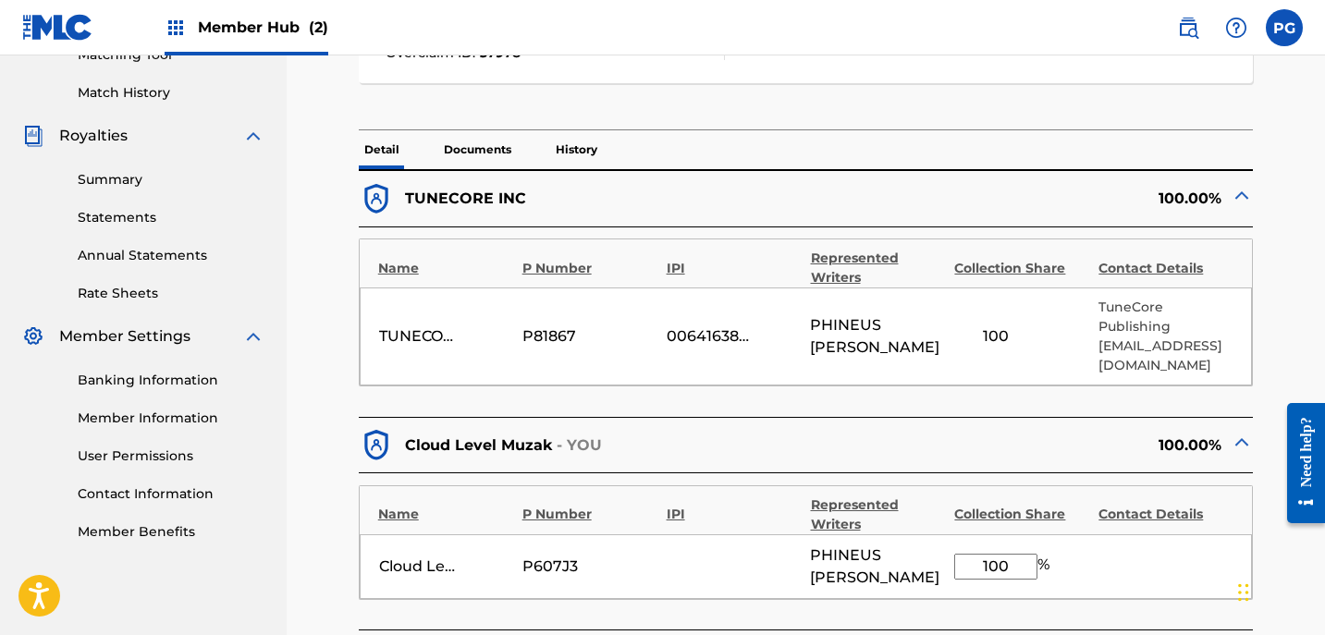
click at [1007, 336] on div "100" at bounding box center [995, 336] width 83 height 22
click at [1019, 556] on input "100" at bounding box center [995, 567] width 83 height 26
type input "1"
type input "50"
click at [1287, 352] on div "< Back JUST MY THOUGHTS - Overclaim Detail The Overclaims Tool enables Members …" at bounding box center [806, 311] width 994 height 1406
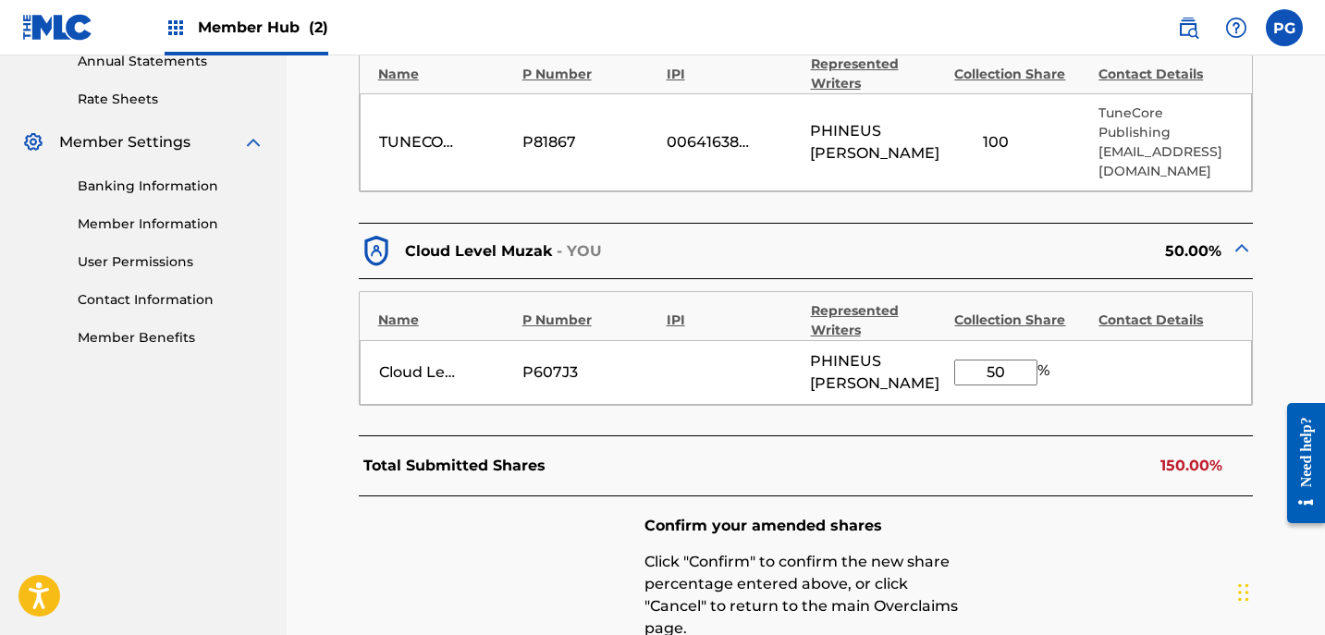
scroll to position [672, 0]
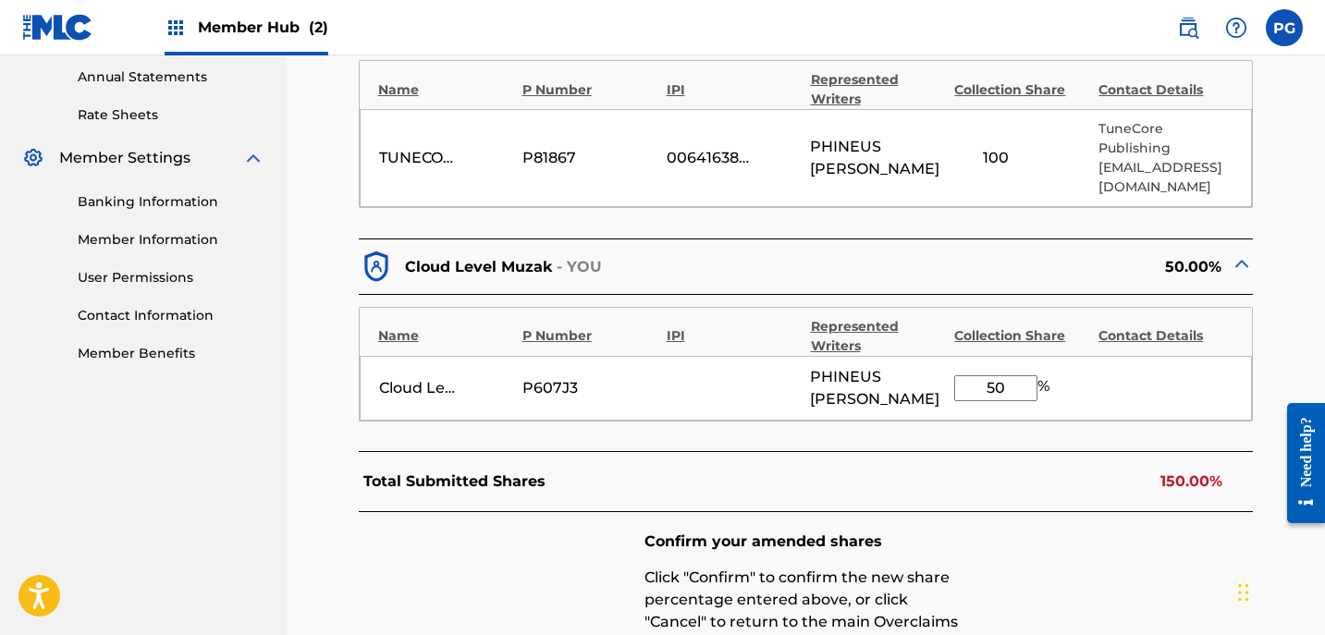
click at [984, 162] on div "100" at bounding box center [995, 158] width 83 height 22
drag, startPoint x: 984, startPoint y: 162, endPoint x: 1059, endPoint y: 190, distance: 80.2
click at [1059, 190] on div "TUNECORE PUBLISHING P81867 00641638348 PHINEUS [PERSON_NAME] 100 TuneCore Publi…" at bounding box center [806, 158] width 893 height 98
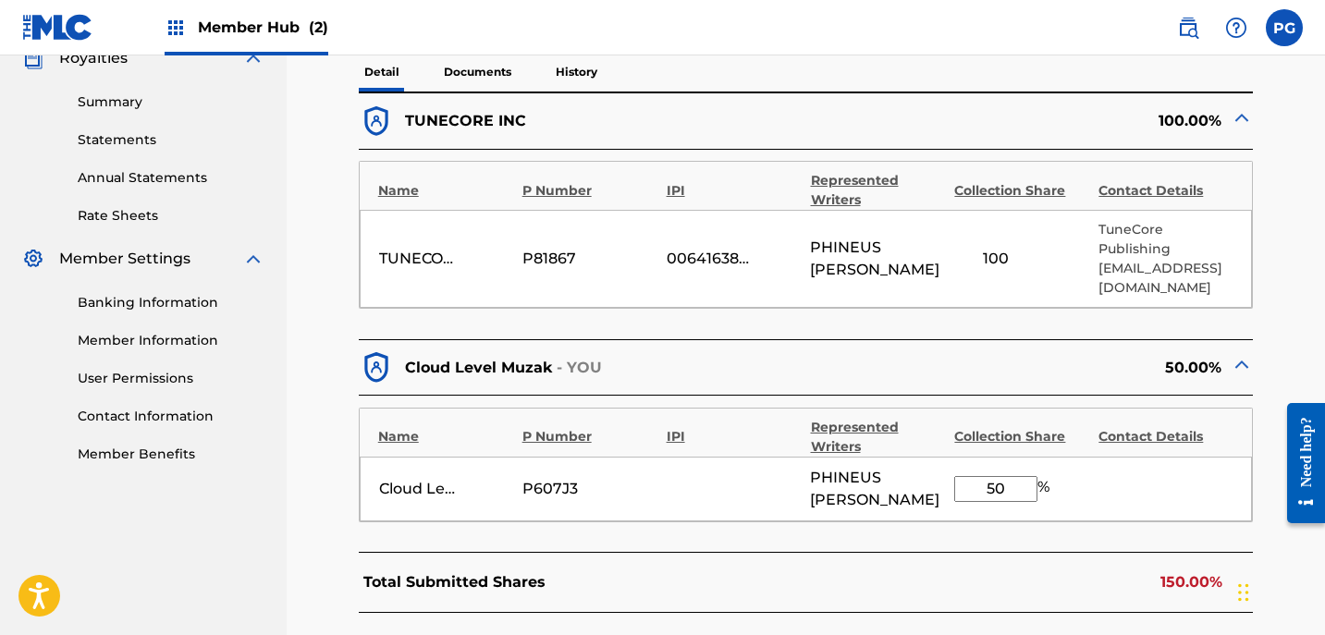
scroll to position [562, 0]
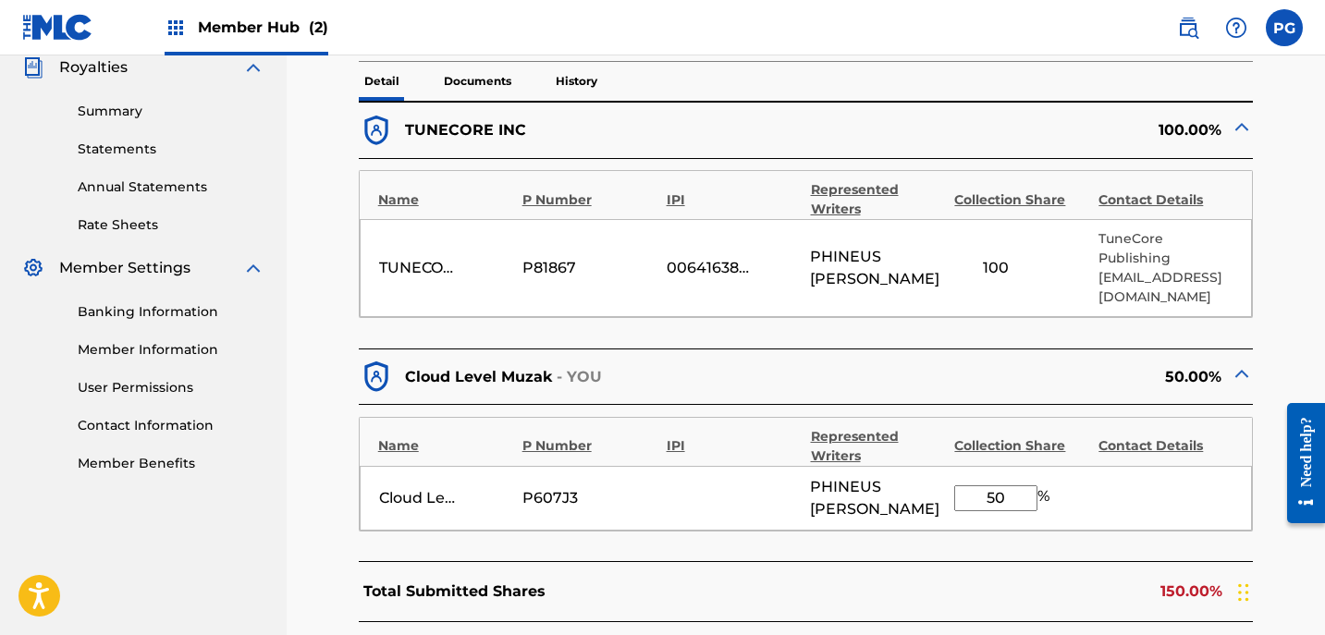
click at [1241, 128] on img at bounding box center [1241, 127] width 22 height 22
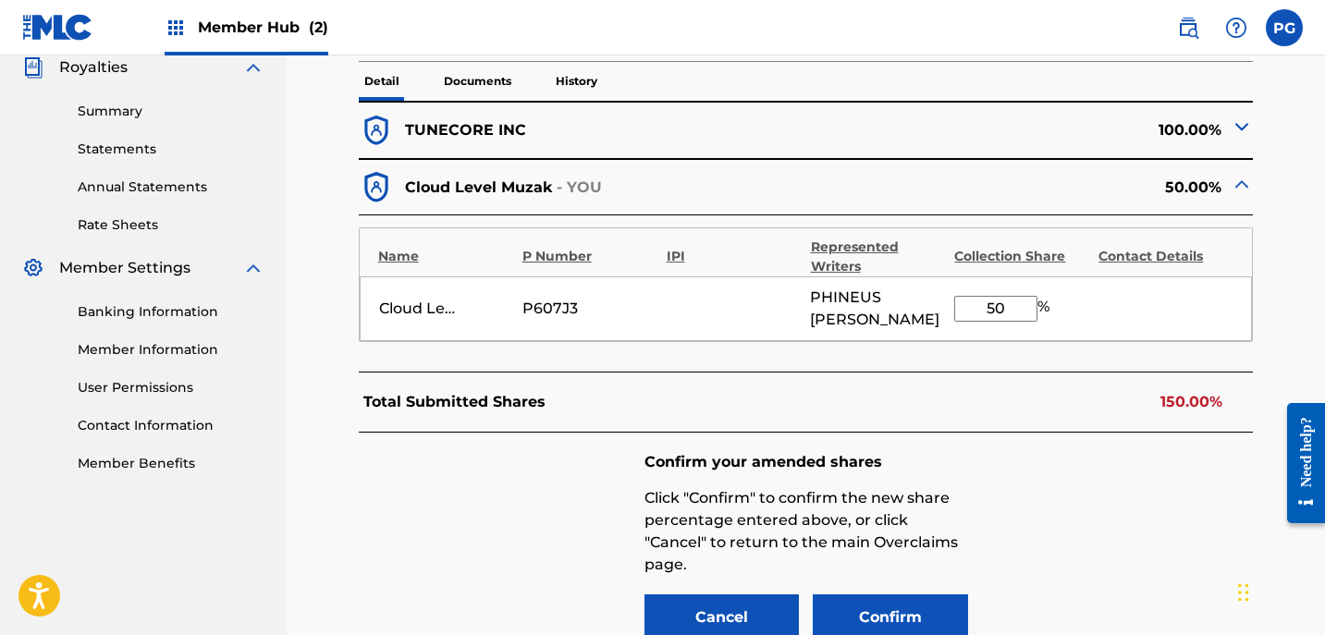
click at [1241, 128] on img at bounding box center [1241, 127] width 22 height 22
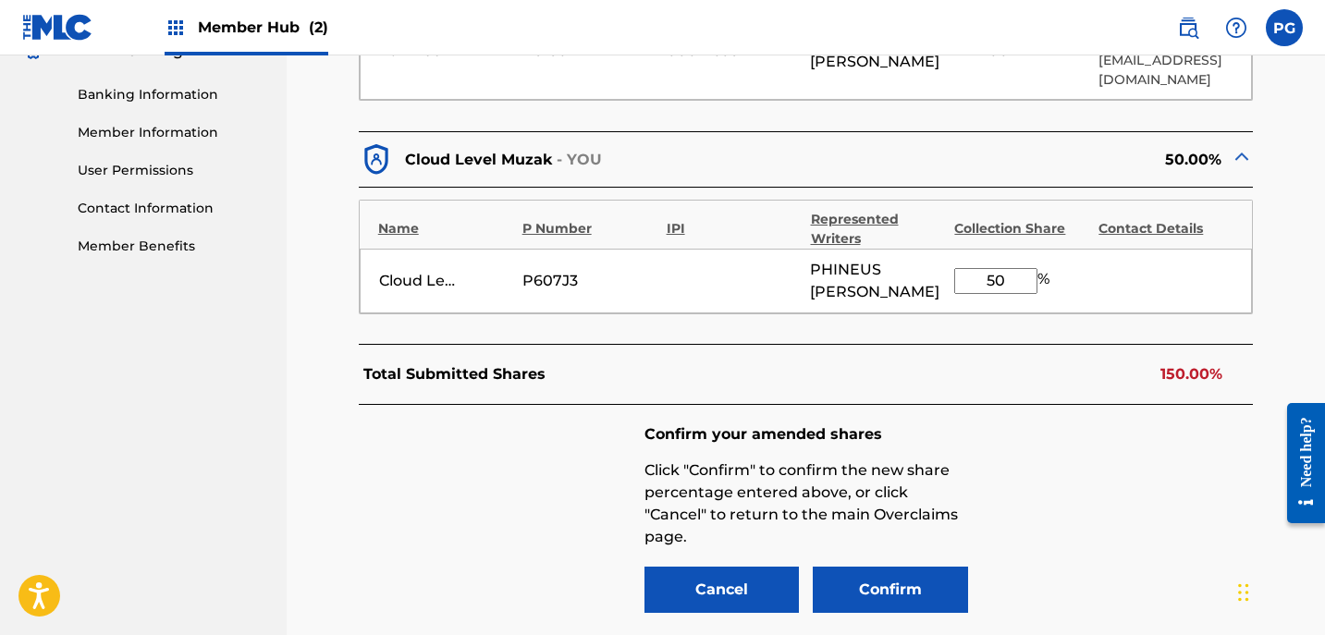
scroll to position [780, 0]
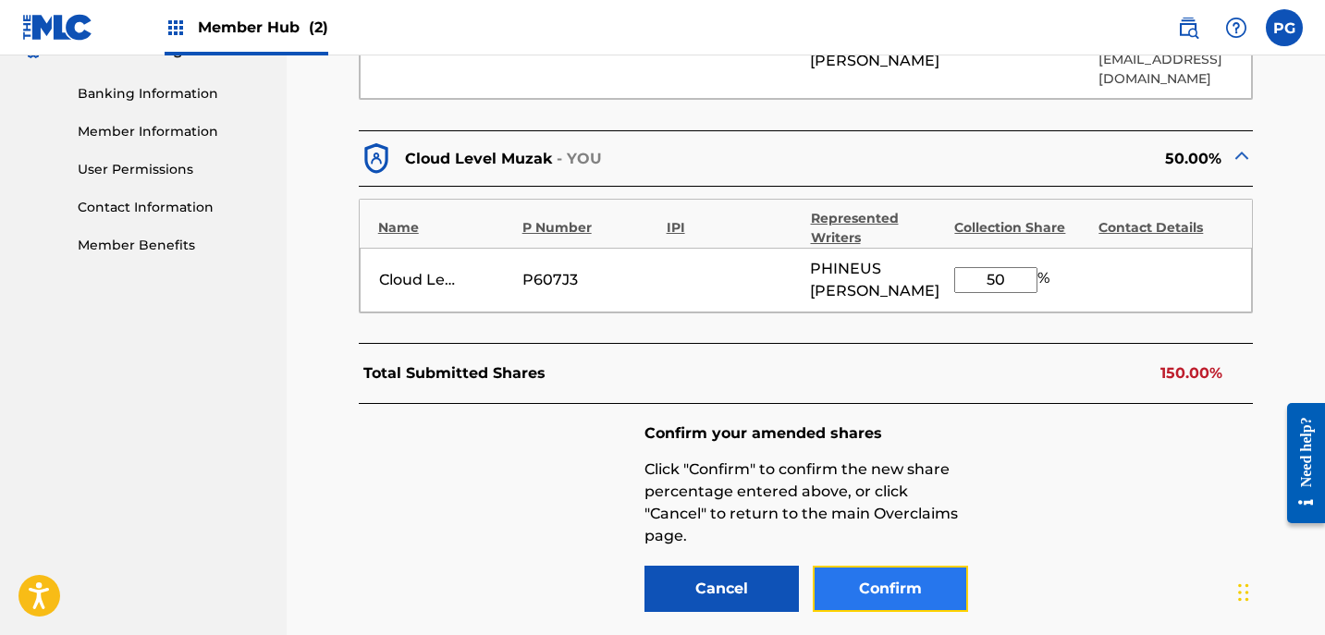
click at [866, 587] on button "Confirm" at bounding box center [890, 589] width 155 height 46
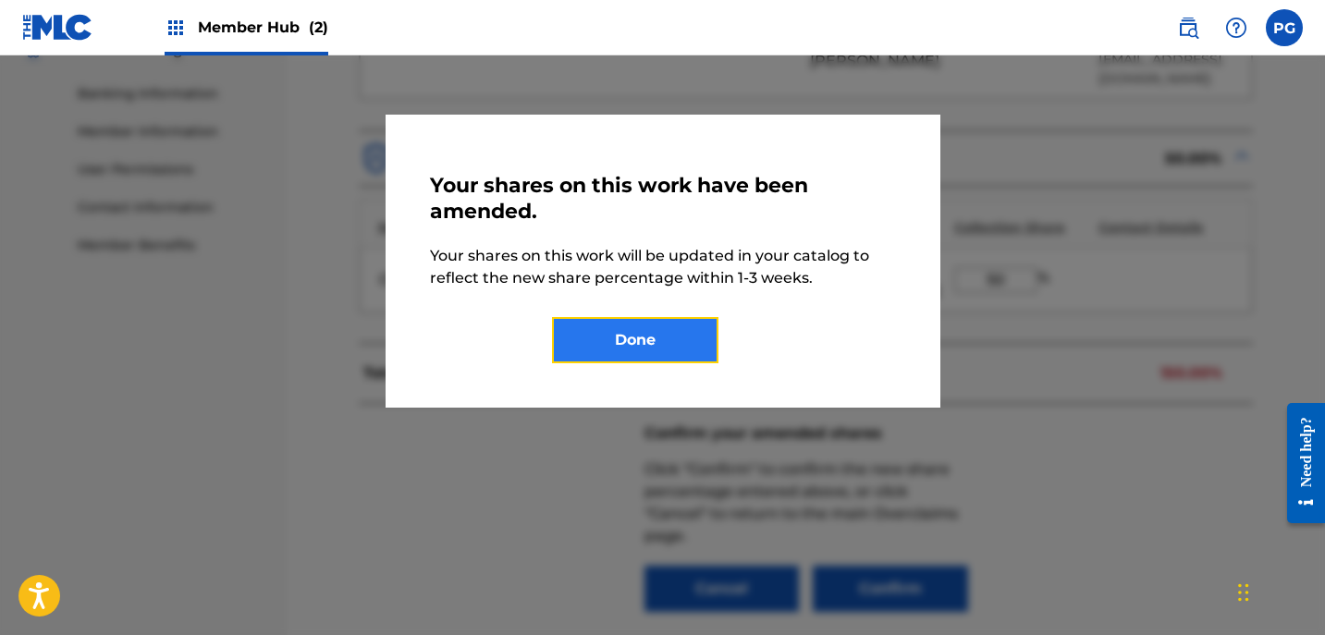
click at [635, 330] on button "Done" at bounding box center [635, 340] width 166 height 46
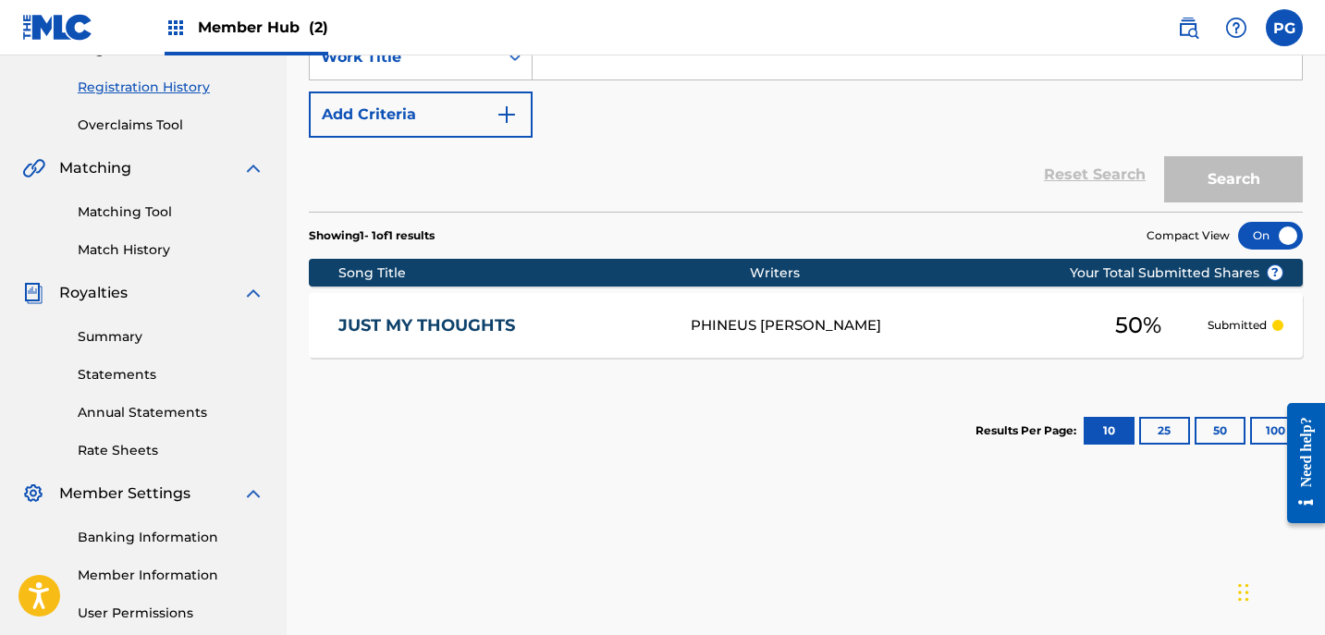
scroll to position [296, 0]
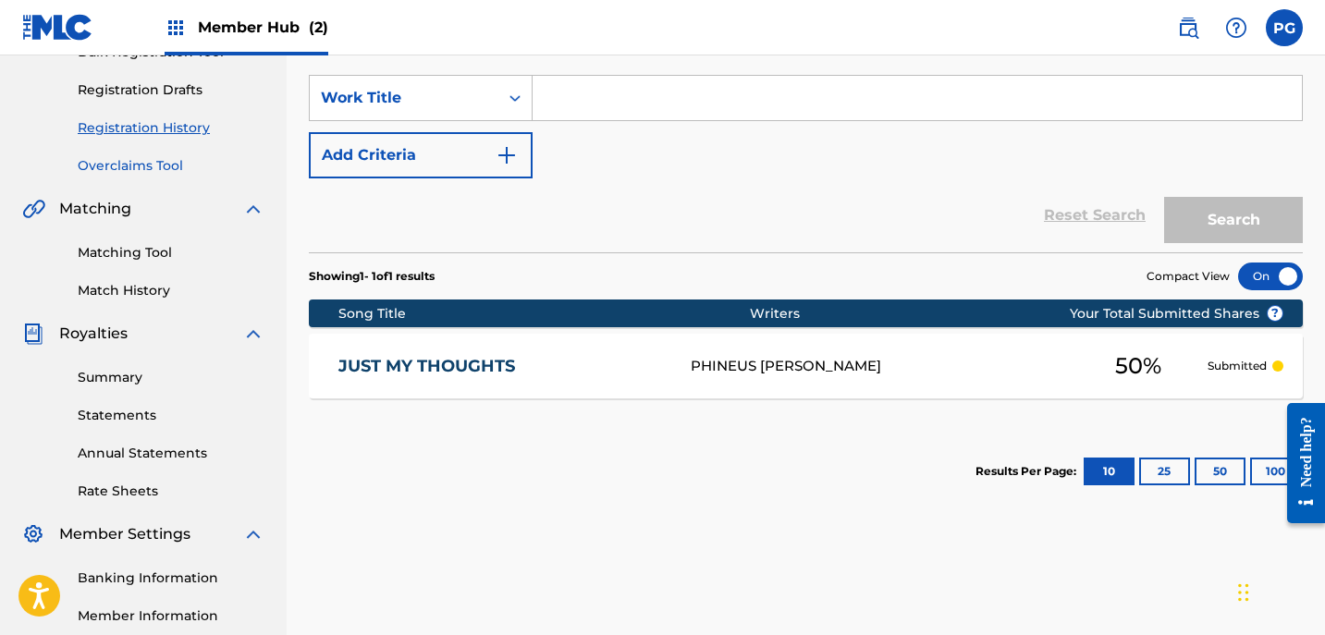
click at [171, 164] on link "Overclaims Tool" at bounding box center [171, 165] width 187 height 19
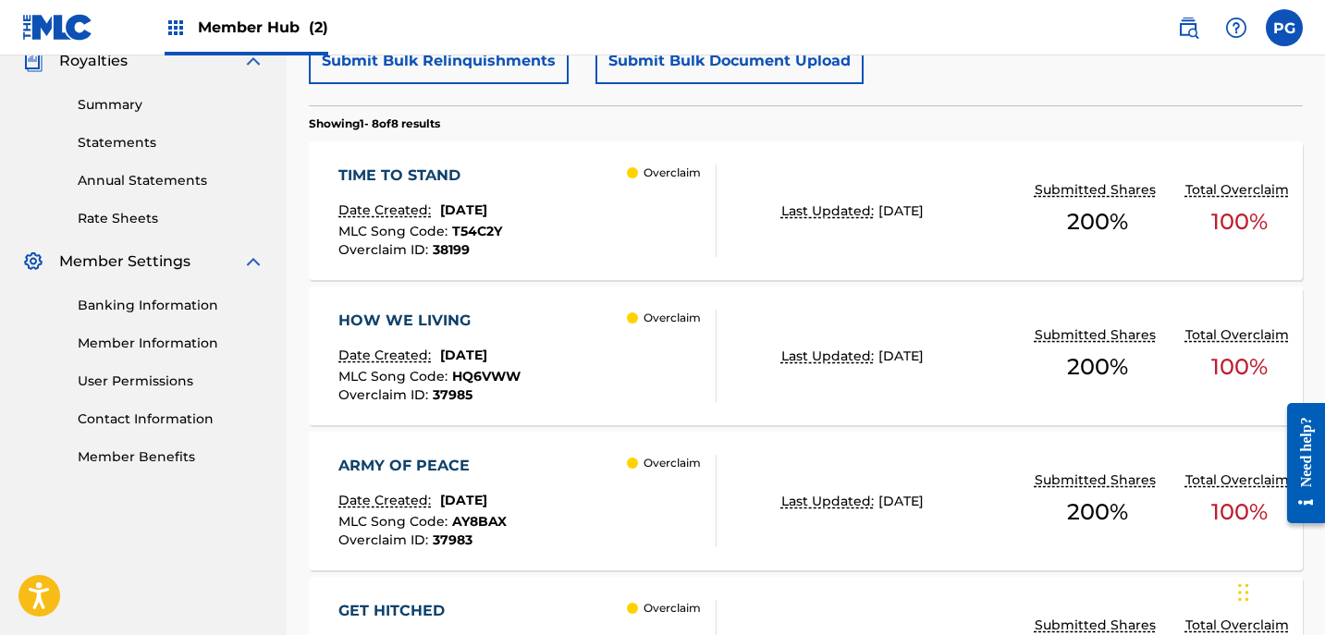
scroll to position [570, 0]
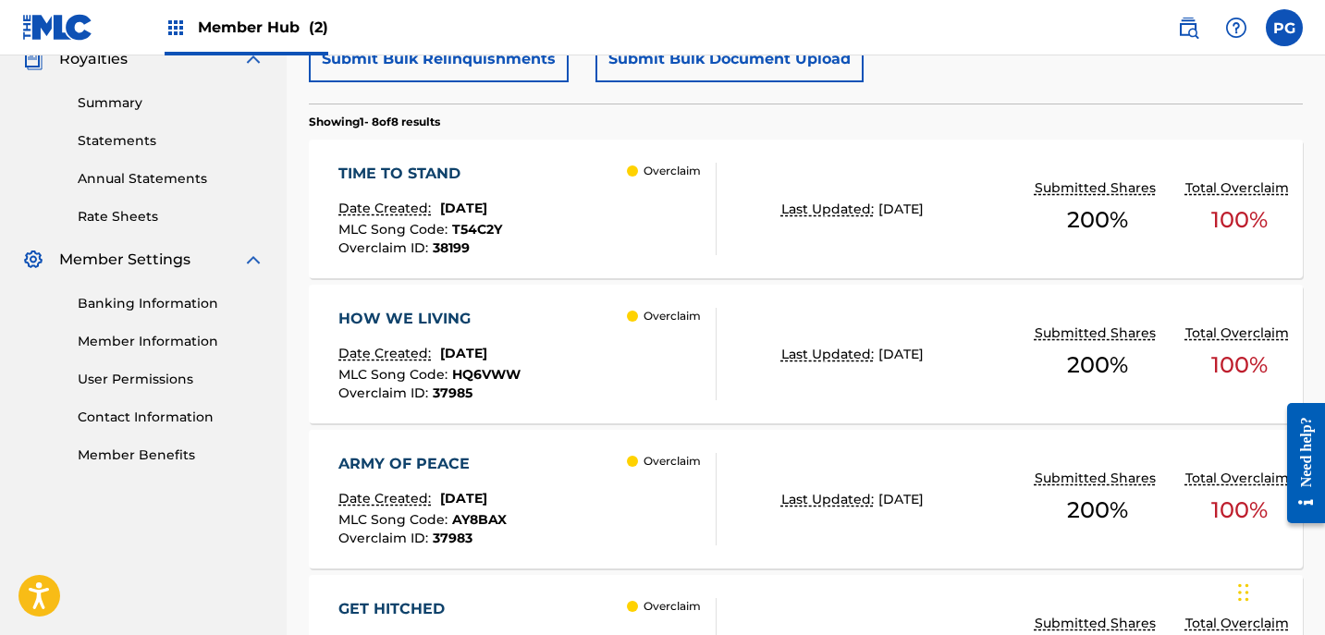
click at [973, 243] on div "TIME TO STAND Date Created: [DATE] MLC Song Code : T54C2Y Overclaim ID : 38199 …" at bounding box center [806, 209] width 994 height 139
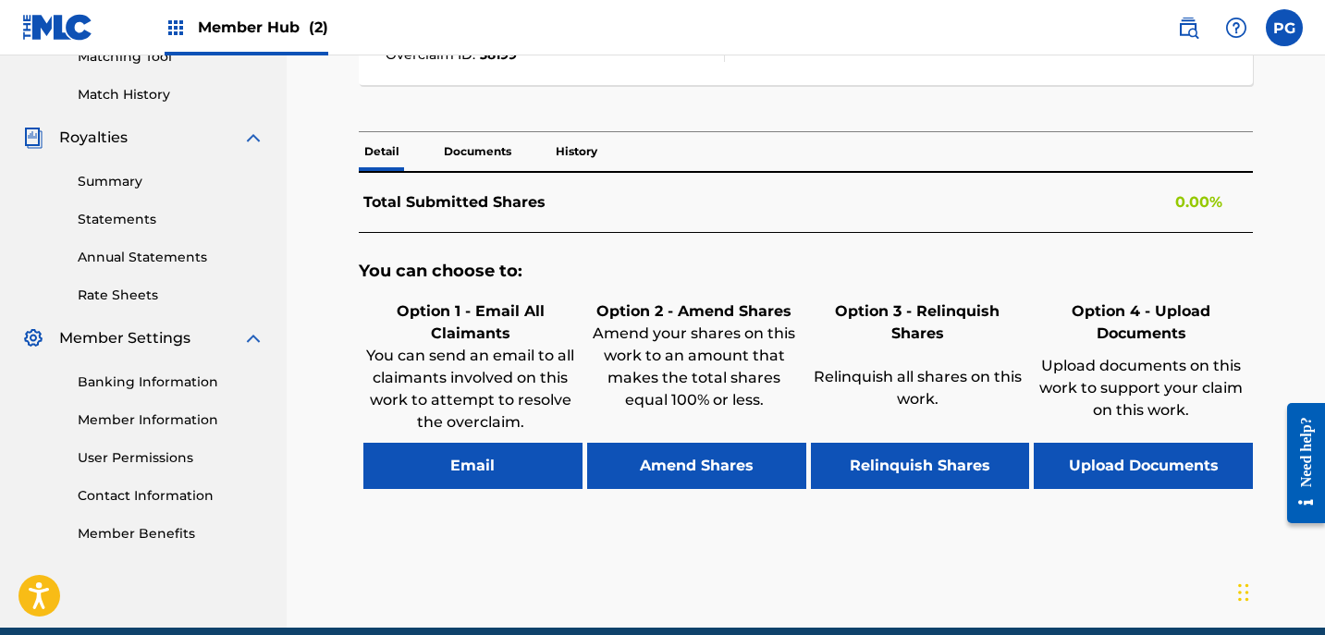
scroll to position [553, 0]
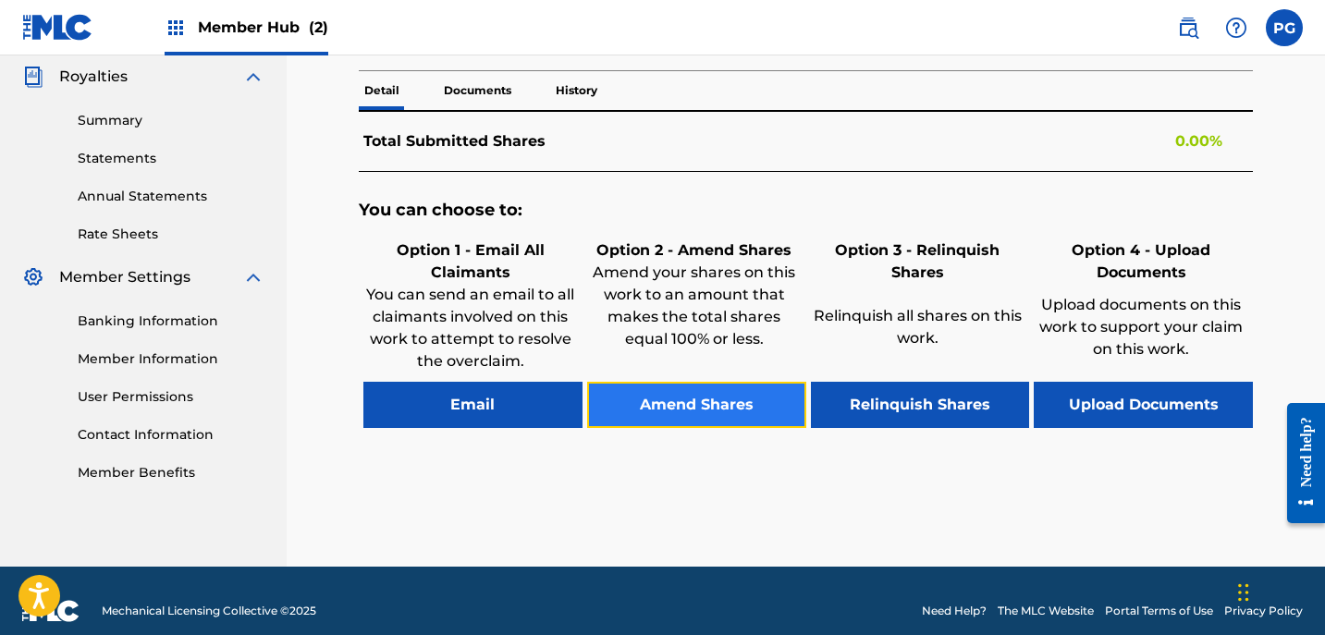
click at [684, 420] on button "Amend Shares" at bounding box center [696, 405] width 219 height 46
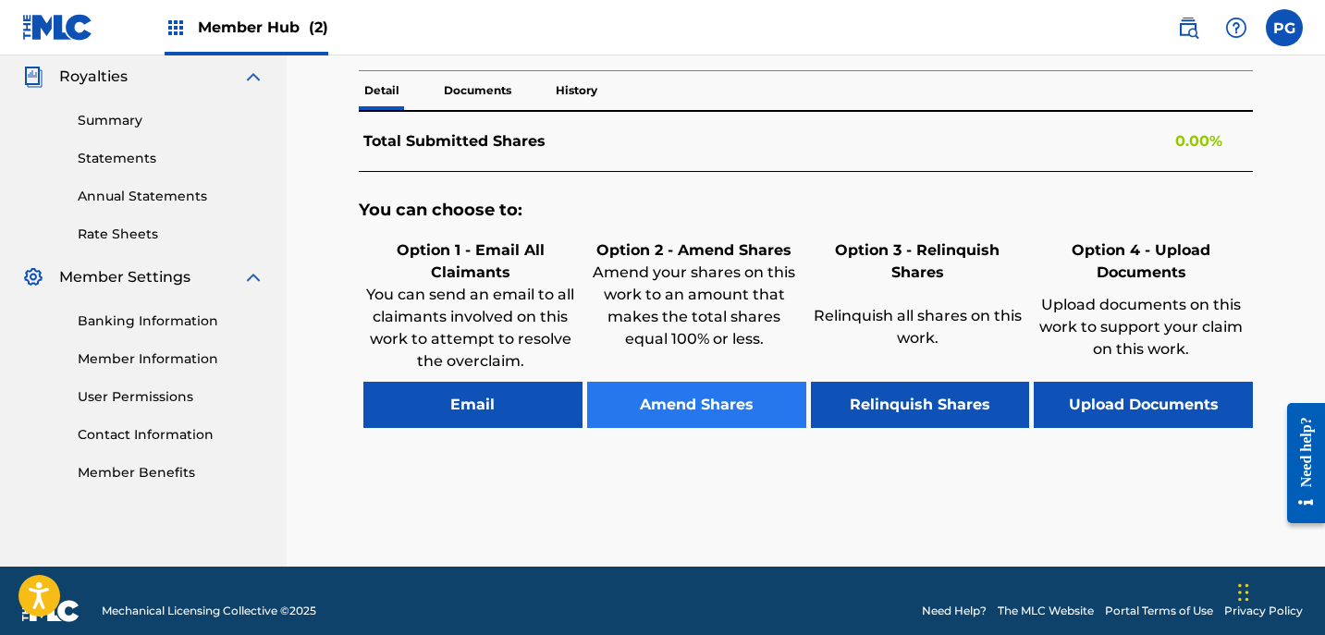
scroll to position [511, 0]
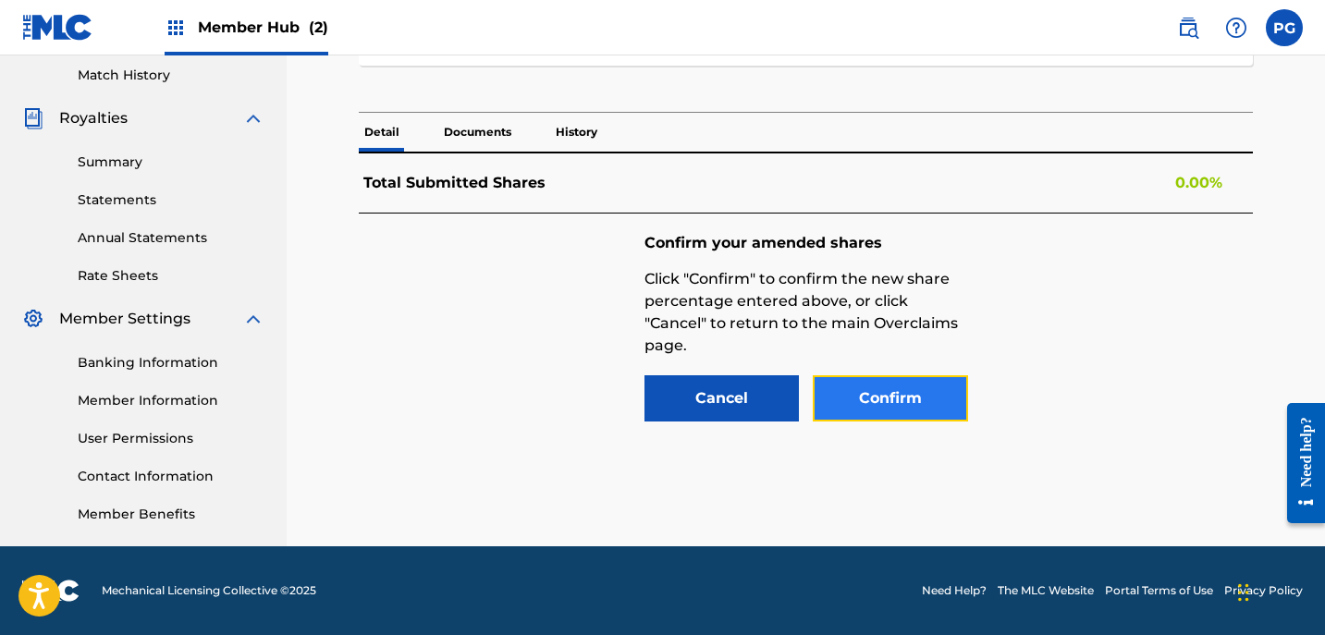
click at [864, 404] on button "Confirm" at bounding box center [890, 398] width 155 height 46
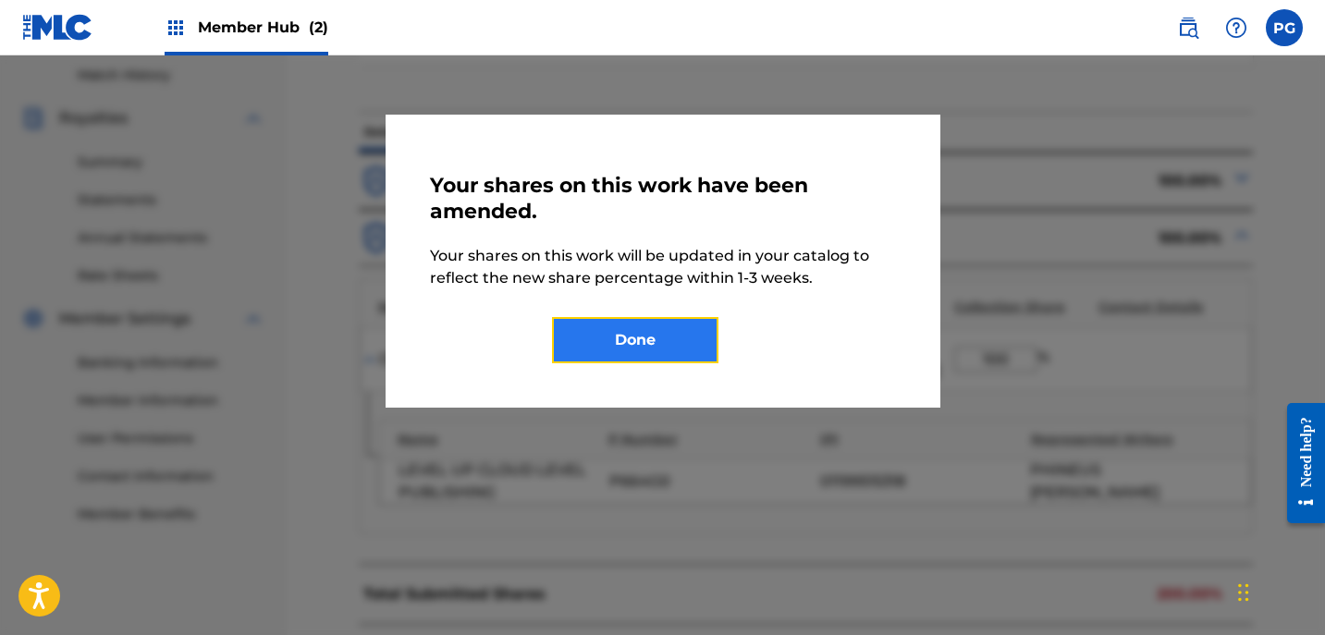
click at [688, 343] on button "Done" at bounding box center [635, 340] width 166 height 46
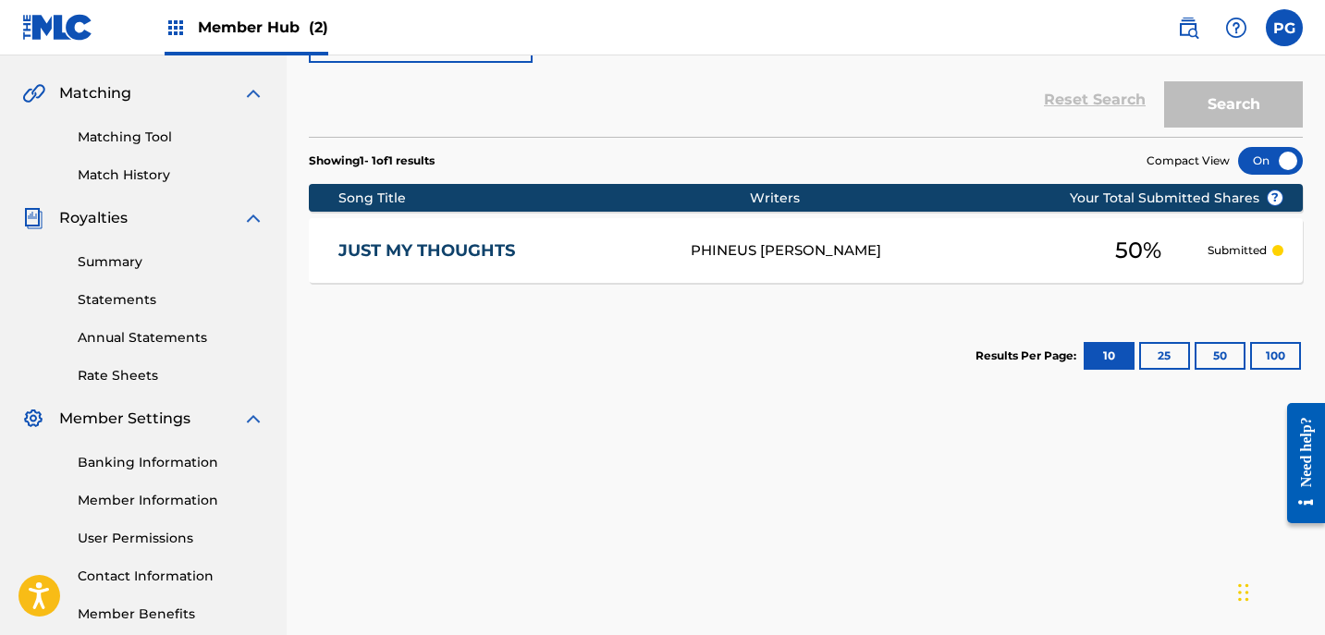
scroll to position [370, 0]
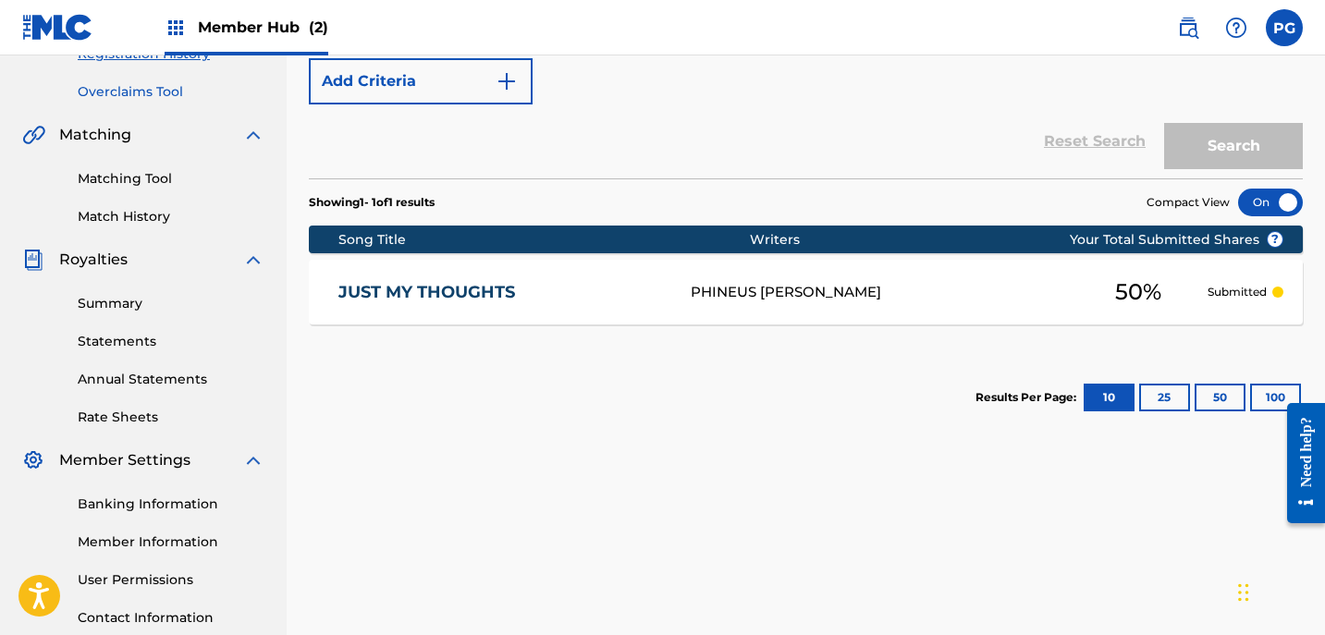
click at [139, 97] on link "Overclaims Tool" at bounding box center [171, 91] width 187 height 19
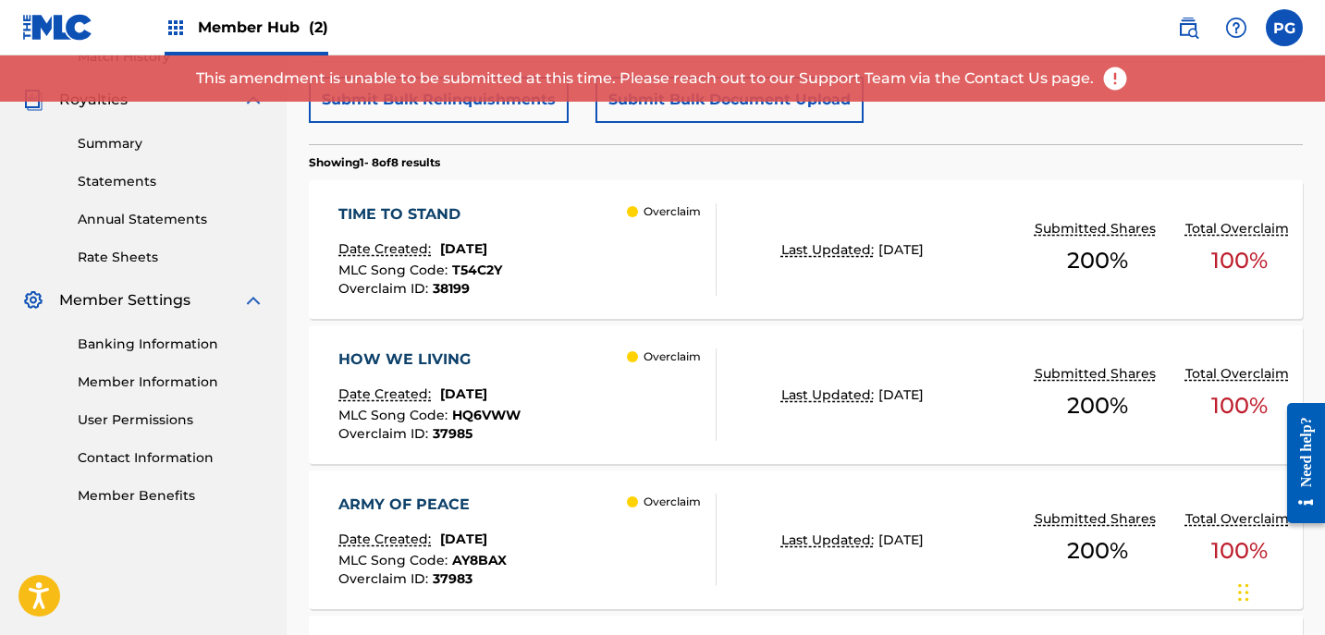
scroll to position [532, 0]
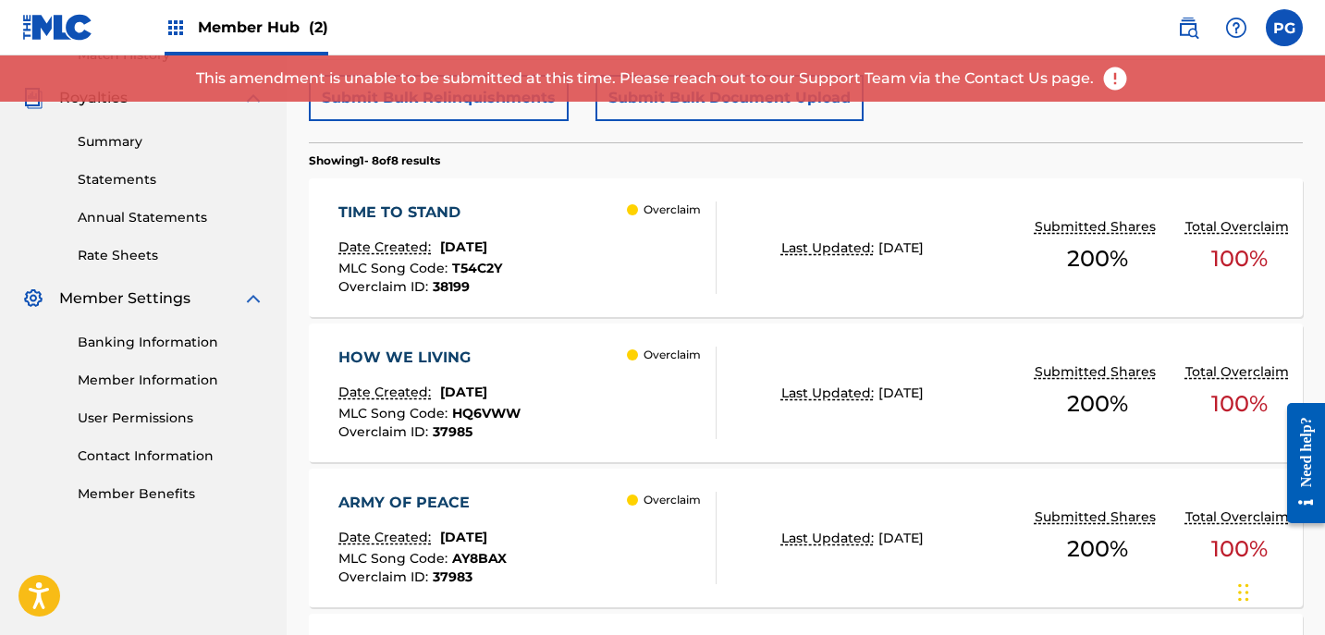
click at [848, 293] on div "TIME TO STAND Date Created: [DATE] MLC Song Code : T54C2Y Overclaim ID : 38199 …" at bounding box center [806, 247] width 994 height 139
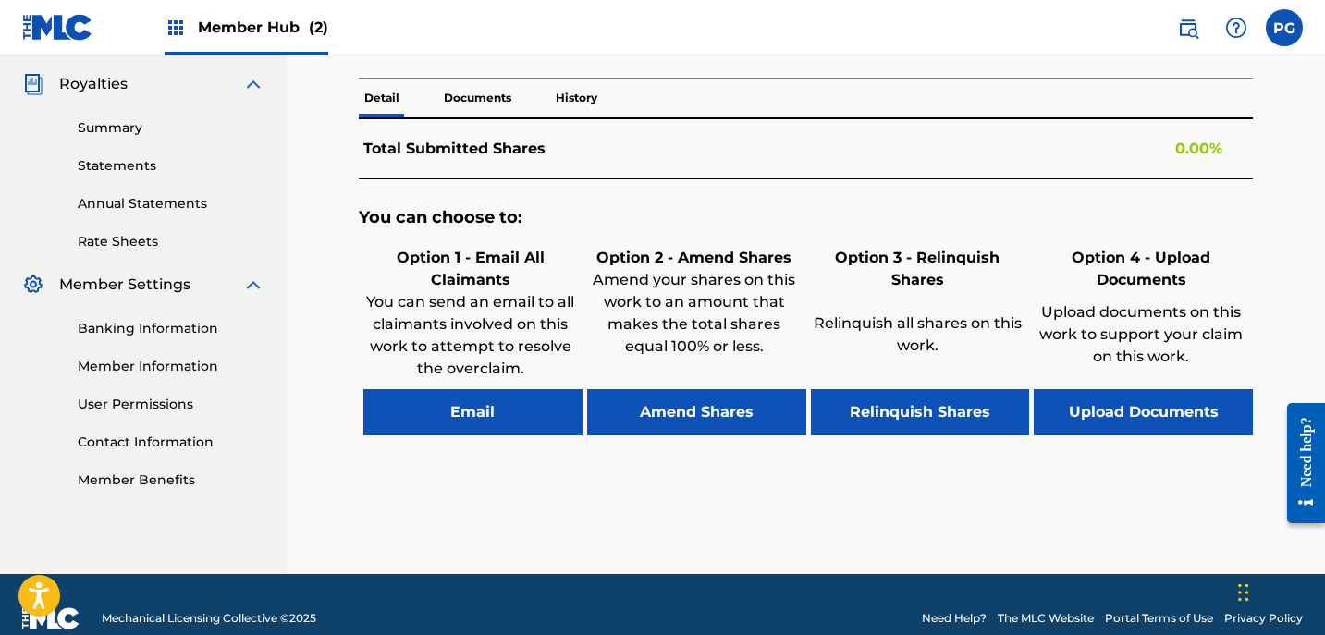
scroll to position [549, 0]
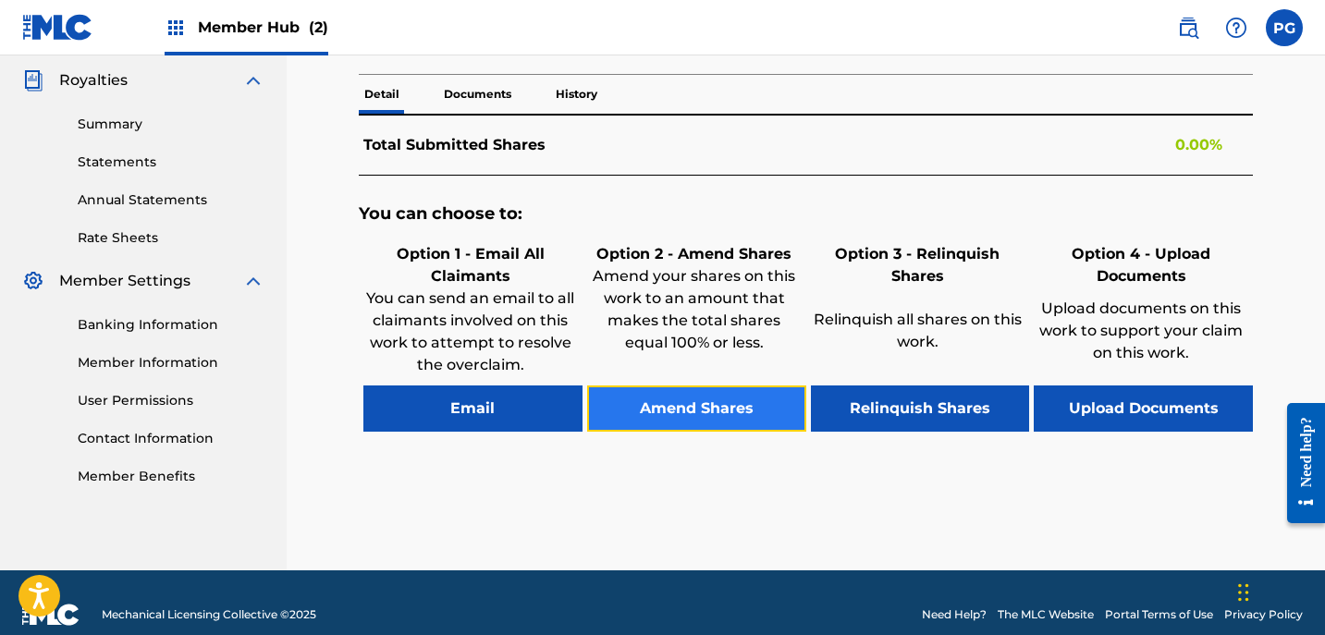
click at [635, 414] on button "Amend Shares" at bounding box center [696, 408] width 219 height 46
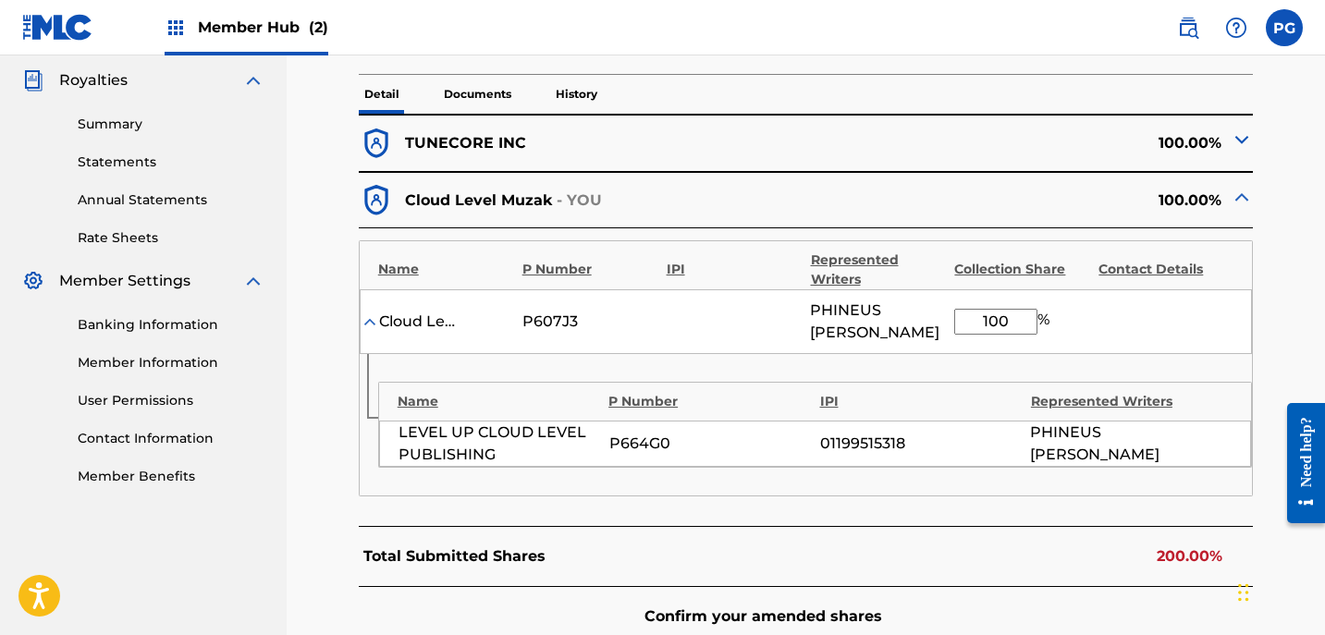
click at [1016, 315] on input "100" at bounding box center [995, 322] width 83 height 26
type input "1"
type input "50"
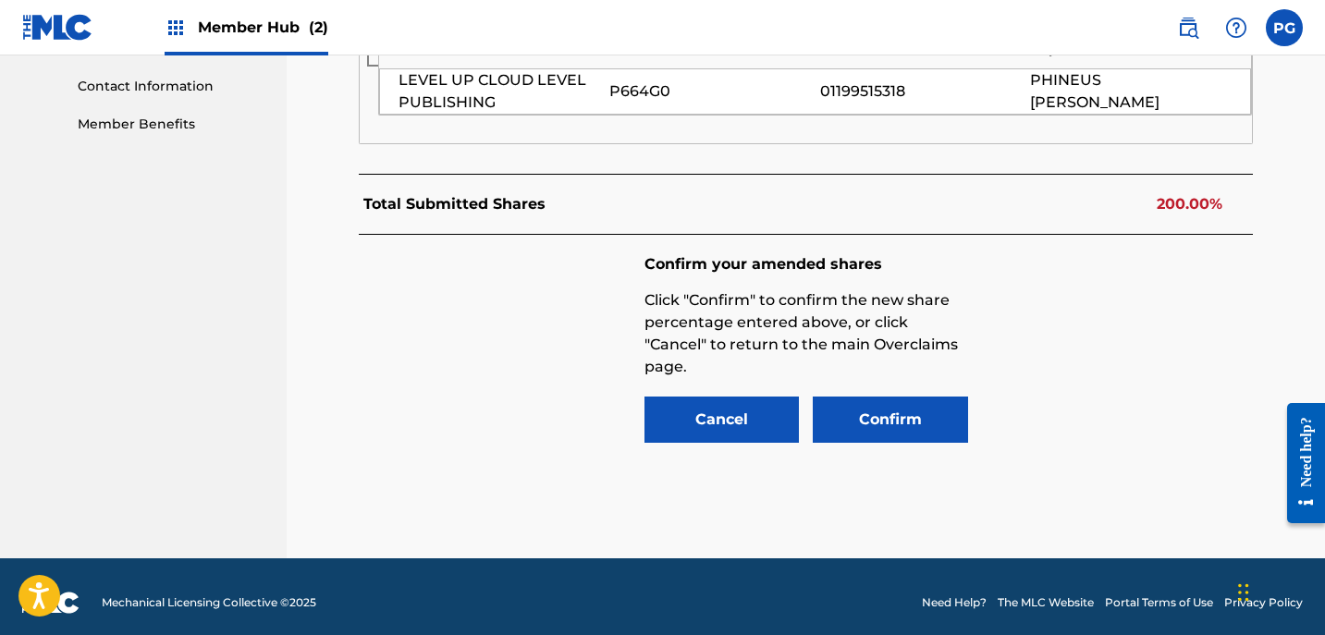
scroll to position [913, 0]
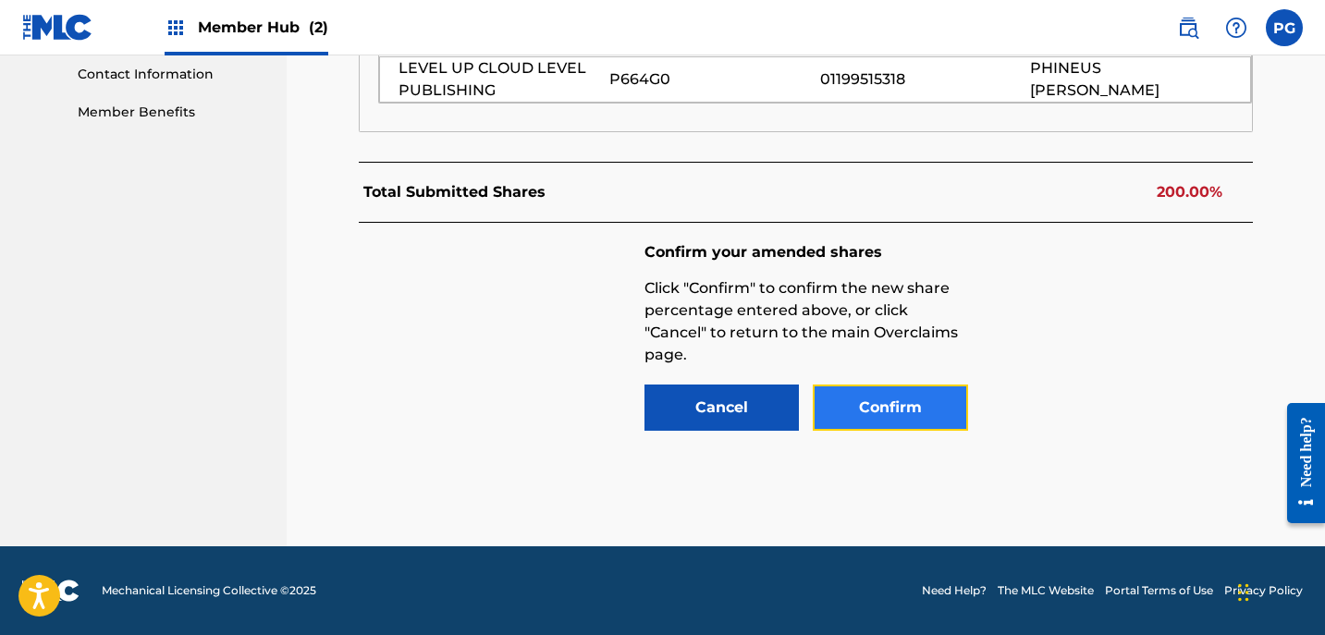
click at [903, 404] on button "Confirm" at bounding box center [890, 408] width 155 height 46
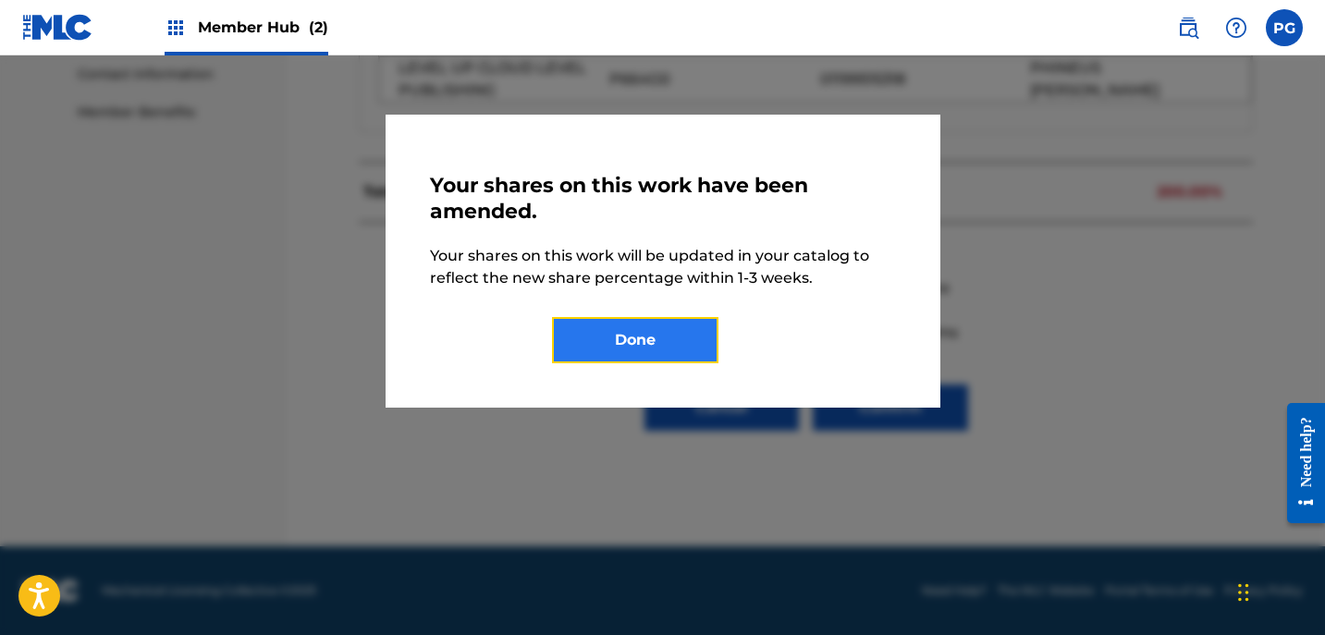
click at [696, 332] on button "Done" at bounding box center [635, 340] width 166 height 46
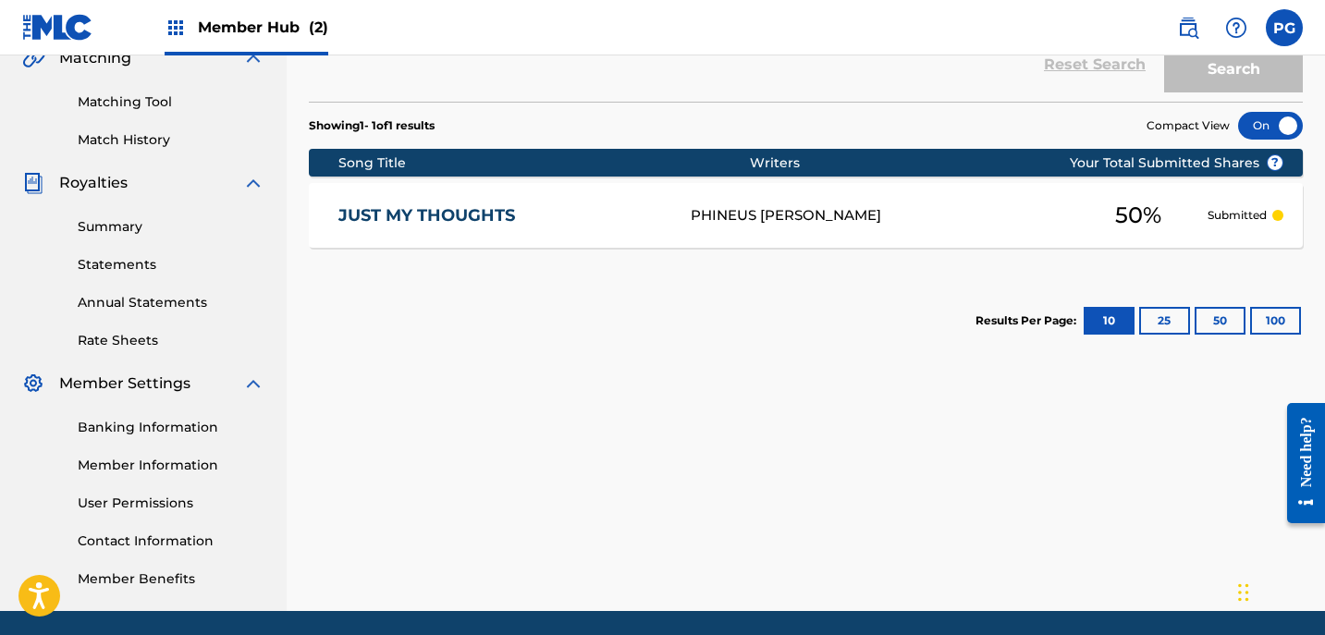
scroll to position [505, 0]
